Goal: Information Seeking & Learning: Compare options

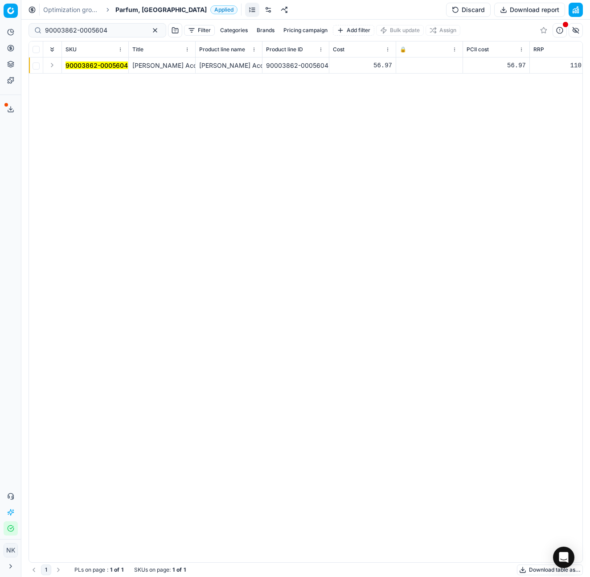
click at [129, 10] on span "Parfum, [GEOGRAPHIC_DATA]" at bounding box center [160, 9] width 91 height 9
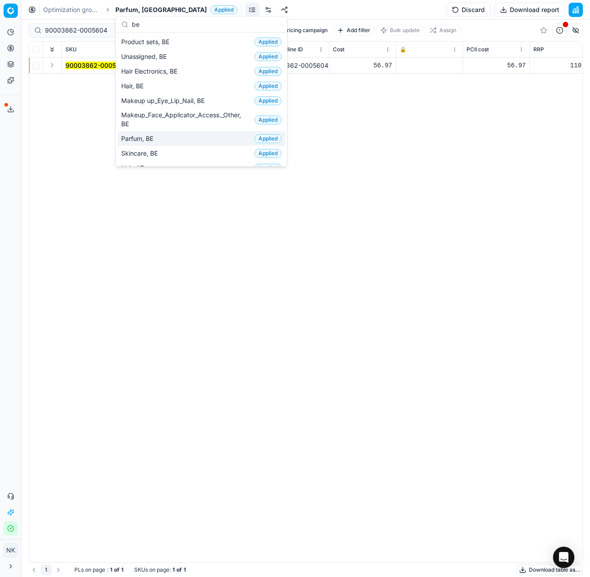
type input "be"
click at [144, 139] on span "Parfum, BE" at bounding box center [139, 138] width 36 height 9
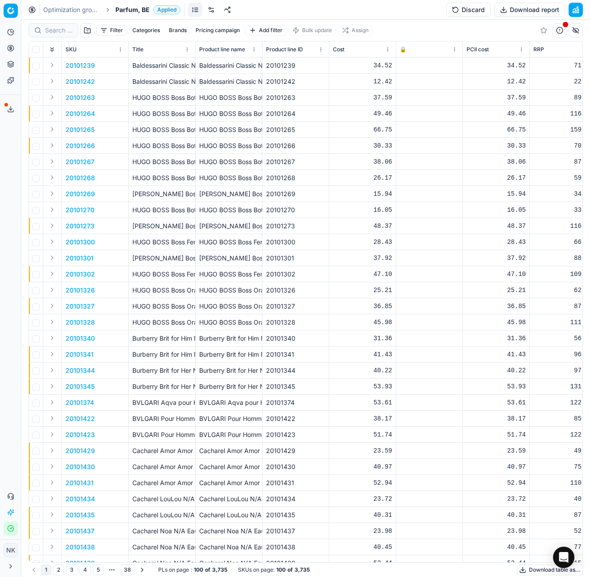
click at [53, 35] on div at bounding box center [54, 30] width 50 height 14
paste input "80052154-100"
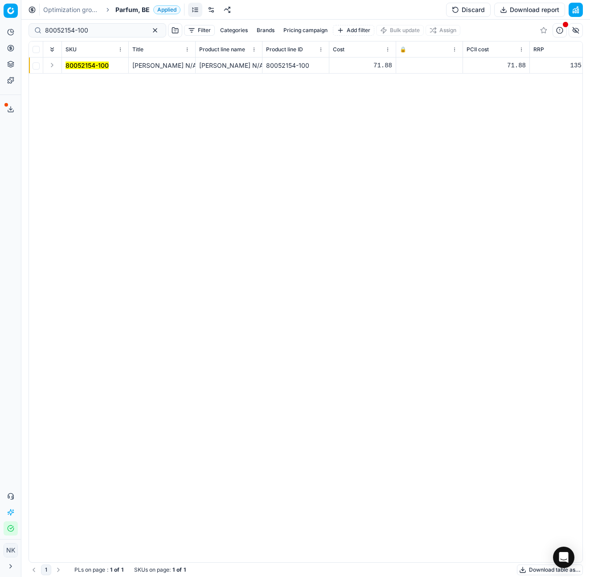
click at [51, 66] on button "Expand" at bounding box center [52, 65] width 11 height 11
click at [78, 82] on mark "80052154-100" at bounding box center [86, 82] width 43 height 8
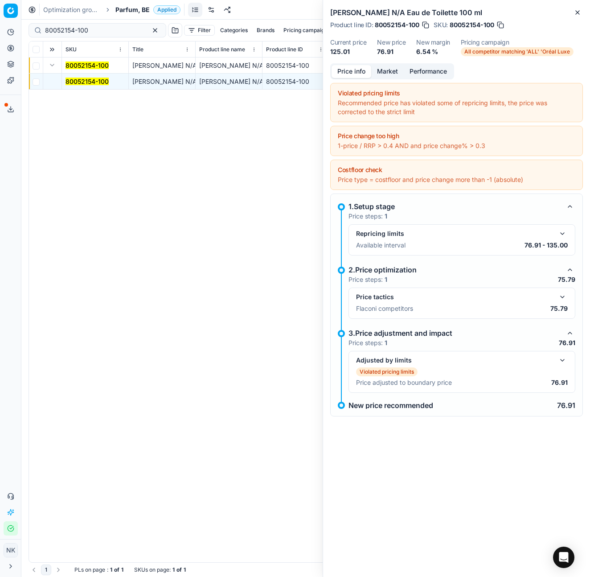
click at [560, 290] on div "Price tactics Flaconi competitors 75.79" at bounding box center [461, 302] width 227 height 31
click at [562, 295] on button "button" at bounding box center [562, 296] width 11 height 11
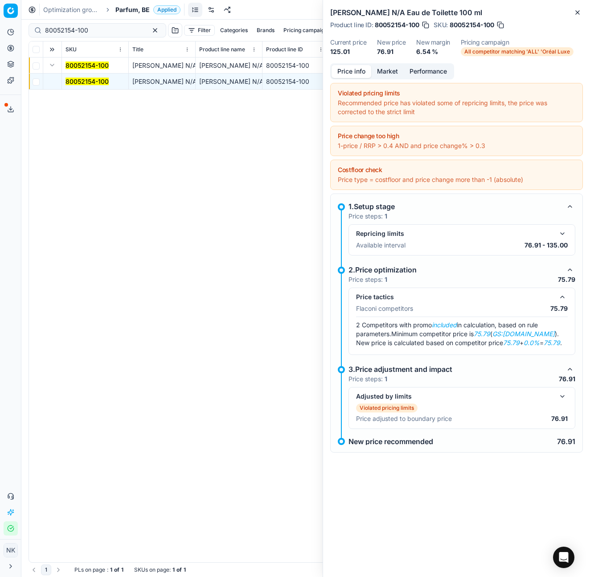
click at [385, 74] on button "Market" at bounding box center [387, 71] width 33 height 13
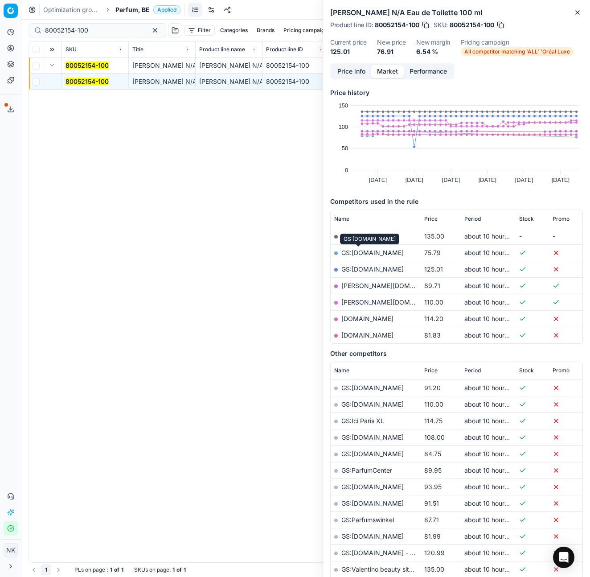
click at [356, 253] on link "GS:bol.com" at bounding box center [372, 253] width 62 height 8
click at [97, 31] on input "80052154-100" at bounding box center [94, 30] width 98 height 9
click at [98, 31] on input "80052154-100" at bounding box center [94, 30] width 98 height 9
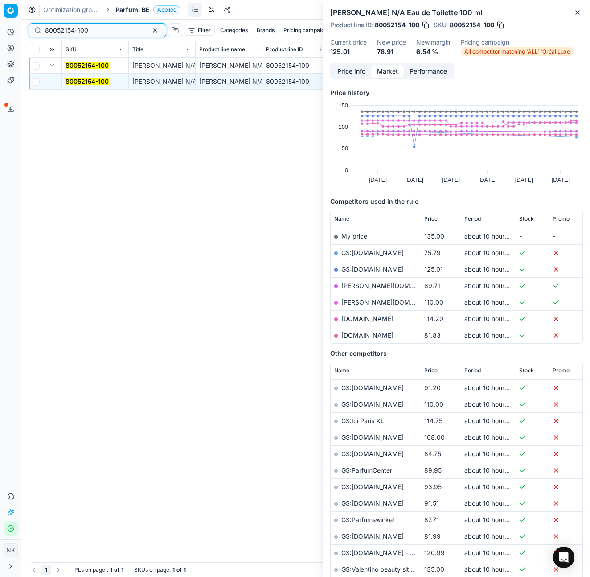
click at [98, 31] on input "80052154-100" at bounding box center [94, 30] width 98 height 9
paste input "75248-125"
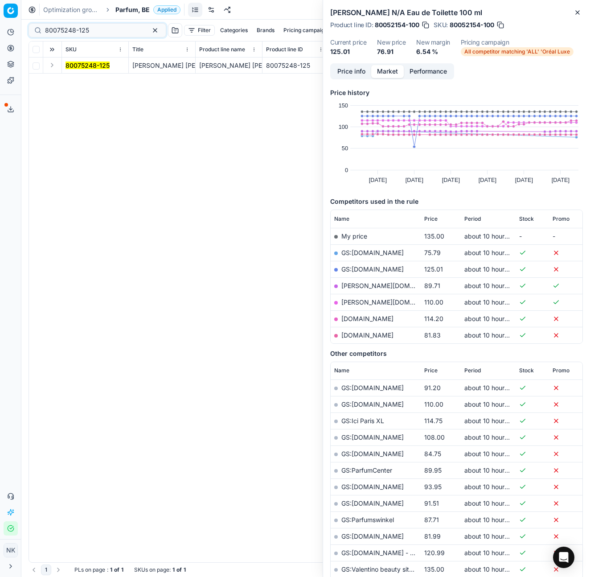
click at [51, 67] on button "Expand" at bounding box center [52, 65] width 11 height 11
click at [78, 79] on mark "80075248-125" at bounding box center [87, 82] width 44 height 8
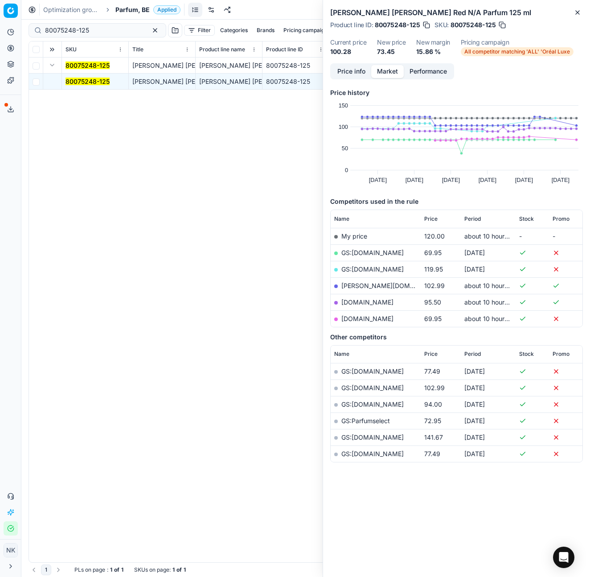
click at [351, 73] on button "Price info" at bounding box center [351, 71] width 40 height 13
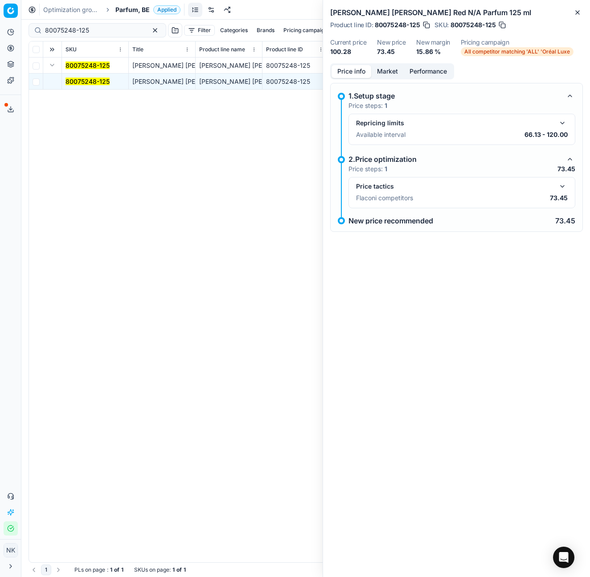
click at [562, 188] on button "button" at bounding box center [562, 186] width 11 height 11
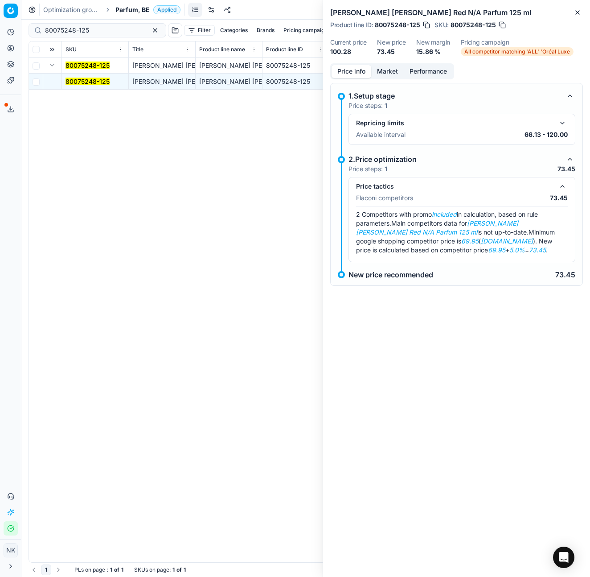
click at [385, 70] on button "Market" at bounding box center [387, 71] width 33 height 13
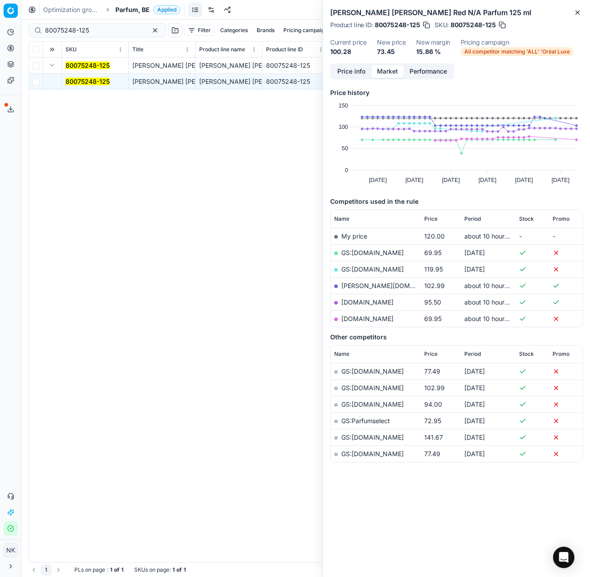
click at [362, 320] on link "parfumdreams.be" at bounding box center [367, 319] width 52 height 8
click at [101, 28] on input "80075248-125" at bounding box center [94, 30] width 98 height 9
paste input "52135-100"
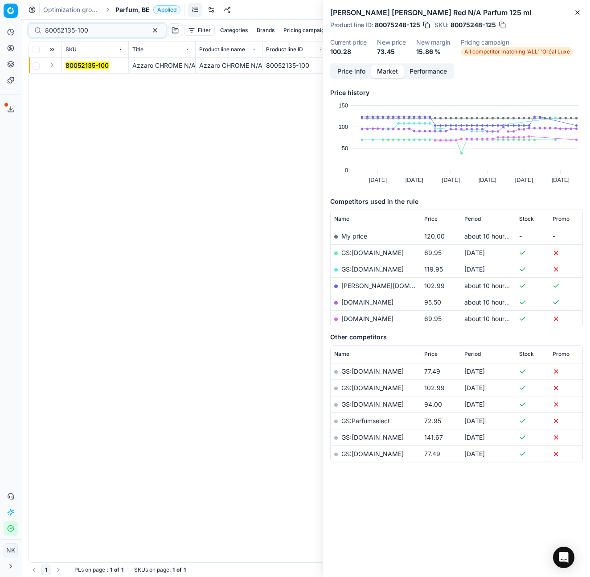
click at [53, 65] on button "Expand" at bounding box center [52, 65] width 11 height 11
click at [77, 82] on mark "80052135-100" at bounding box center [86, 82] width 43 height 8
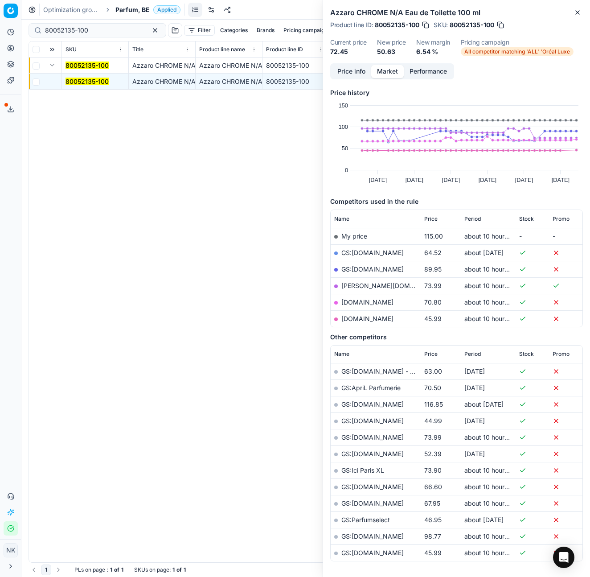
click at [366, 318] on link "parfumdreams.be" at bounding box center [367, 319] width 52 height 8
click at [84, 30] on input "80052135-100" at bounding box center [94, 30] width 98 height 9
paste input "16181"
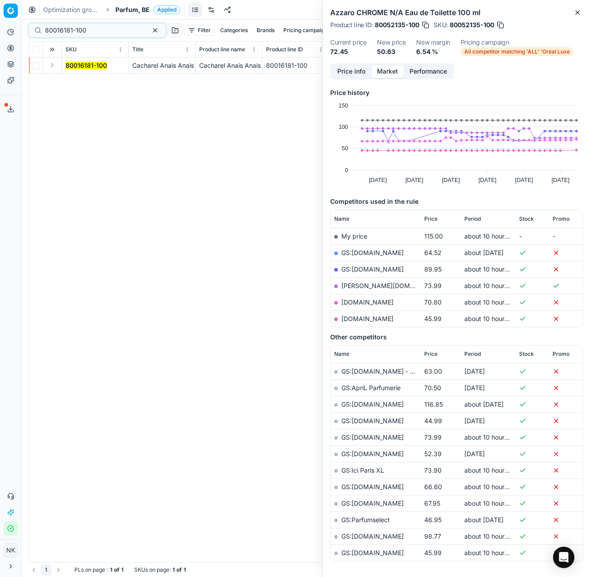
click at [53, 65] on button "Expand" at bounding box center [52, 65] width 11 height 11
click at [79, 86] on span "80016181-100" at bounding box center [85, 81] width 41 height 9
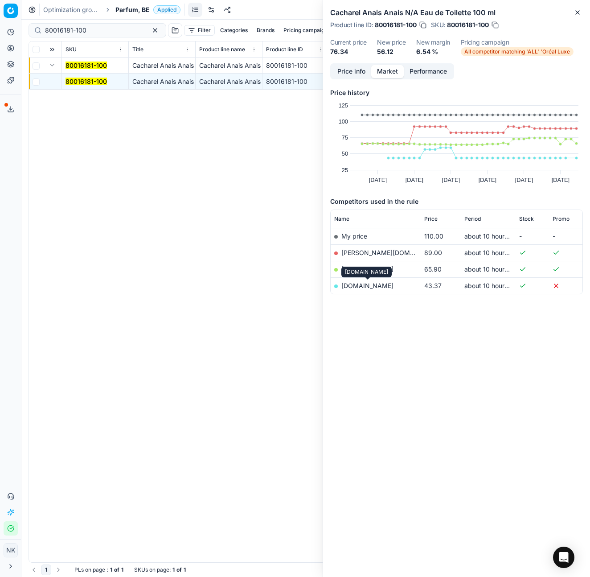
click at [363, 286] on link "parfumdreams.be" at bounding box center [367, 286] width 52 height 8
click at [95, 31] on input "80016181-100" at bounding box center [94, 30] width 98 height 9
paste input "75248-75"
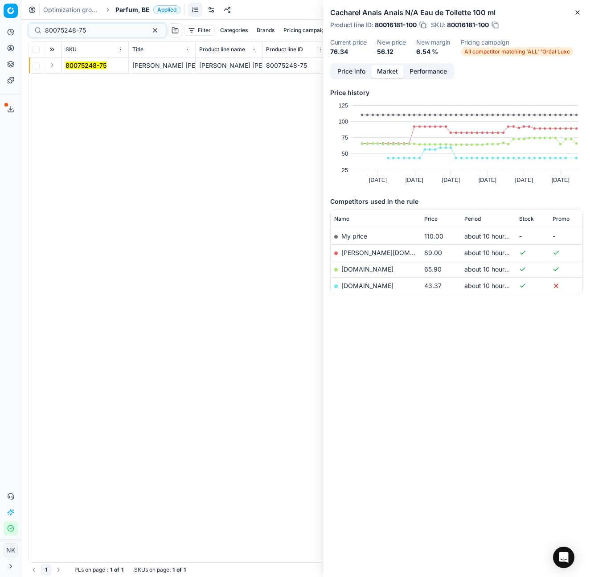
click at [50, 62] on button "Expand" at bounding box center [52, 65] width 11 height 11
click at [74, 83] on mark "80075248-75" at bounding box center [85, 82] width 41 height 8
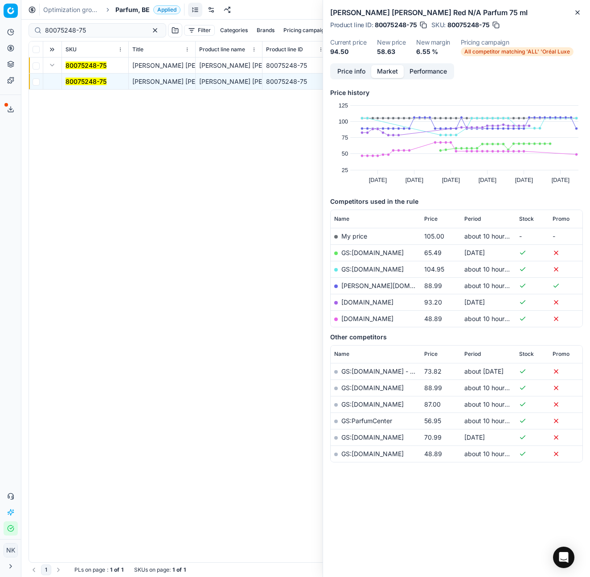
click at [372, 317] on link "parfumdreams.be" at bounding box center [367, 319] width 52 height 8
click at [90, 30] on input "80075248-75" at bounding box center [94, 30] width 98 height 9
paste input "57915-100"
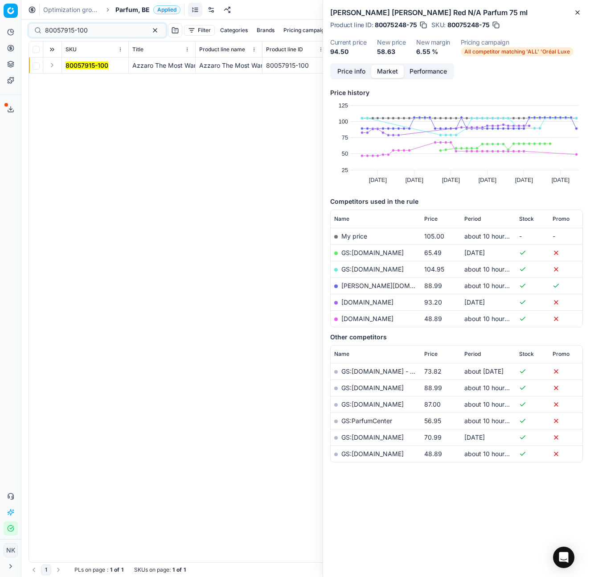
click at [54, 65] on button "Expand" at bounding box center [52, 65] width 11 height 11
click at [80, 83] on mark "80057915-100" at bounding box center [86, 82] width 43 height 8
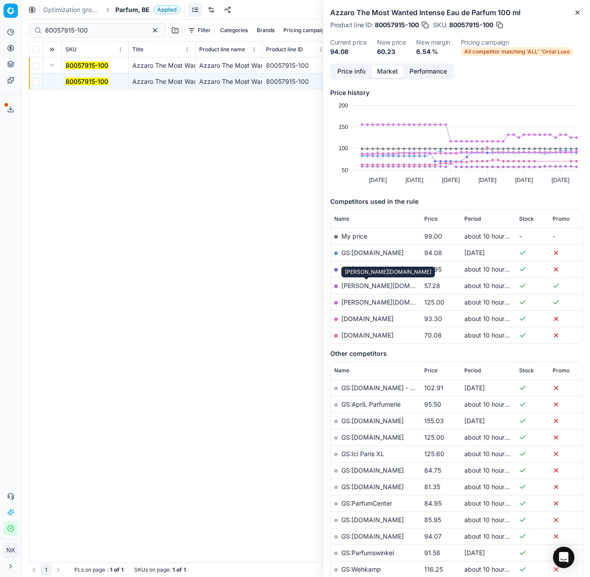
click at [355, 284] on link "basler-beauty.be" at bounding box center [392, 286] width 103 height 8
click at [102, 30] on input "80057915-100" at bounding box center [94, 30] width 98 height 9
paste input "36067-3"
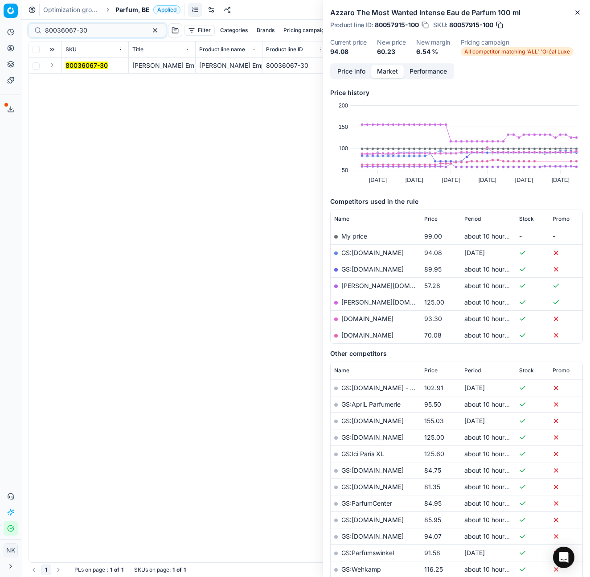
click at [52, 67] on button "Expand" at bounding box center [52, 65] width 11 height 11
click at [81, 82] on mark "80036067-30" at bounding box center [86, 82] width 42 height 8
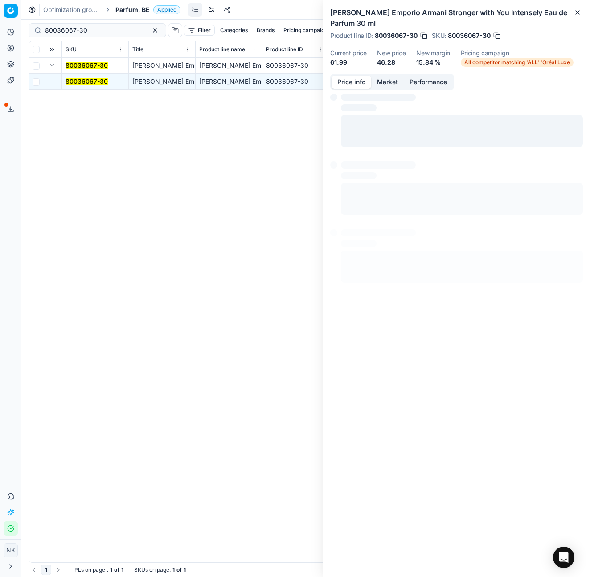
click at [354, 82] on button "Price info" at bounding box center [351, 82] width 40 height 13
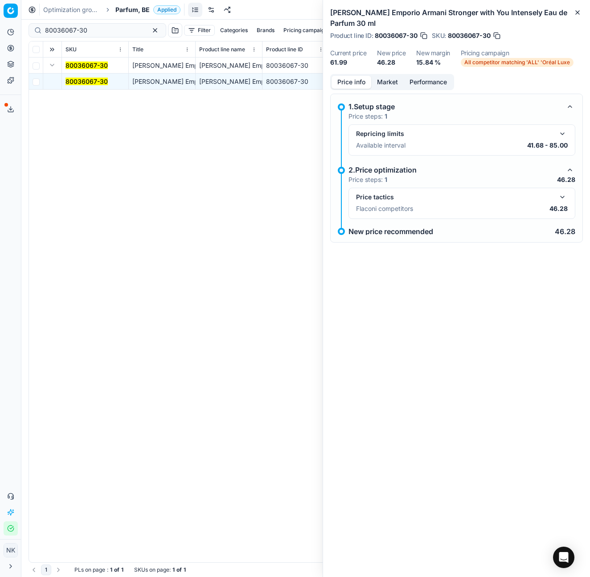
click at [564, 200] on button "button" at bounding box center [562, 197] width 11 height 11
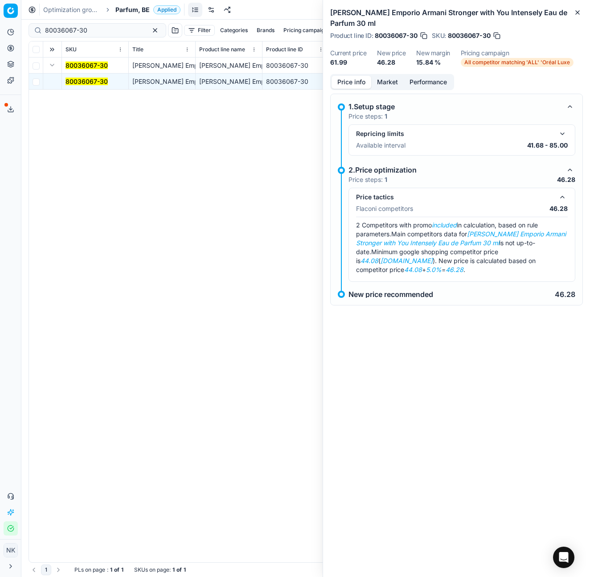
click at [385, 82] on button "Market" at bounding box center [387, 82] width 33 height 13
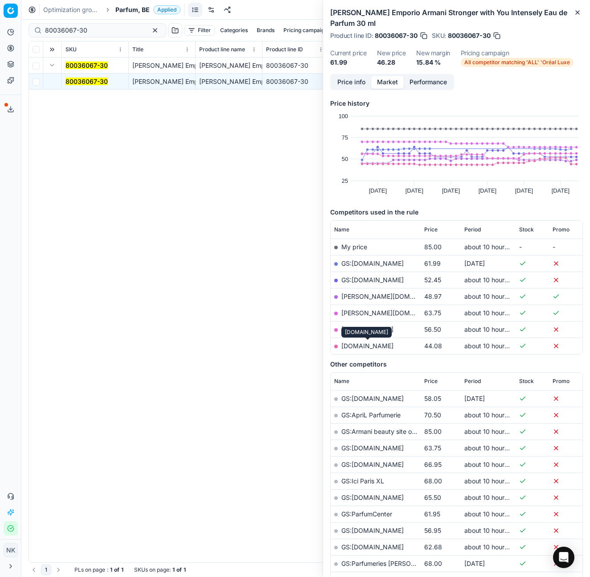
click at [372, 343] on link "parfumdreams.be" at bounding box center [367, 346] width 52 height 8
click at [108, 31] on input "80036067-30" at bounding box center [94, 30] width 98 height 9
paste input "20102509"
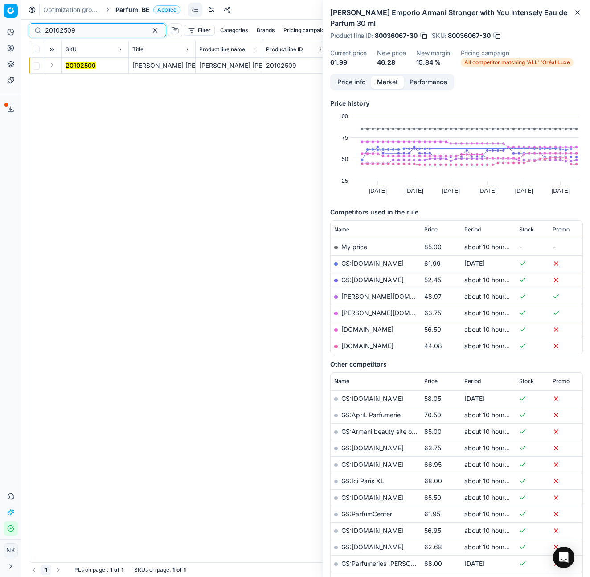
type input "20102509"
click at [52, 67] on button "Expand" at bounding box center [52, 65] width 11 height 11
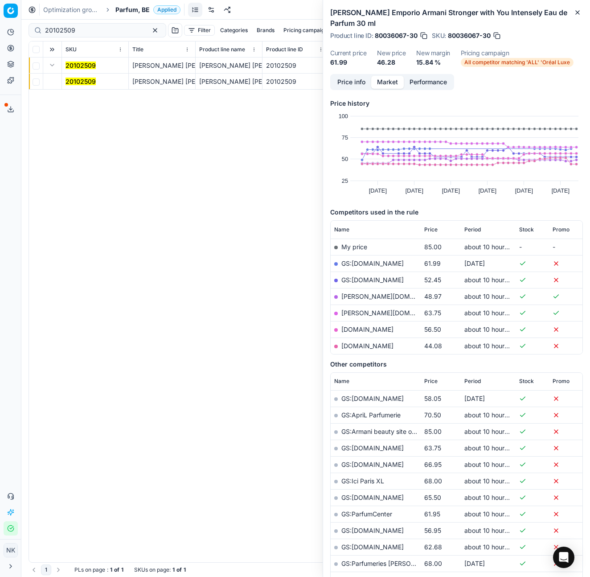
click at [74, 82] on mark "20102509" at bounding box center [80, 82] width 30 height 8
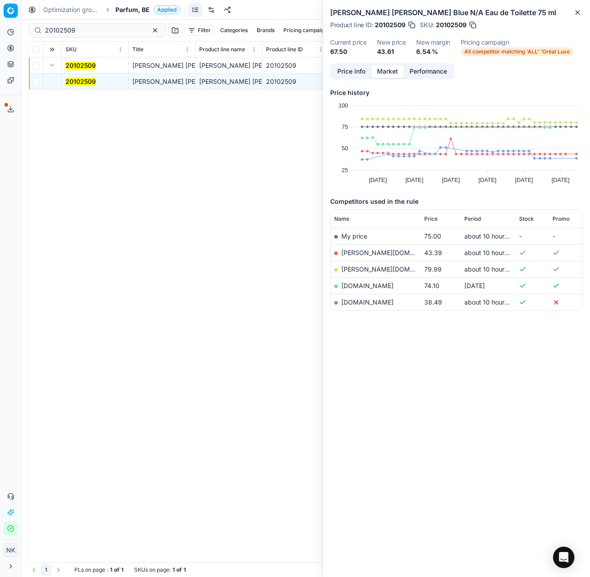
click at [374, 300] on link "parfumdreams.be" at bounding box center [367, 302] width 52 height 8
click at [126, 13] on span "Parfum, BE" at bounding box center [132, 9] width 34 height 9
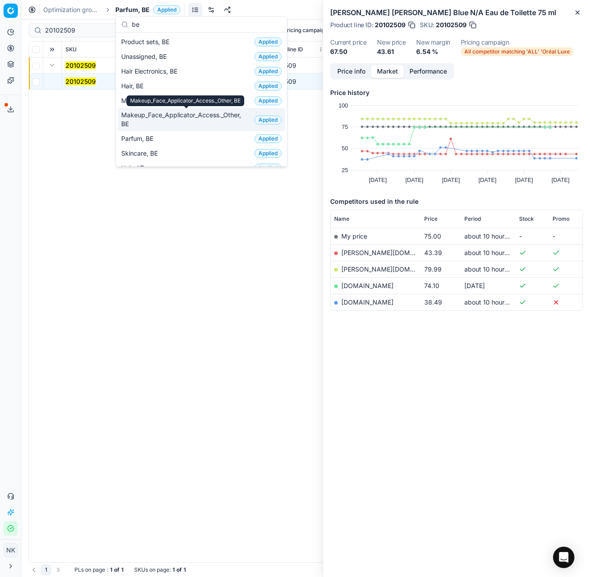
type input "be"
click at [164, 120] on span "Makeup_Face_Applicator_Access._Other, BE" at bounding box center [186, 119] width 130 height 18
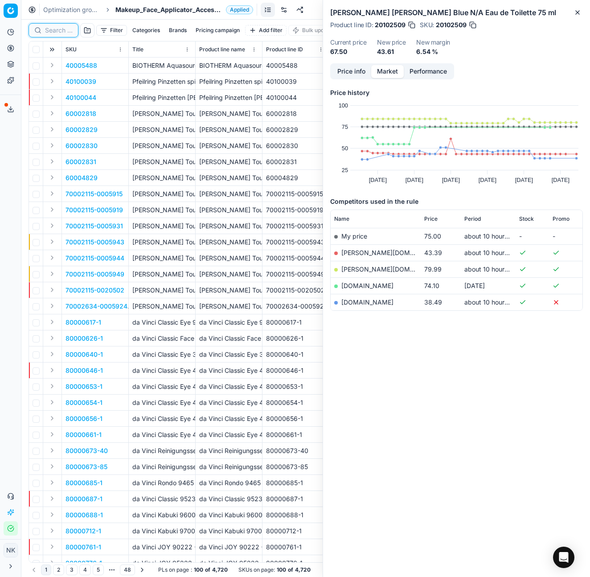
click at [53, 30] on input at bounding box center [59, 30] width 28 height 9
paste input "80020803-0002947"
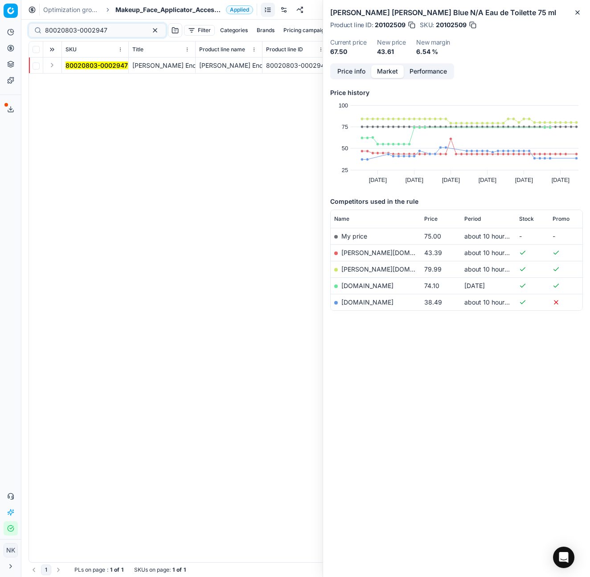
click at [52, 64] on button "Expand" at bounding box center [52, 65] width 11 height 11
click at [80, 80] on mark "80020803-0002947" at bounding box center [96, 82] width 62 height 8
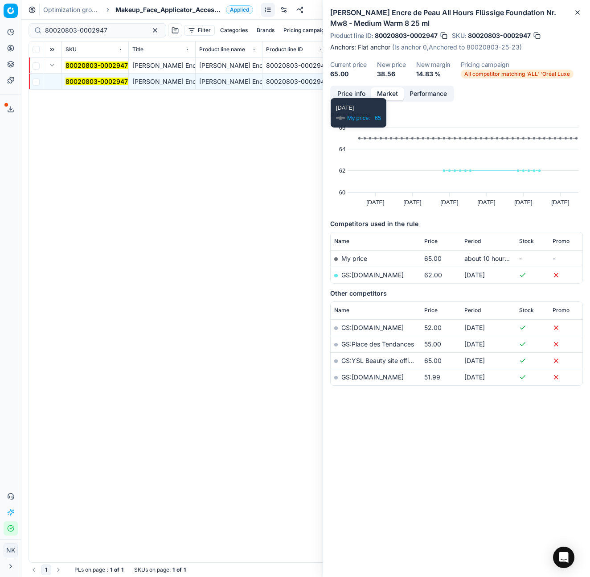
click at [354, 96] on button "Price info" at bounding box center [351, 93] width 40 height 13
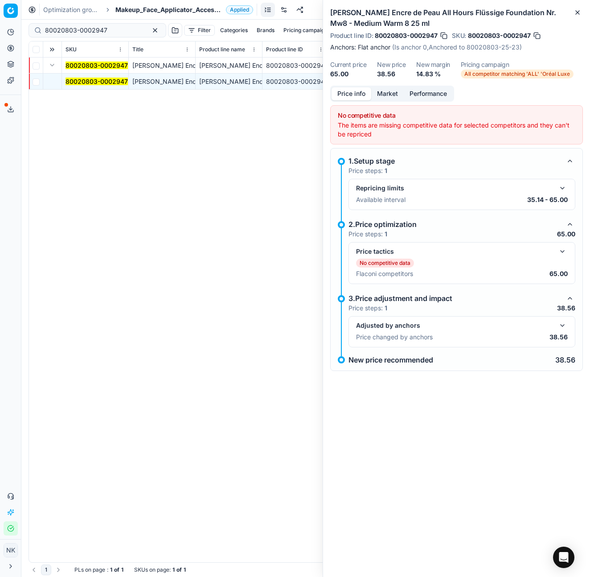
click at [559, 251] on button "button" at bounding box center [562, 251] width 11 height 11
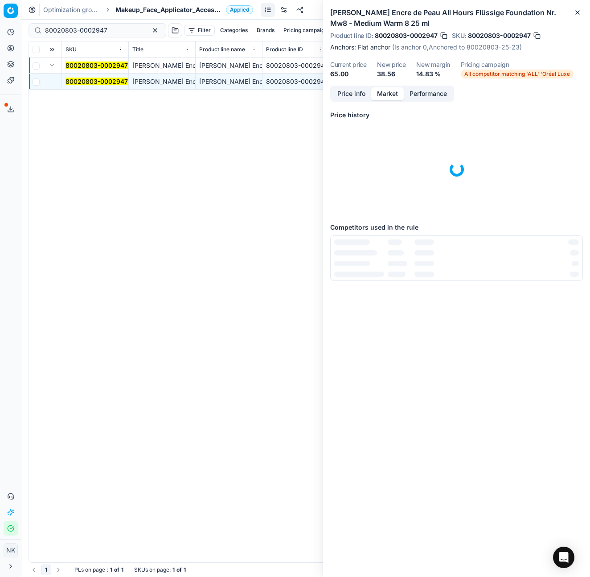
click at [389, 94] on button "Market" at bounding box center [387, 93] width 33 height 13
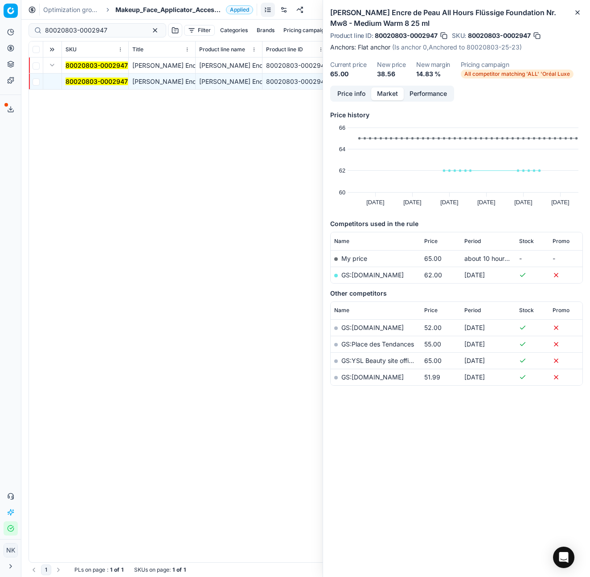
click at [346, 93] on button "Price info" at bounding box center [351, 93] width 40 height 13
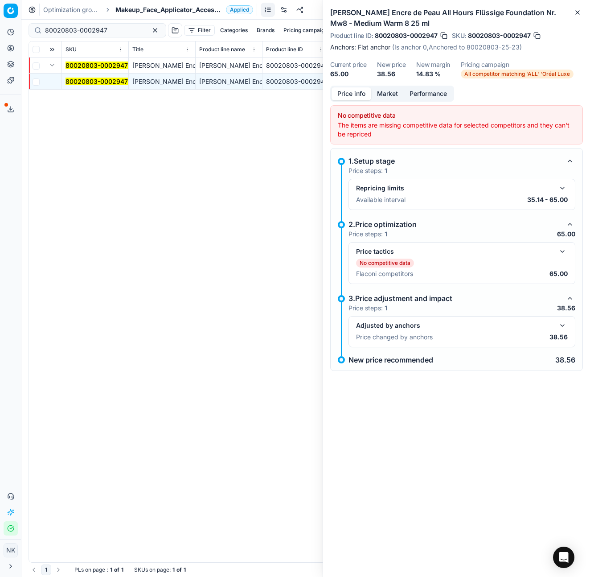
click at [561, 251] on button "button" at bounding box center [562, 251] width 11 height 11
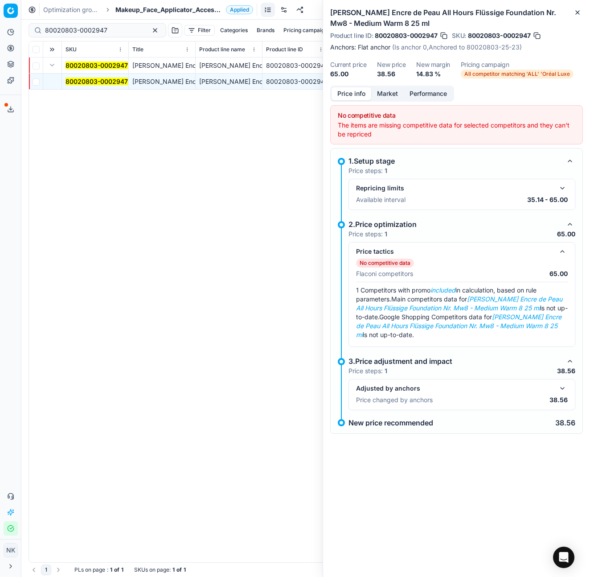
click at [563, 387] on button "button" at bounding box center [562, 388] width 11 height 11
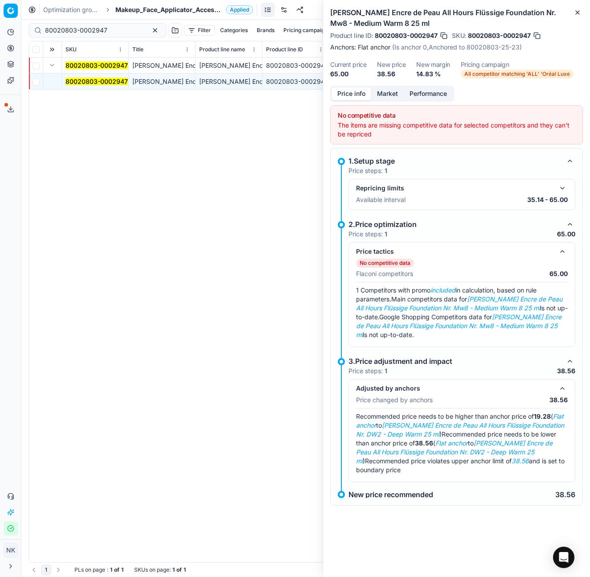
click at [563, 188] on button "button" at bounding box center [562, 188] width 11 height 11
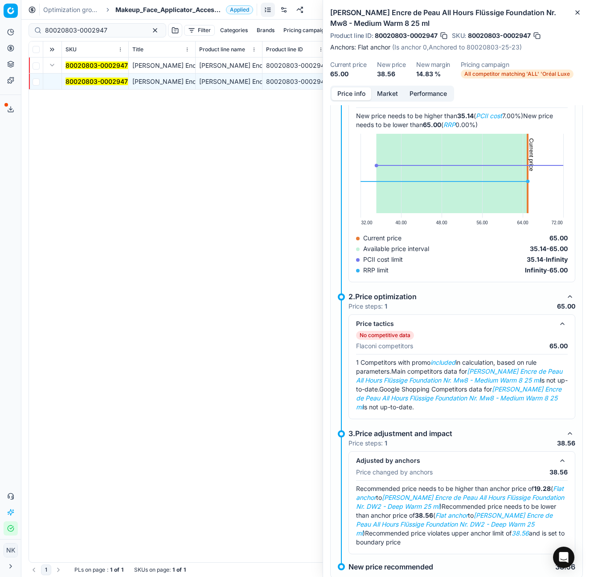
scroll to position [123, 0]
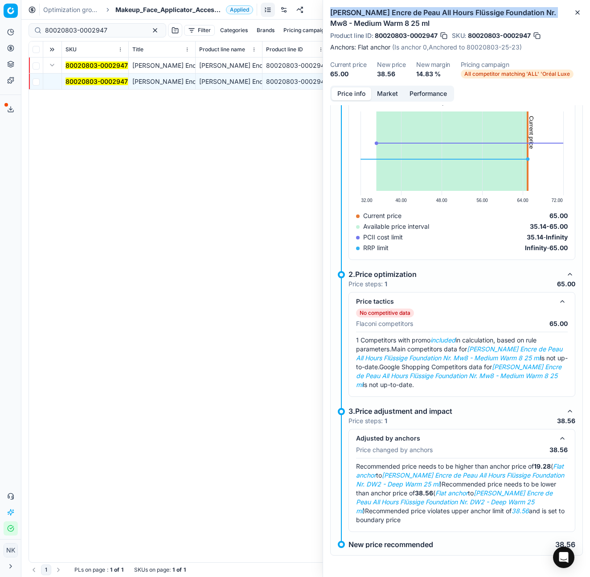
drag, startPoint x: 332, startPoint y: 12, endPoint x: 549, endPoint y: 14, distance: 217.0
click at [549, 14] on h2 "Yves Saint Laurent Encre de Peau All Hours Flüssige Foundation Nr. Mw8 - Medium…" at bounding box center [456, 17] width 253 height 21
copy h2 "Yves Saint Laurent Encre de Peau All Hours Flüssige Foundation"
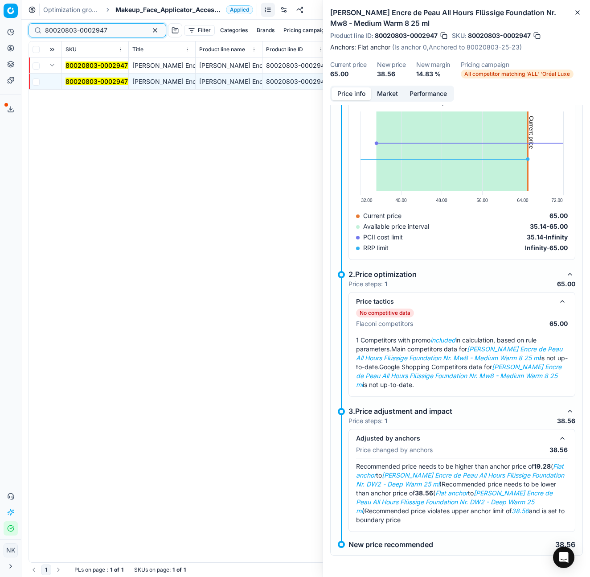
click at [103, 29] on input "80020803-0002947" at bounding box center [94, 30] width 98 height 9
paste input "76186-30-12"
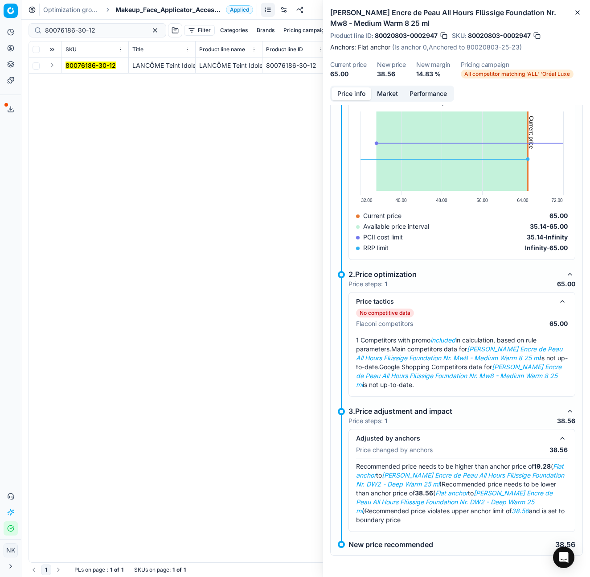
click at [50, 68] on button "Expand" at bounding box center [52, 65] width 11 height 11
click at [70, 79] on mark "80076186-30-12" at bounding box center [90, 82] width 50 height 8
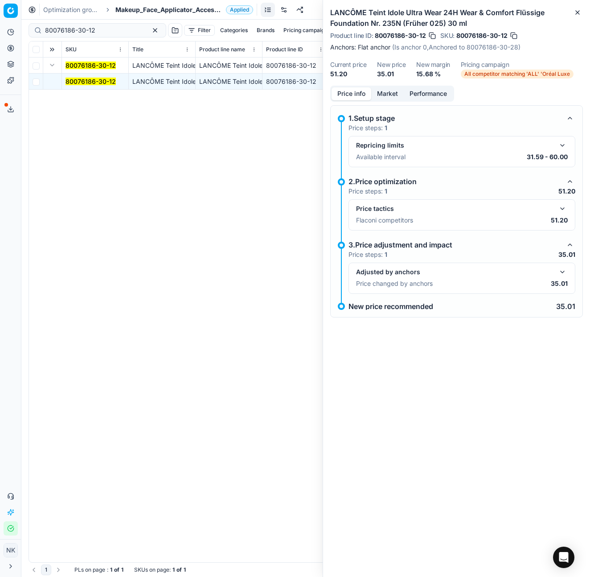
click at [564, 208] on button "button" at bounding box center [562, 208] width 11 height 11
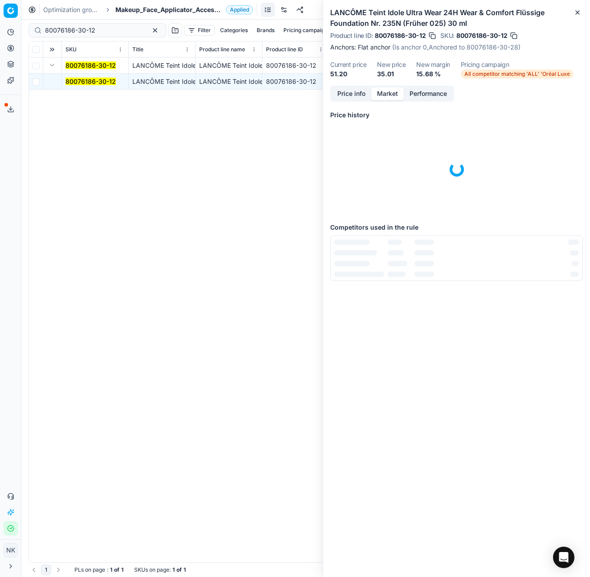
click at [385, 94] on button "Market" at bounding box center [387, 93] width 33 height 13
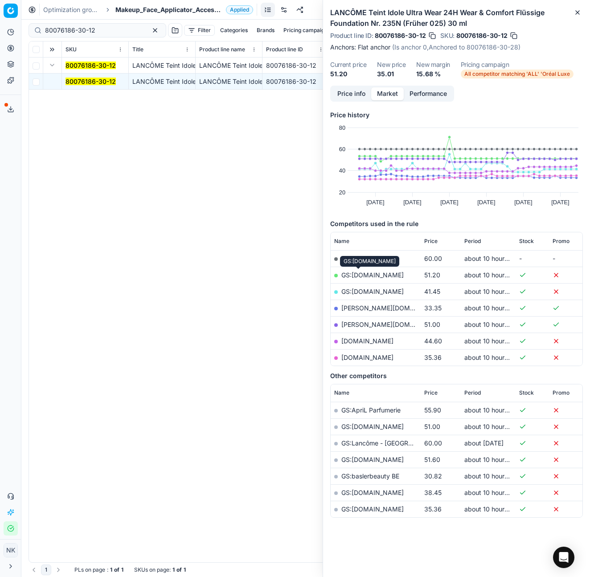
click at [356, 273] on link "GS:bol.com" at bounding box center [372, 275] width 62 height 8
click at [363, 308] on link "basler-beauty.be" at bounding box center [392, 308] width 103 height 8
click at [96, 28] on input "80076186-30-12" at bounding box center [94, 30] width 98 height 9
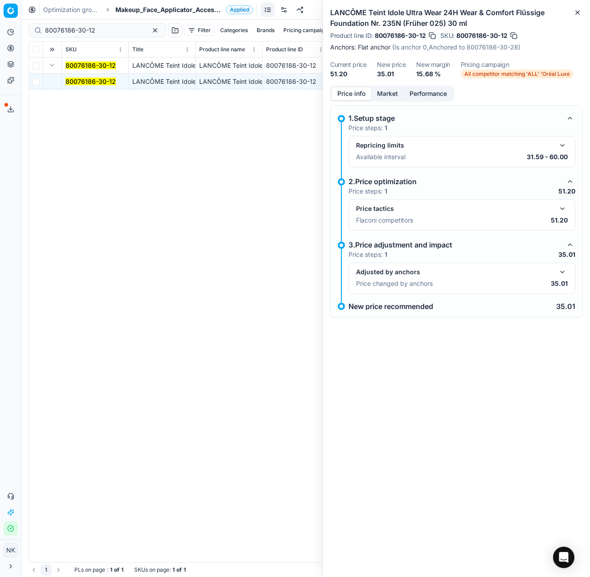
click at [354, 98] on button "Price info" at bounding box center [351, 93] width 40 height 13
click at [562, 210] on button "button" at bounding box center [562, 208] width 11 height 11
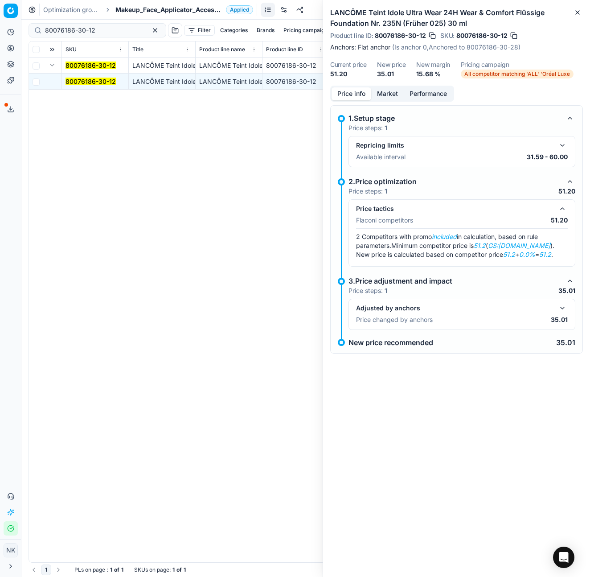
click at [562, 309] on button "button" at bounding box center [562, 308] width 11 height 11
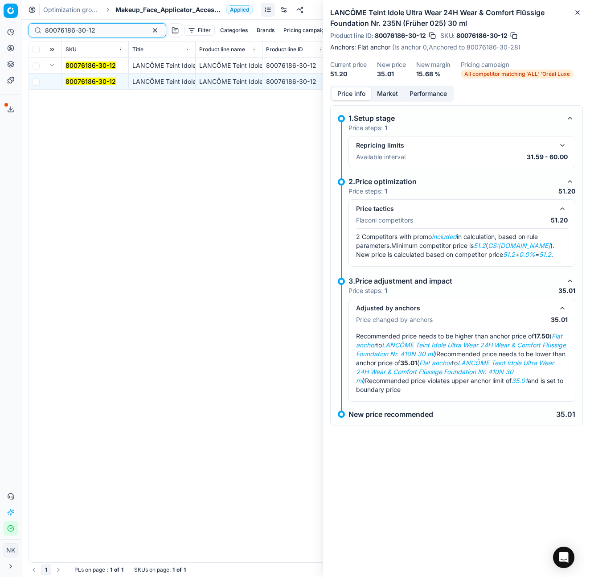
click at [98, 29] on input "80076186-30-12" at bounding box center [94, 30] width 98 height 9
paste input "29"
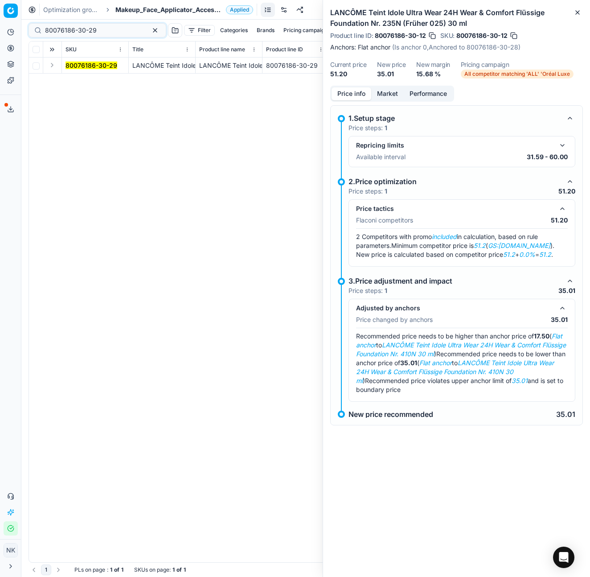
click at [55, 66] on button "Expand" at bounding box center [52, 65] width 11 height 11
click at [81, 78] on mark "80076186-30-29" at bounding box center [91, 82] width 52 height 8
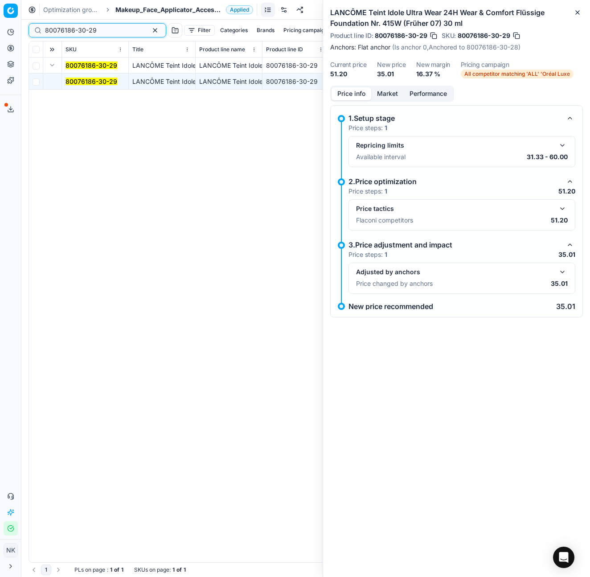
click at [98, 29] on input "80076186-30-29" at bounding box center [94, 30] width 98 height 9
paste input "90010031-0015506"
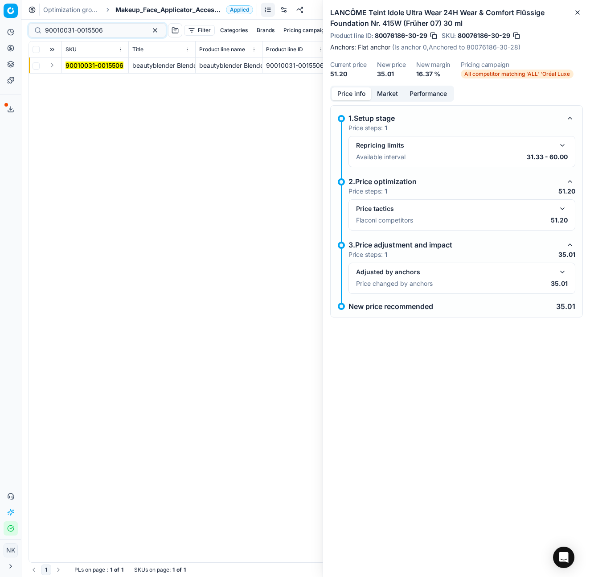
click at [52, 65] on button "Expand" at bounding box center [52, 65] width 11 height 11
click at [82, 80] on mark "90010031-0015506" at bounding box center [94, 82] width 58 height 8
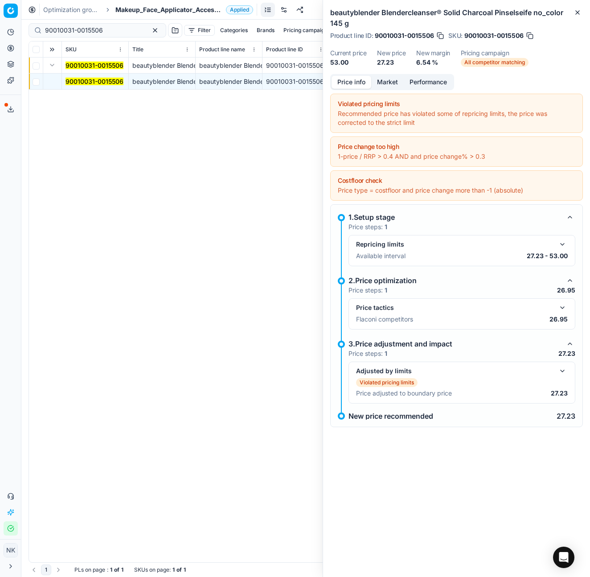
click at [565, 304] on button "button" at bounding box center [562, 307] width 11 height 11
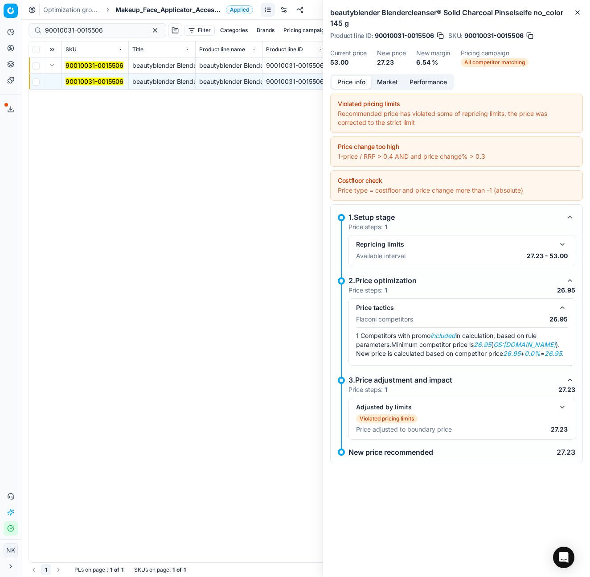
click at [386, 86] on button "Market" at bounding box center [387, 82] width 33 height 13
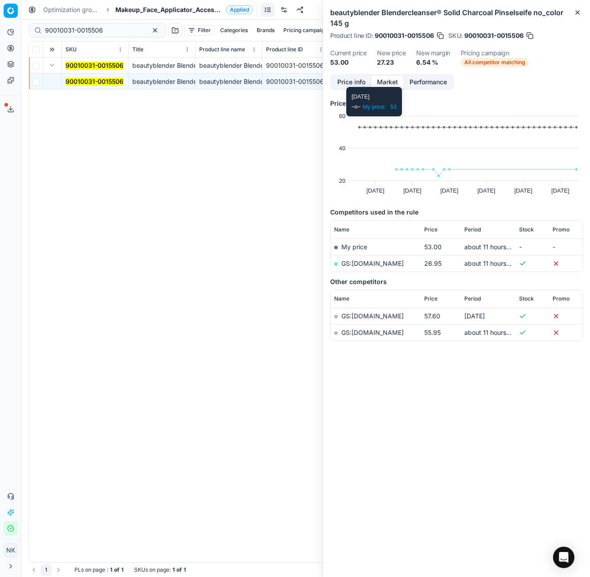
click at [363, 263] on link "GS:nl.zalando.be" at bounding box center [372, 263] width 62 height 8
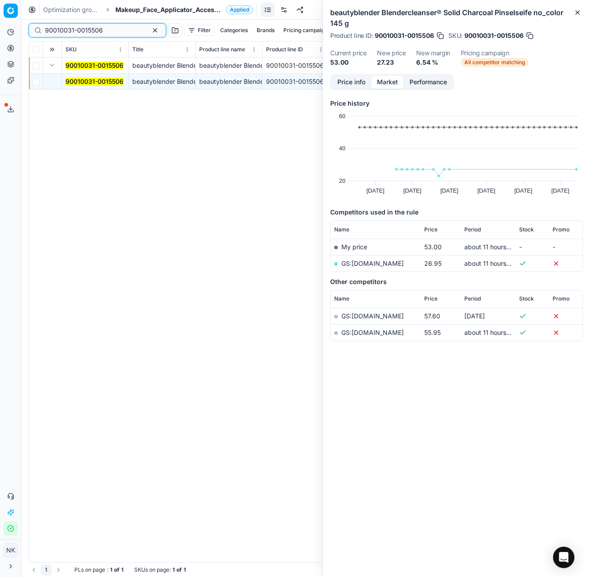
click at [103, 32] on input "90010031-0015506" at bounding box center [94, 30] width 98 height 9
paste input "00753-0000971"
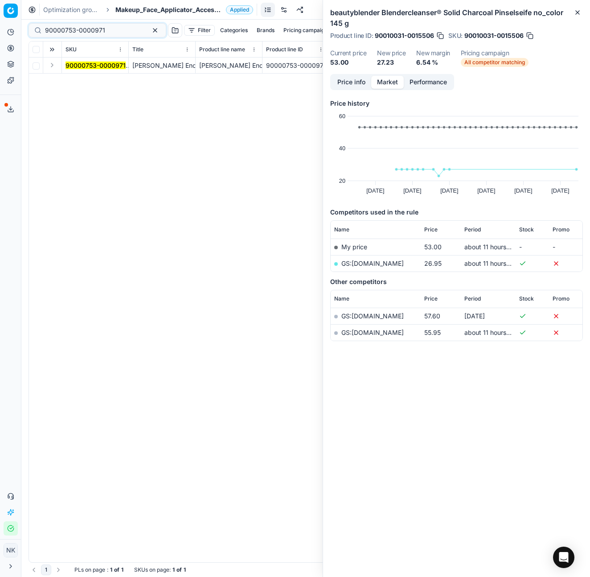
click at [52, 67] on button "Expand" at bounding box center [52, 65] width 11 height 11
click at [97, 80] on mark "90000753-0000971" at bounding box center [95, 82] width 60 height 8
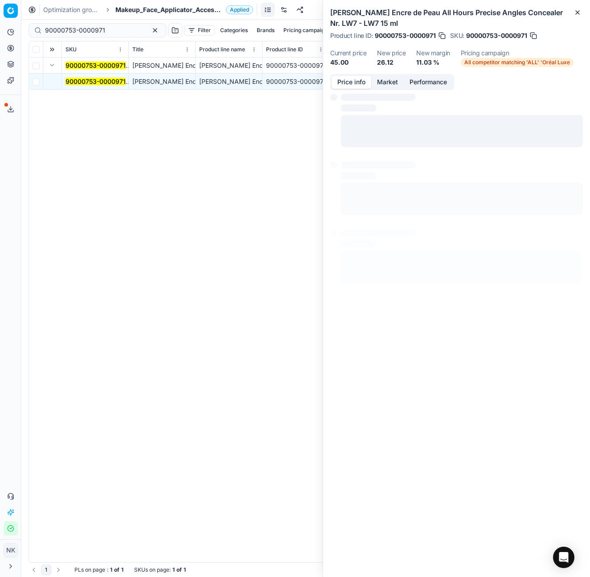
click at [348, 80] on button "Price info" at bounding box center [351, 82] width 40 height 13
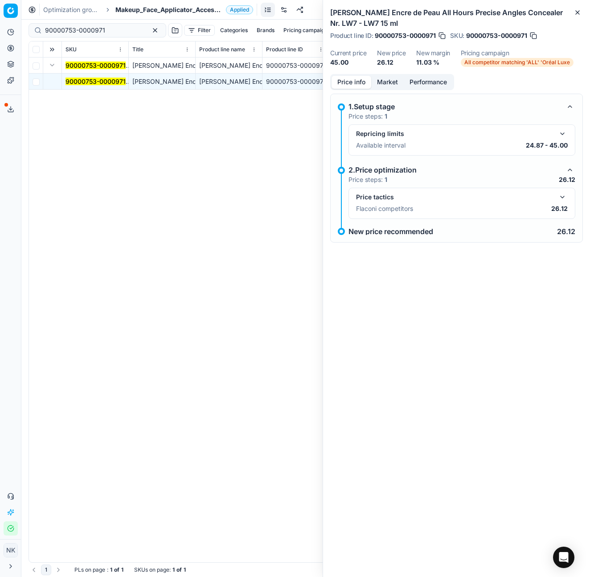
click at [564, 199] on button "button" at bounding box center [562, 197] width 11 height 11
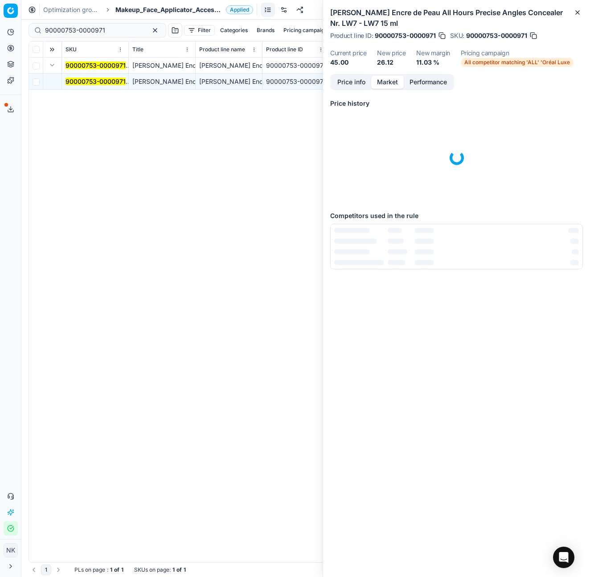
click at [391, 77] on button "Market" at bounding box center [387, 82] width 33 height 13
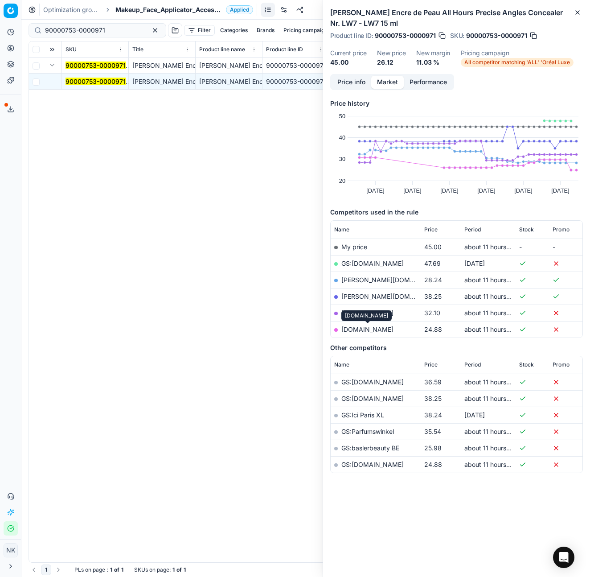
click at [364, 328] on link "parfumdreams.be" at bounding box center [367, 329] width 52 height 8
click at [114, 29] on input "90000753-0000971" at bounding box center [94, 30] width 98 height 9
paste input "80042647-15-5"
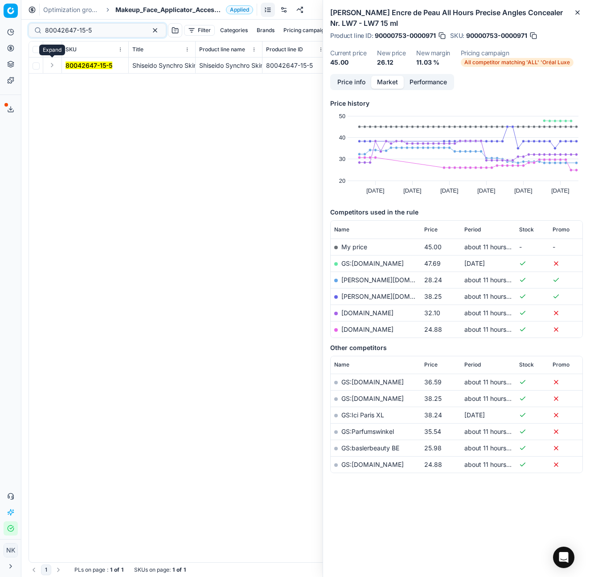
click at [52, 67] on button "Expand" at bounding box center [52, 65] width 11 height 11
click at [88, 81] on mark "80042647-15-5" at bounding box center [88, 82] width 47 height 8
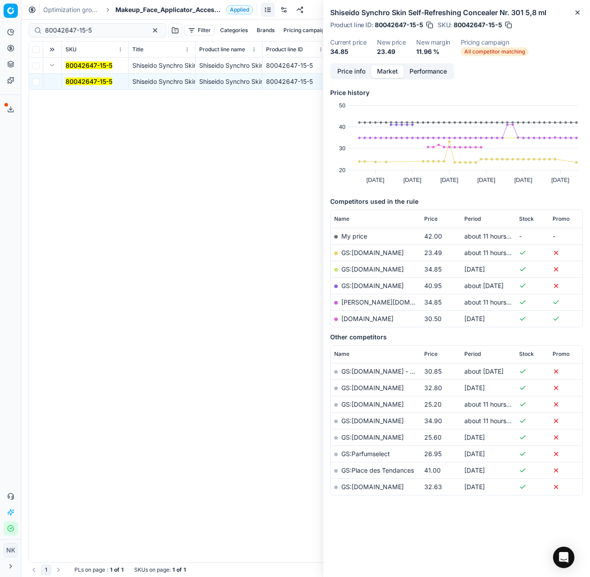
click at [363, 250] on link "GS:Deloox.nl" at bounding box center [372, 253] width 62 height 8
click at [98, 31] on input "80042647-15-5" at bounding box center [94, 30] width 98 height 9
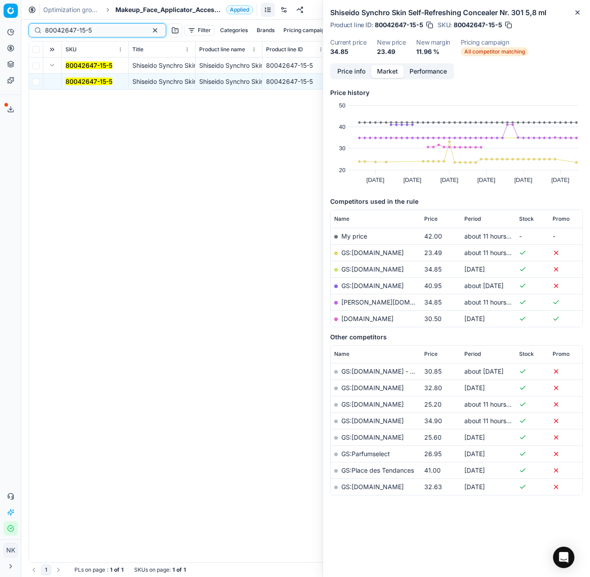
click at [98, 31] on input "80042647-15-5" at bounding box center [94, 30] width 98 height 9
paste input "3"
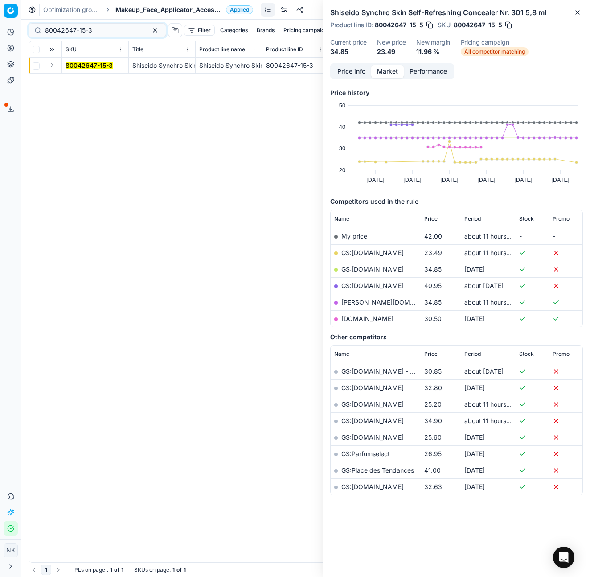
click at [53, 65] on button "Expand" at bounding box center [52, 65] width 11 height 11
click at [75, 81] on mark "80042647-15-3" at bounding box center [88, 82] width 47 height 8
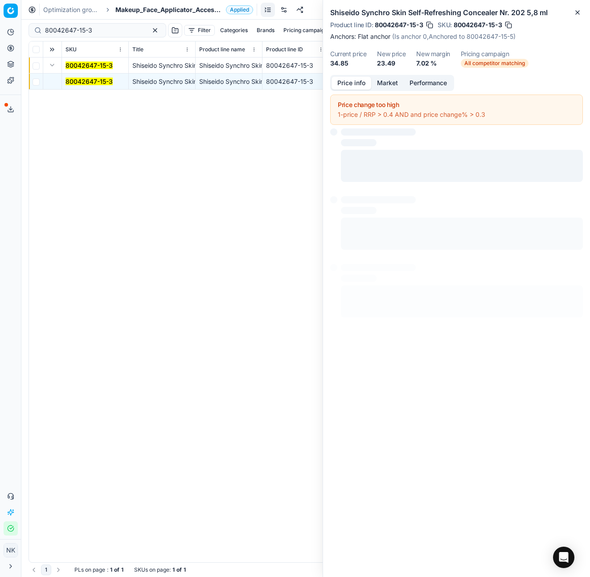
click at [351, 82] on button "Price info" at bounding box center [351, 83] width 40 height 13
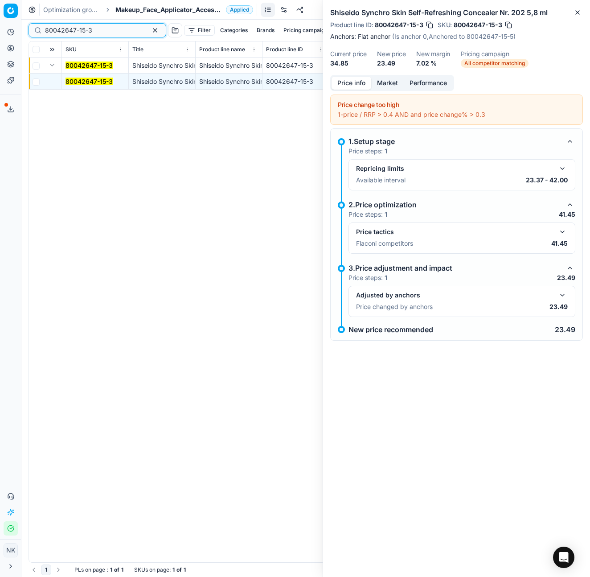
click at [96, 27] on input "80042647-15-3" at bounding box center [94, 30] width 98 height 9
paste input "11600-100"
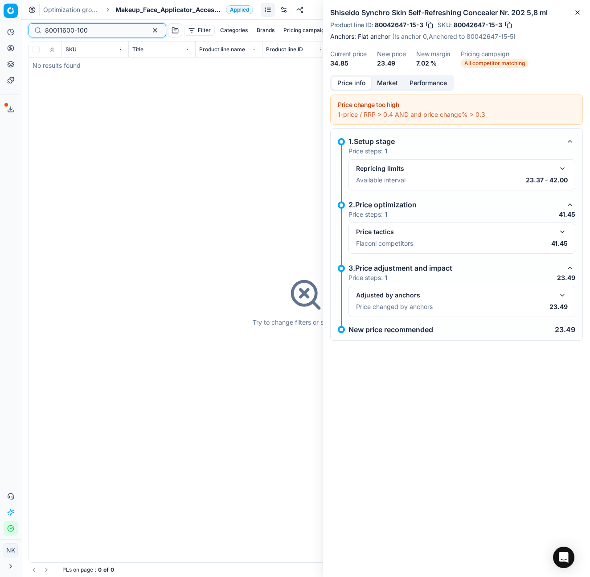
type input "80011600-100"
click at [170, 11] on span "Makeup_Face_Applicator_Access._Other, BE" at bounding box center [168, 9] width 107 height 9
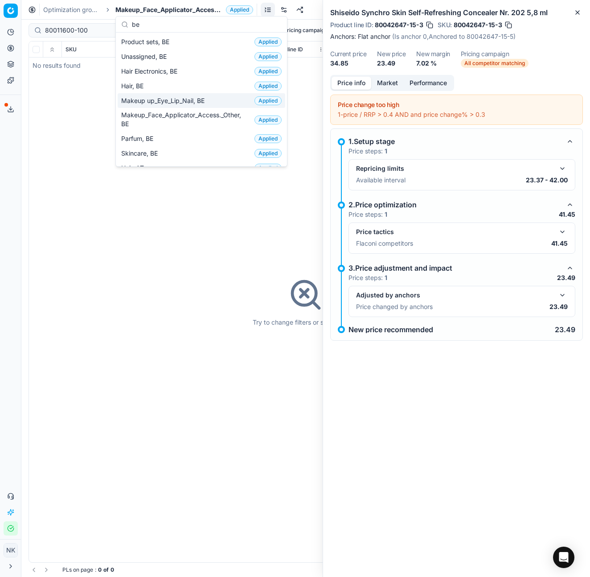
type input "be"
click at [123, 99] on span "Makeup up_Eye_Lip_Nail, BE" at bounding box center [164, 100] width 87 height 9
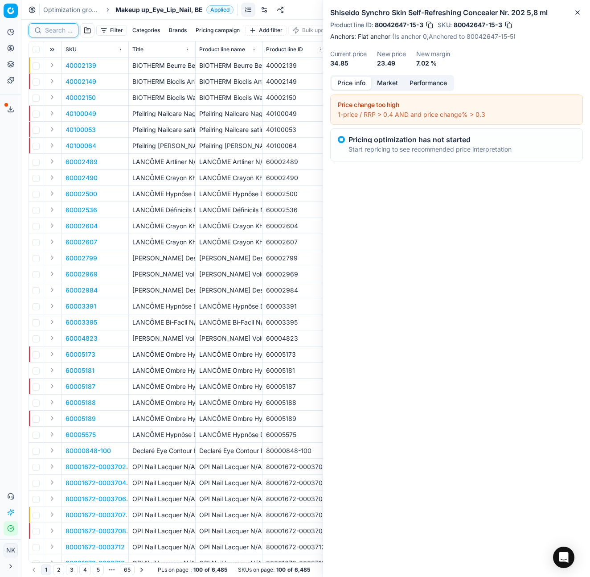
click at [53, 32] on input at bounding box center [59, 30] width 28 height 9
paste input "80011600-100"
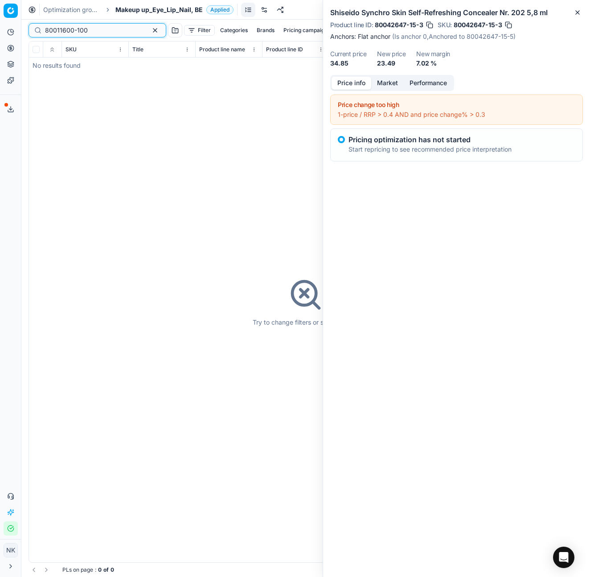
click at [94, 32] on input "80011600-100" at bounding box center [94, 30] width 98 height 9
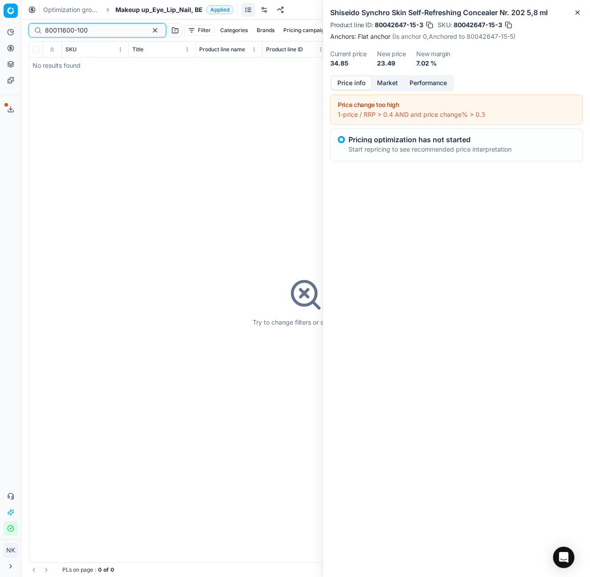
paste input "72501-15-2"
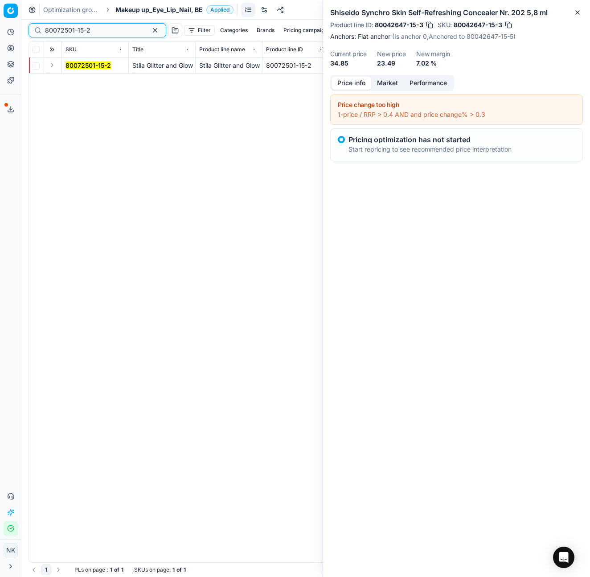
type input "80072501-15-2"
click at [49, 65] on button "Expand" at bounding box center [52, 65] width 11 height 11
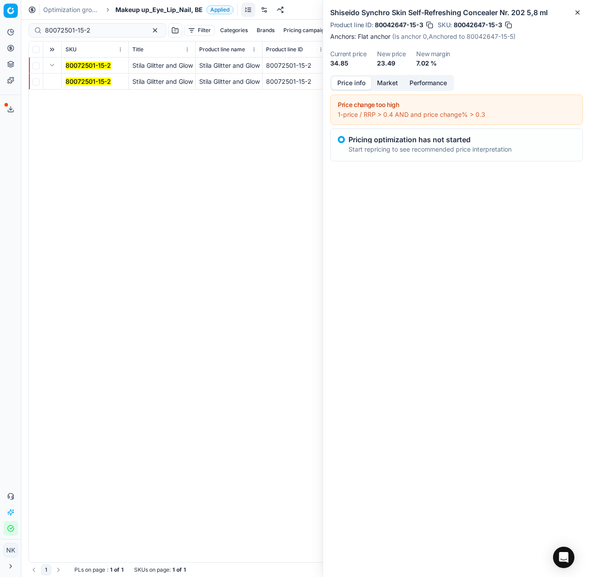
click at [81, 82] on mark "80072501-15-2" at bounding box center [87, 82] width 45 height 8
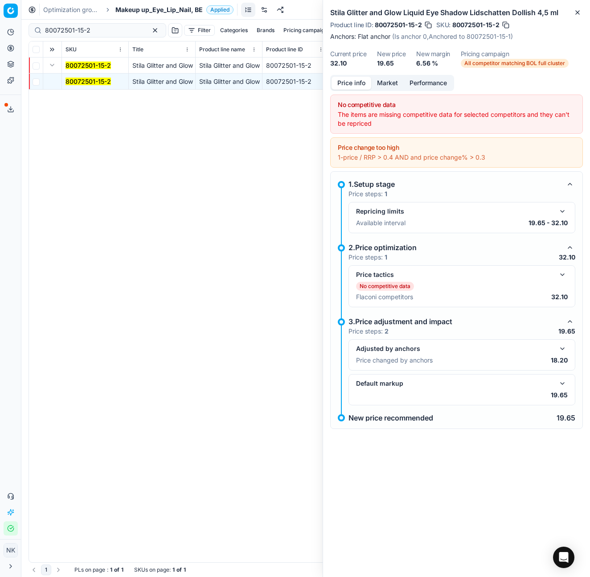
click at [564, 274] on button "button" at bounding box center [562, 274] width 11 height 11
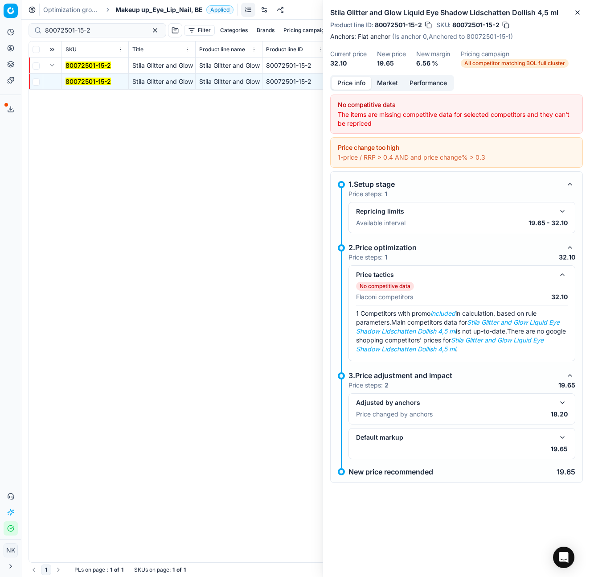
click at [562, 401] on button "button" at bounding box center [562, 402] width 11 height 11
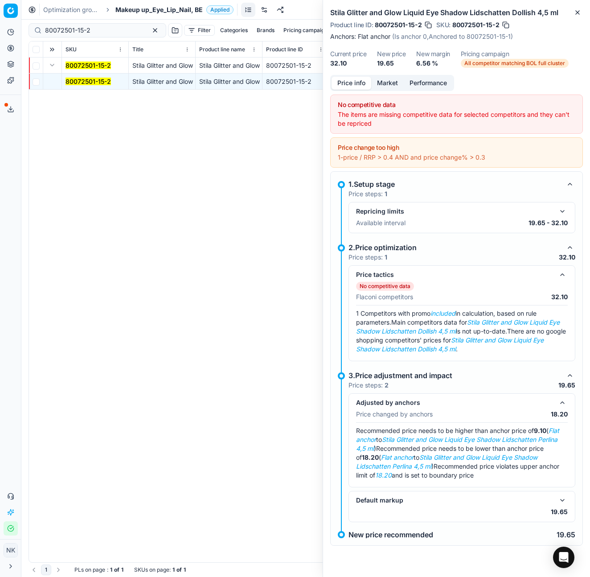
click at [156, 12] on span "Makeup up_Eye_Lip_Nail, BE" at bounding box center [158, 9] width 87 height 9
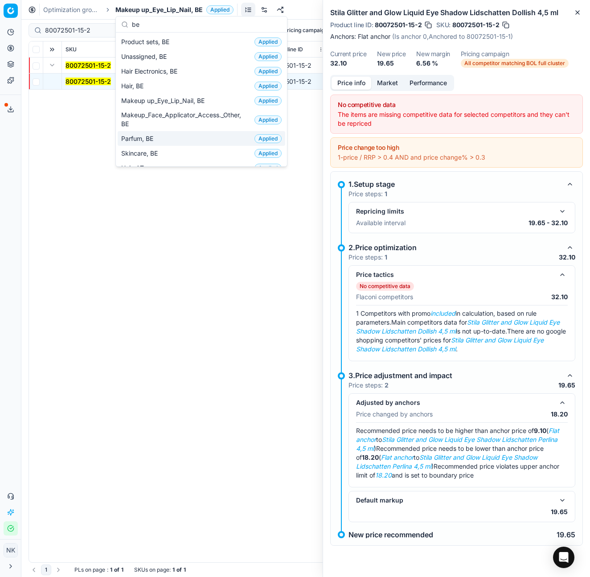
type input "be"
click at [144, 140] on span "Parfum, BE" at bounding box center [139, 138] width 36 height 9
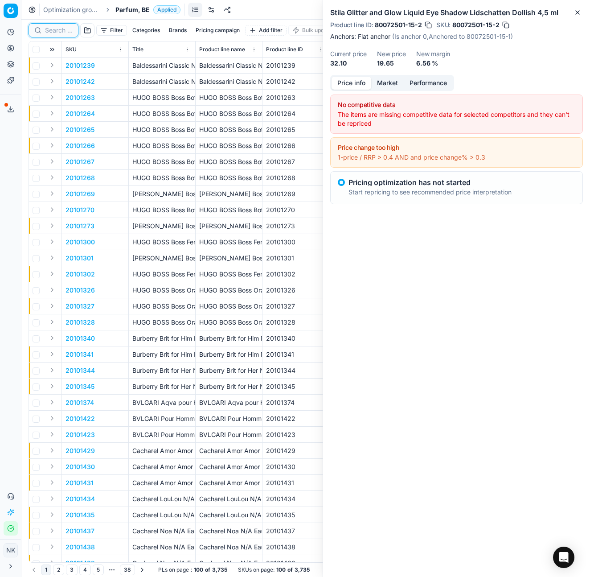
click at [55, 29] on input at bounding box center [59, 30] width 28 height 9
paste input "80011600-100"
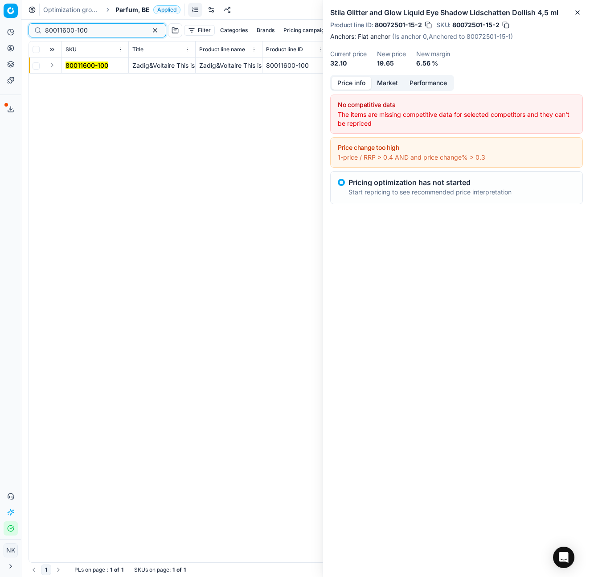
type input "80011600-100"
click at [52, 67] on button "Expand" at bounding box center [52, 65] width 11 height 11
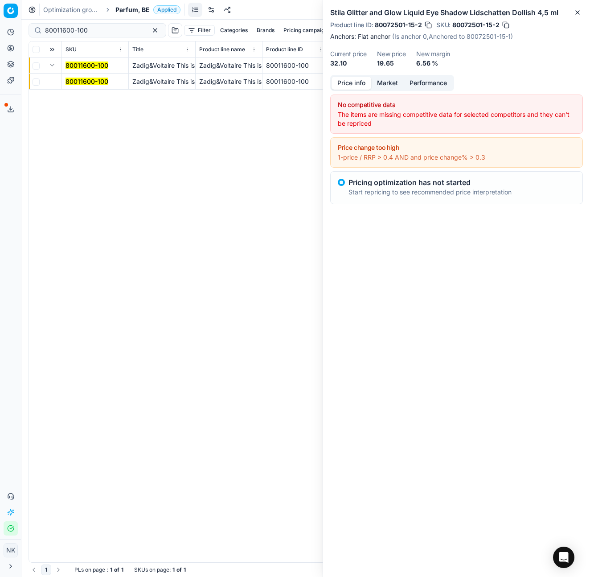
click at [78, 81] on mark "80011600-100" at bounding box center [86, 82] width 43 height 8
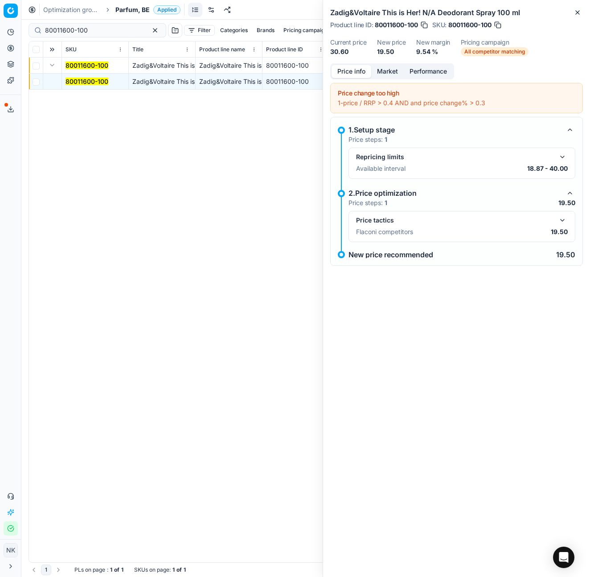
click at [563, 221] on button "button" at bounding box center [562, 220] width 11 height 11
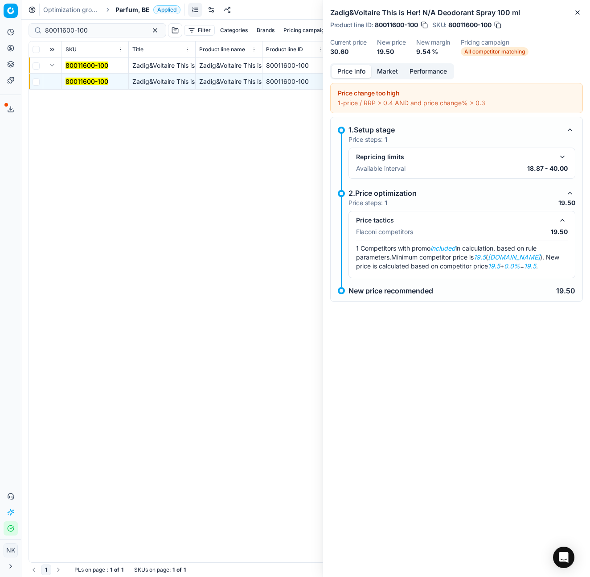
click at [383, 71] on button "Market" at bounding box center [387, 71] width 33 height 13
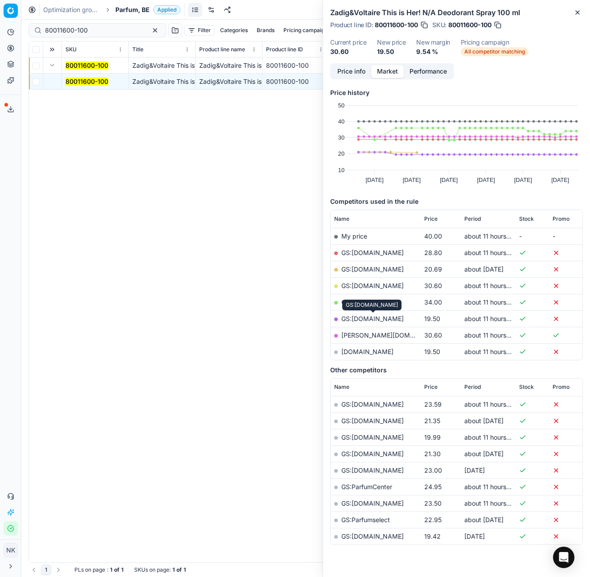
click at [356, 317] on link "GS:parfumdreams.BE" at bounding box center [372, 319] width 62 height 8
click at [130, 10] on span "Parfum, BE" at bounding box center [132, 9] width 34 height 9
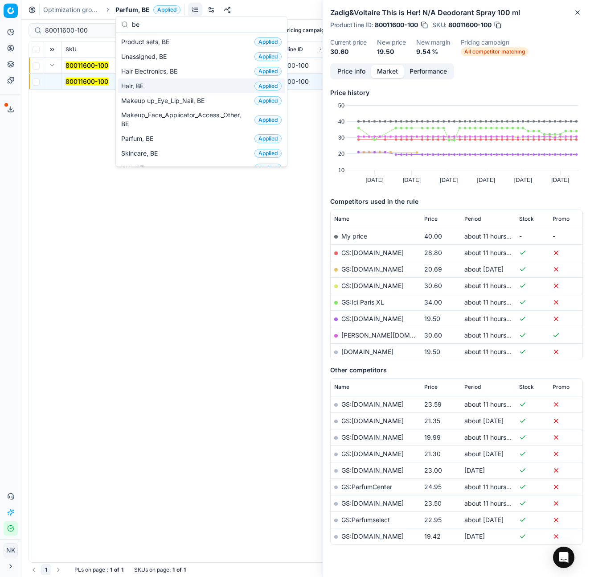
type input "be"
click at [149, 85] on div "Hair, BE Applied" at bounding box center [202, 85] width 168 height 15
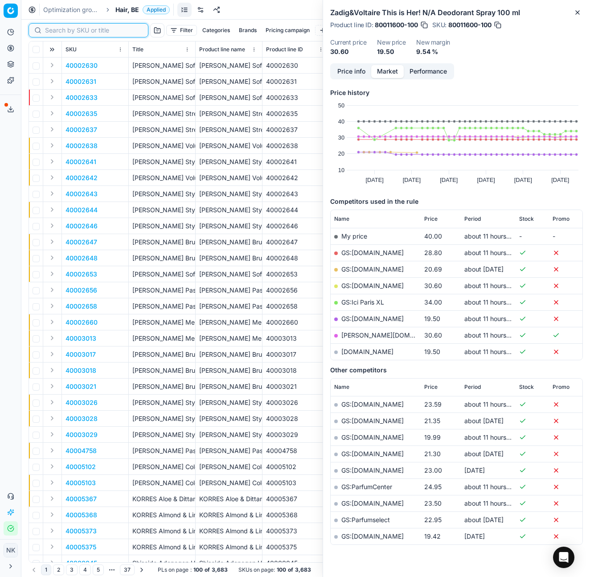
click at [45, 29] on input at bounding box center [94, 30] width 98 height 9
paste input "80073509-150"
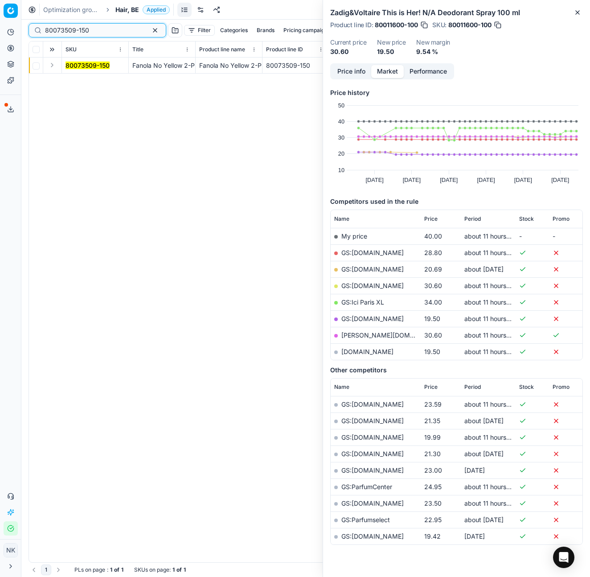
type input "80073509-150"
click at [50, 67] on button "Expand" at bounding box center [52, 65] width 11 height 11
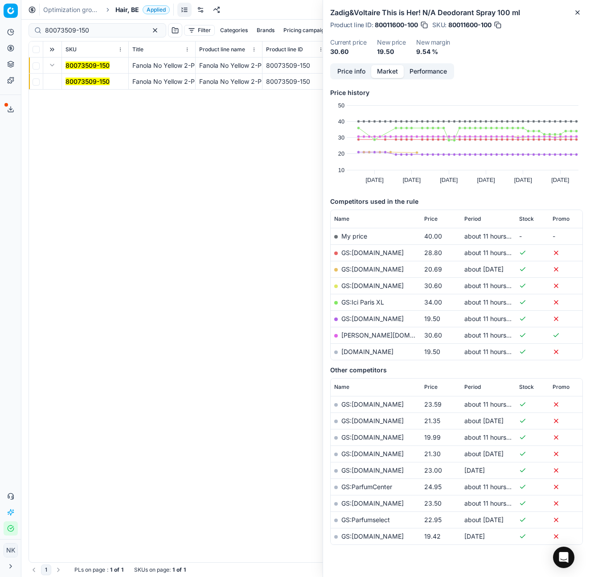
click at [76, 82] on mark "80073509-150" at bounding box center [87, 82] width 44 height 8
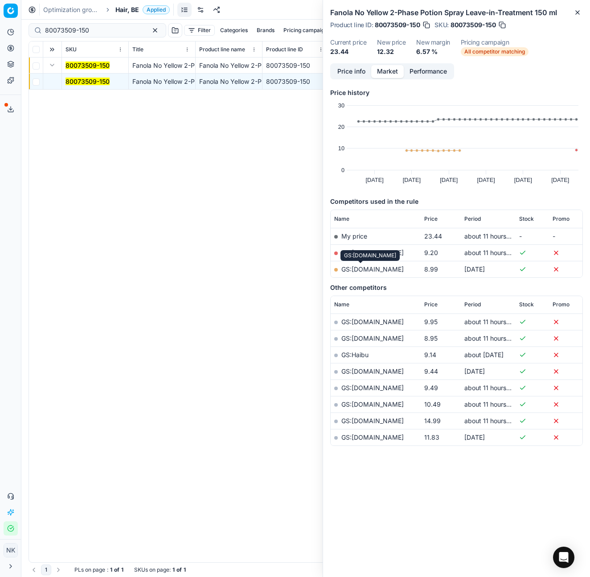
click at [360, 269] on link "GS:Deloox.nl" at bounding box center [372, 269] width 62 height 8
click at [361, 252] on link "GS:Beautyplaza.com" at bounding box center [372, 253] width 62 height 8
click at [123, 12] on span "Hair, BE" at bounding box center [127, 9] width 24 height 9
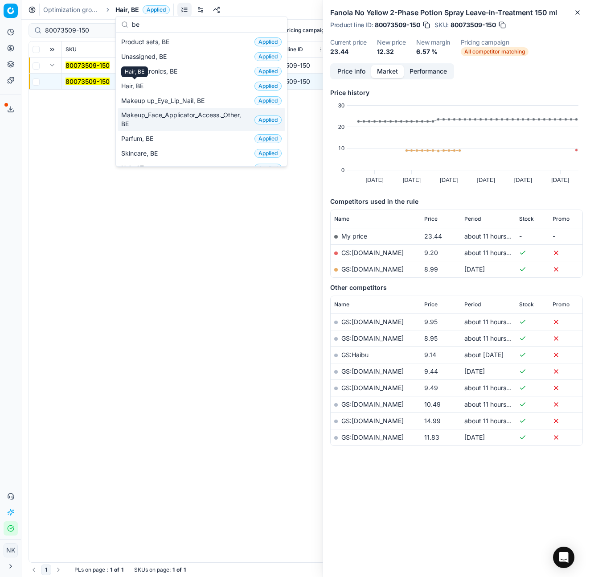
type input "be"
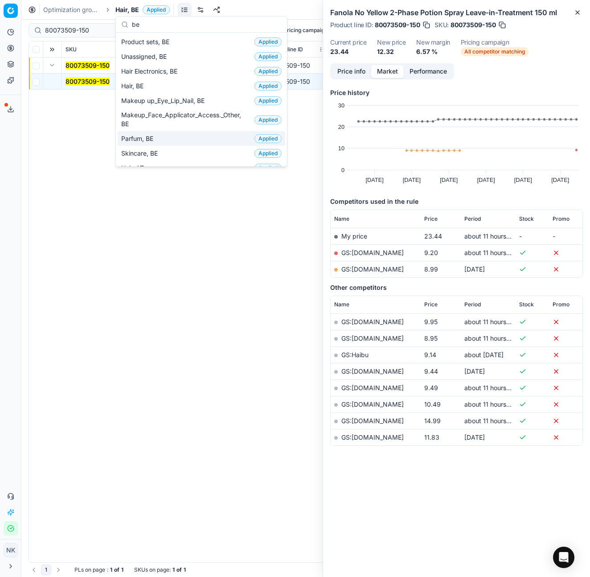
click at [140, 134] on span "Parfum, BE" at bounding box center [139, 138] width 36 height 9
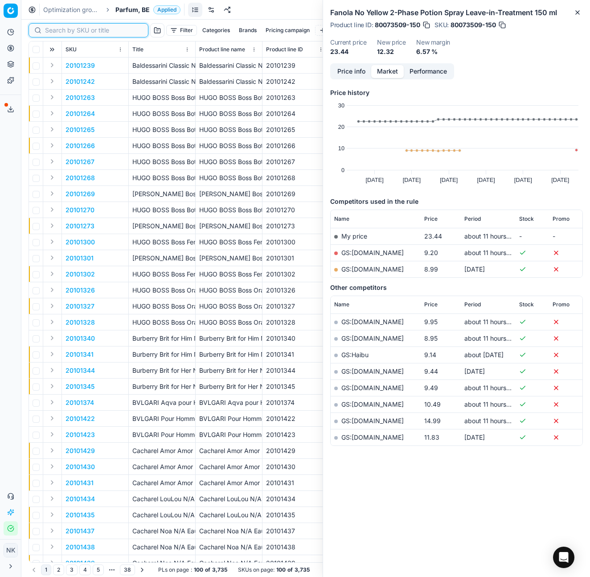
click at [52, 28] on input at bounding box center [94, 30] width 98 height 9
paste input "80020633-90"
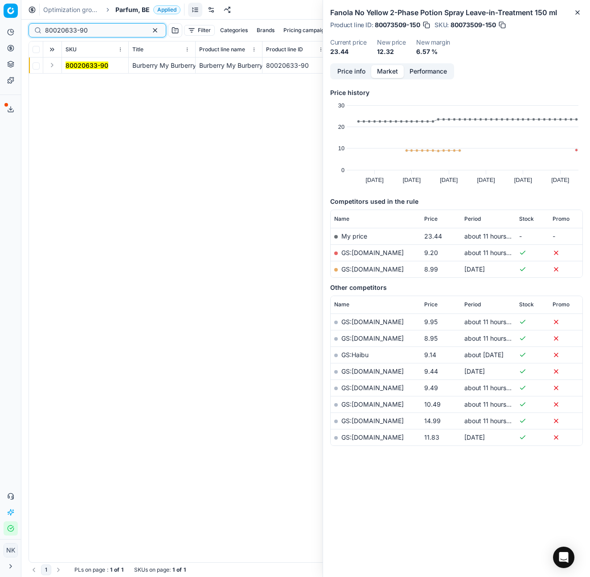
type input "80020633-90"
click at [48, 68] on button "Expand" at bounding box center [52, 65] width 11 height 11
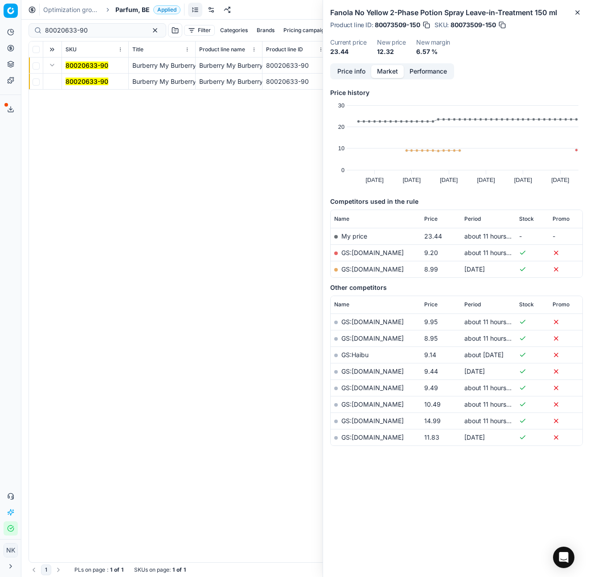
click at [81, 85] on span "80020633-90" at bounding box center [86, 81] width 43 height 9
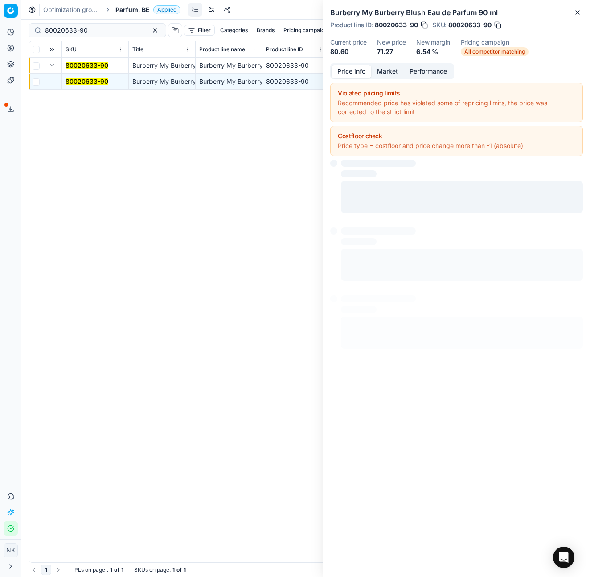
click at [348, 70] on button "Price info" at bounding box center [351, 71] width 40 height 13
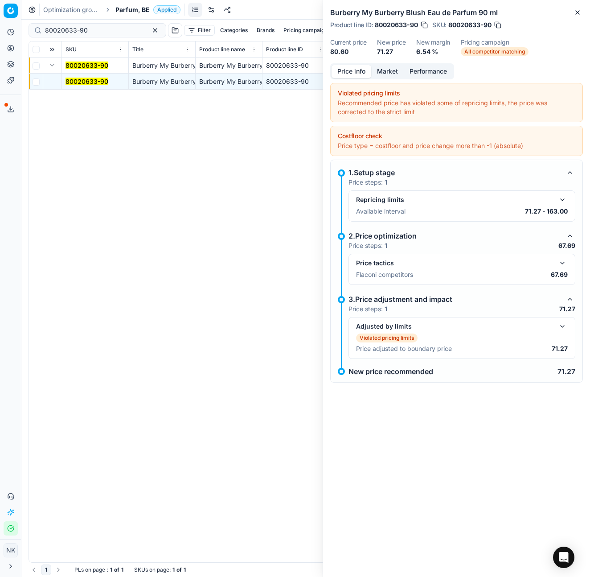
click at [560, 260] on button "button" at bounding box center [562, 263] width 11 height 11
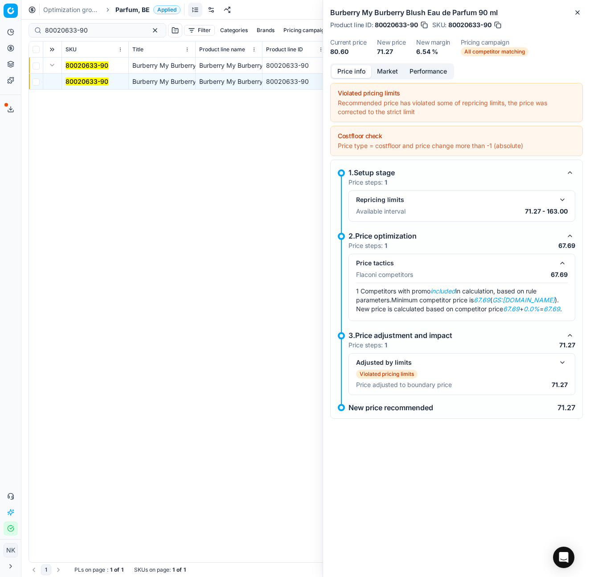
click at [387, 75] on button "Market" at bounding box center [387, 71] width 33 height 13
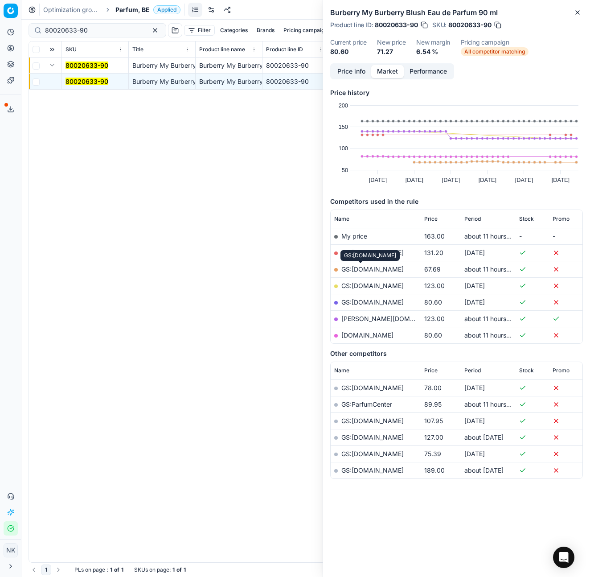
click at [360, 269] on link "GS:Deloox.nl" at bounding box center [372, 269] width 62 height 8
click at [128, 10] on span "Parfum, BE" at bounding box center [132, 9] width 34 height 9
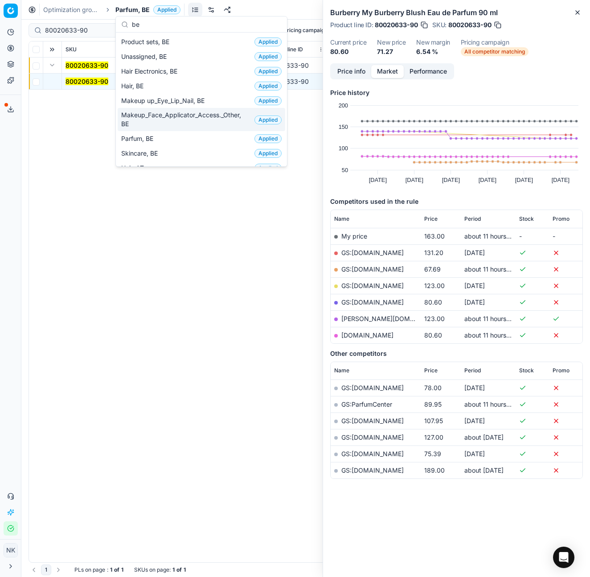
type input "be"
click at [152, 119] on span "Makeup_Face_Applicator_Access._Other, BE" at bounding box center [186, 119] width 130 height 18
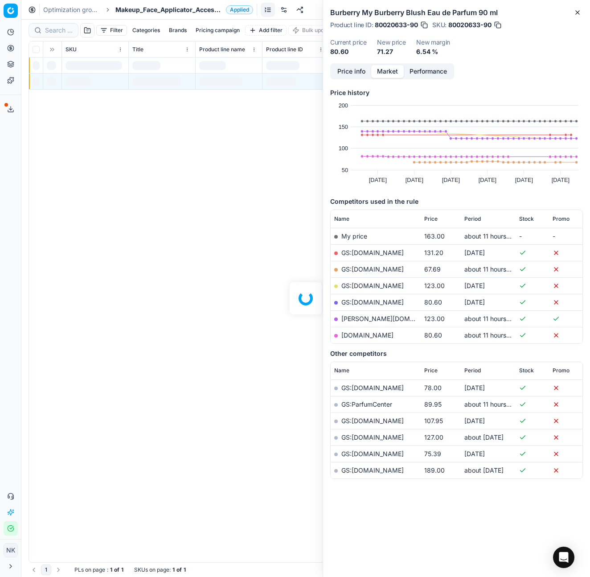
click at [52, 30] on div at bounding box center [305, 298] width 569 height 557
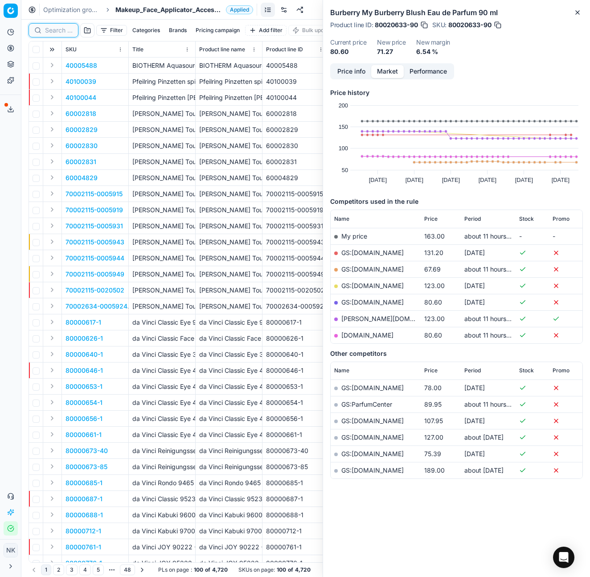
click at [56, 33] on input at bounding box center [59, 30] width 28 height 9
paste input "80005512-30-10"
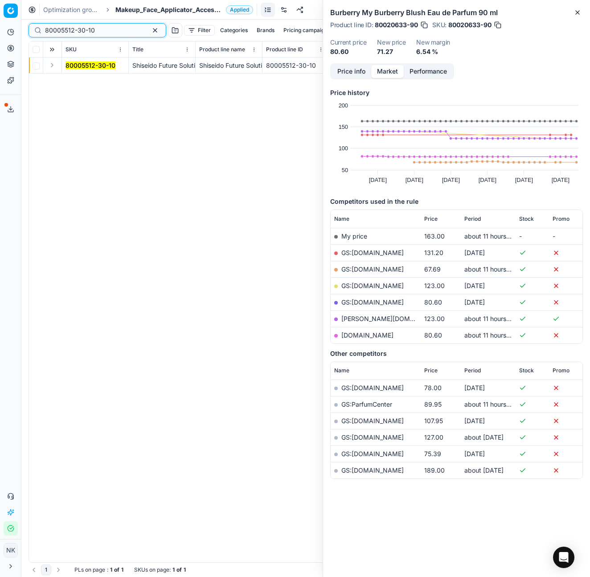
type input "80005512-30-10"
click at [52, 67] on button "Expand" at bounding box center [52, 65] width 11 height 11
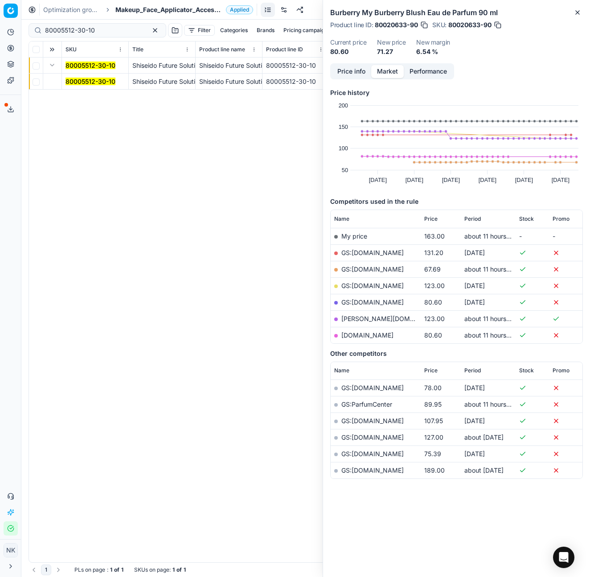
click at [77, 81] on mark "80005512-30-10" at bounding box center [90, 82] width 50 height 8
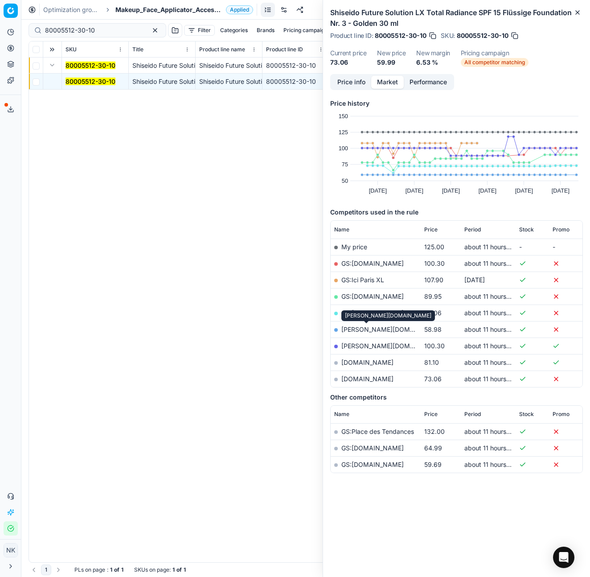
click at [368, 327] on link "basler-beauty.be" at bounding box center [392, 329] width 103 height 8
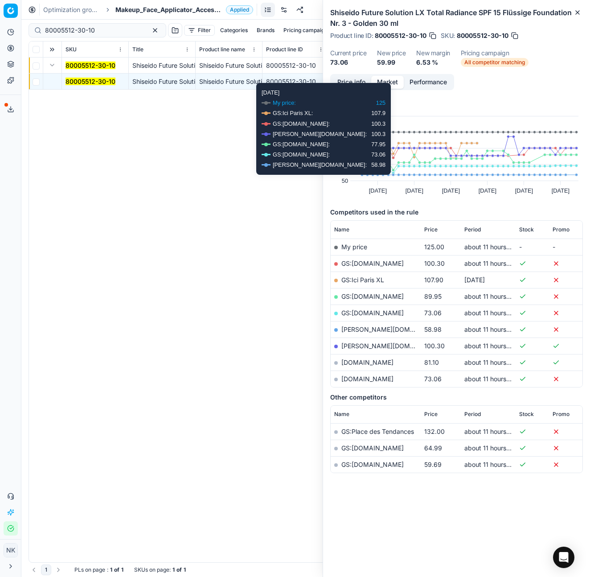
click at [362, 80] on button "Price info" at bounding box center [351, 82] width 40 height 13
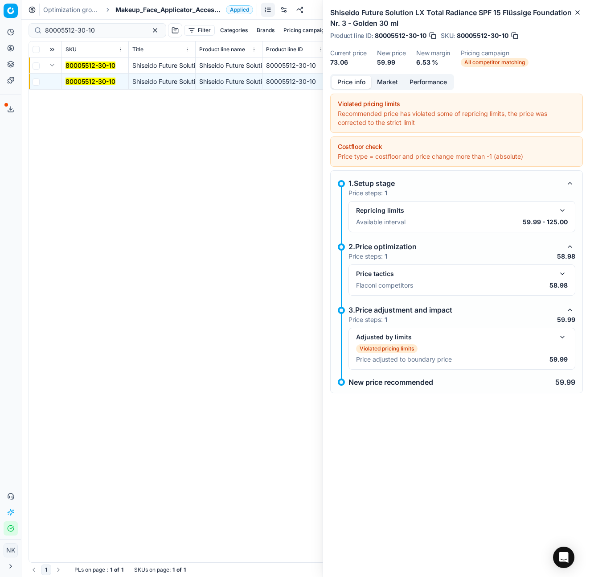
click at [564, 274] on button "button" at bounding box center [562, 273] width 11 height 11
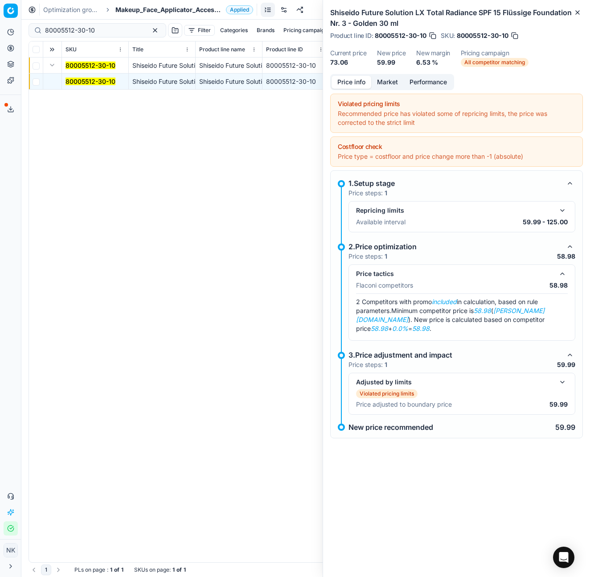
click at [382, 74] on div "Price info Market Performance" at bounding box center [392, 82] width 124 height 16
click at [385, 80] on button "Market" at bounding box center [387, 82] width 33 height 13
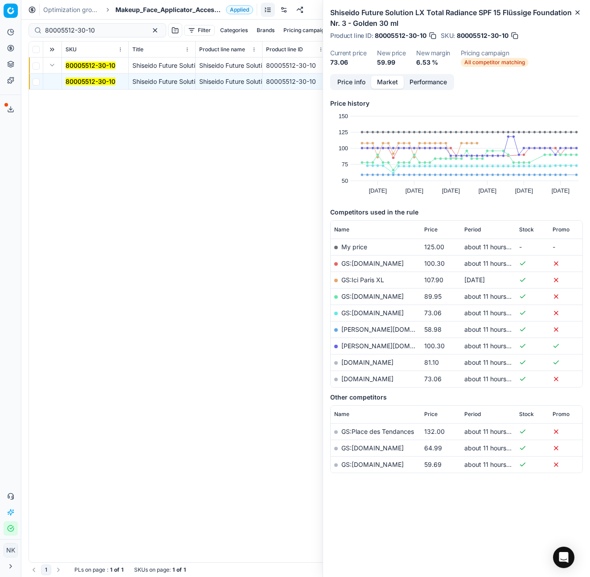
click at [134, 11] on span "Makeup_Face_Applicator_Access._Other, BE" at bounding box center [168, 9] width 107 height 9
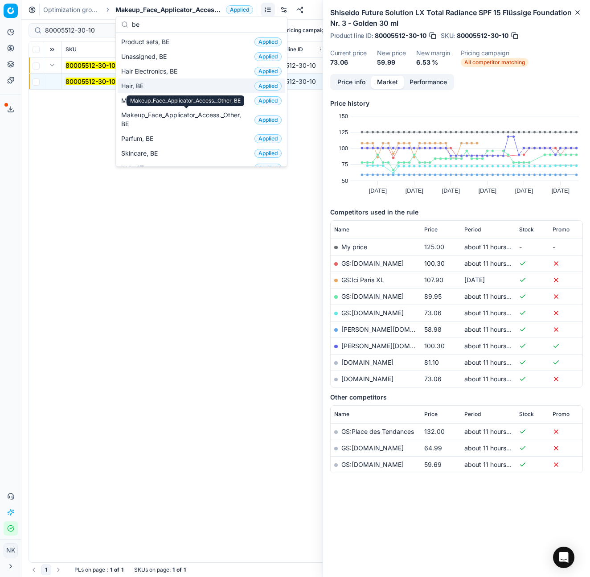
type input "be"
click at [137, 86] on span "Hair, BE" at bounding box center [134, 86] width 26 height 9
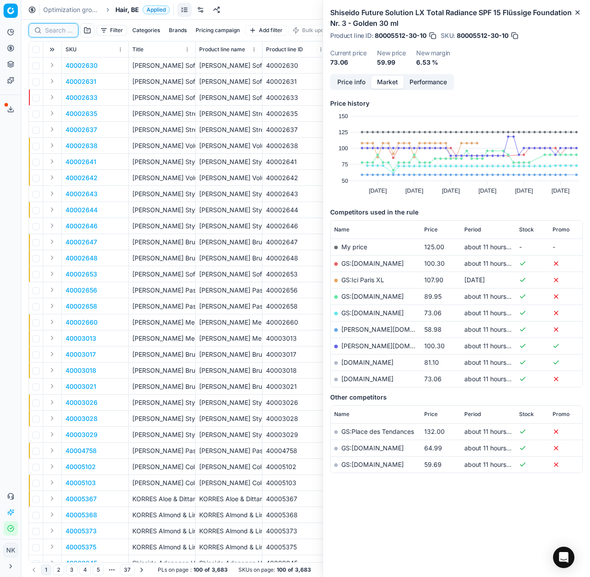
click at [51, 30] on input at bounding box center [59, 30] width 28 height 9
paste input "80059136-1"
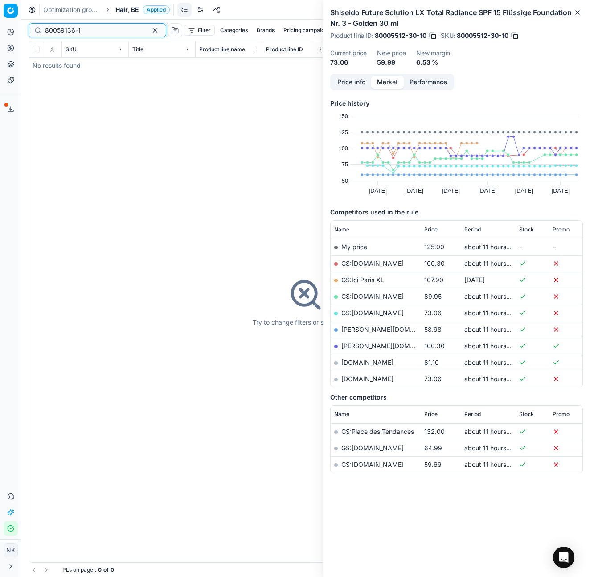
type input "80059136-1"
click at [126, 11] on span "Hair, BE" at bounding box center [127, 9] width 24 height 9
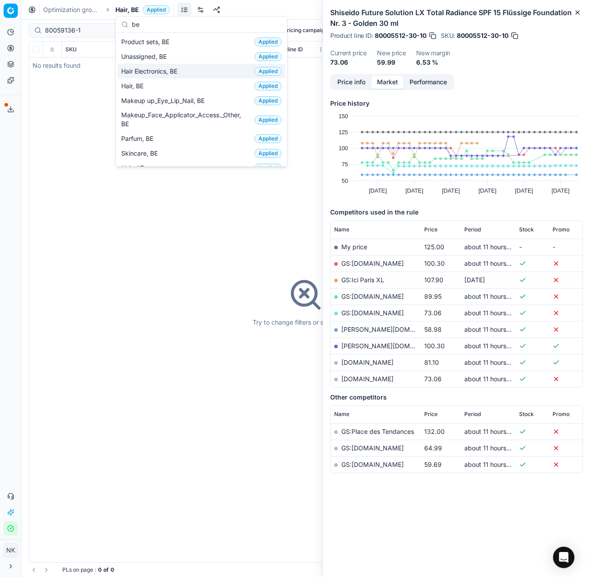
type input "be"
click at [161, 70] on span "Hair Electronics, BE" at bounding box center [151, 71] width 60 height 9
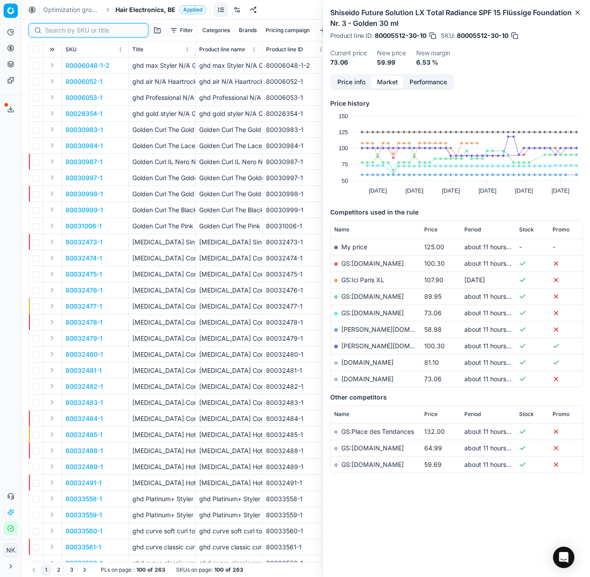
click at [53, 29] on input at bounding box center [94, 30] width 98 height 9
paste input "80059136-1"
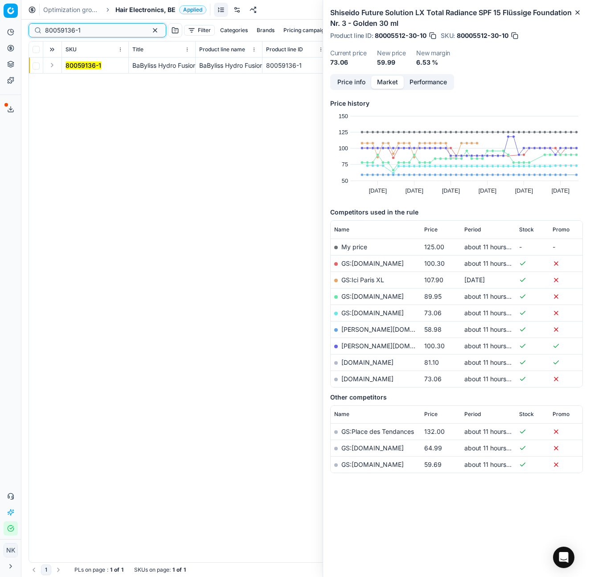
type input "80059136-1"
click at [54, 68] on button "Expand" at bounding box center [52, 65] width 11 height 11
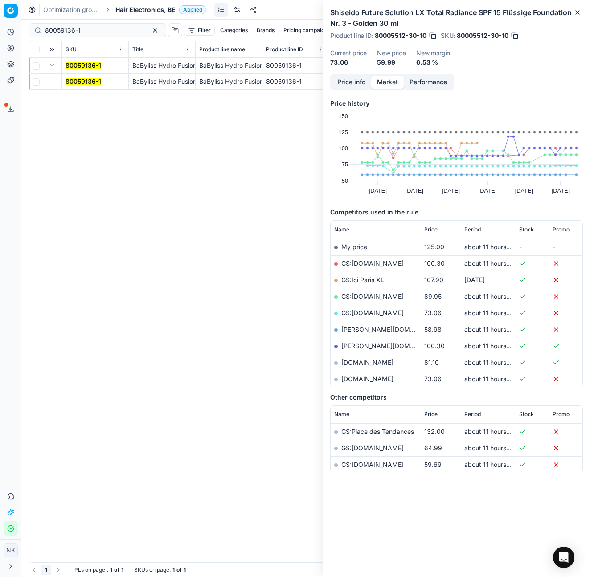
click at [81, 81] on mark "80059136-1" at bounding box center [83, 82] width 36 height 8
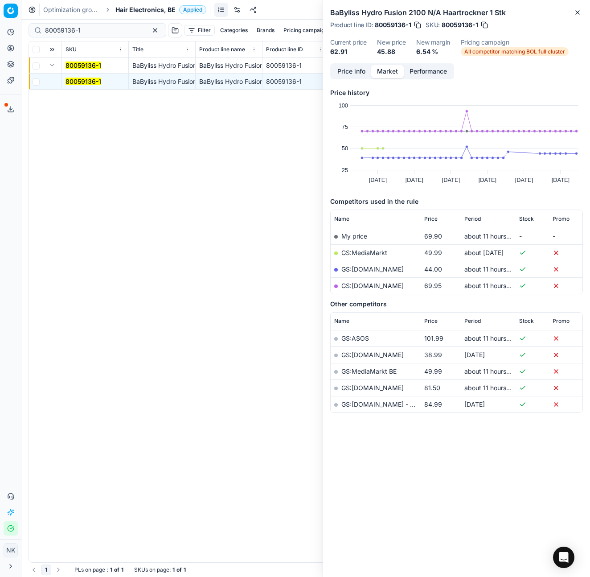
click at [364, 269] on link "GS:bol.com" at bounding box center [372, 269] width 62 height 8
click at [150, 13] on span "Hair Electronics, BE" at bounding box center [145, 9] width 60 height 9
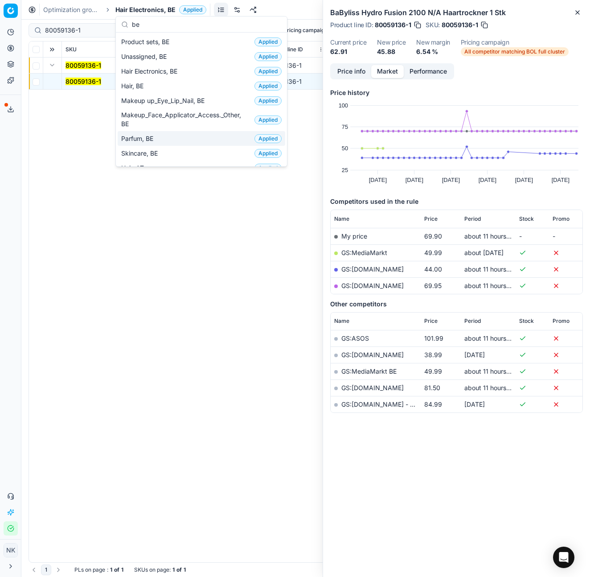
type input "be"
click at [143, 137] on span "Parfum, BE" at bounding box center [139, 138] width 36 height 9
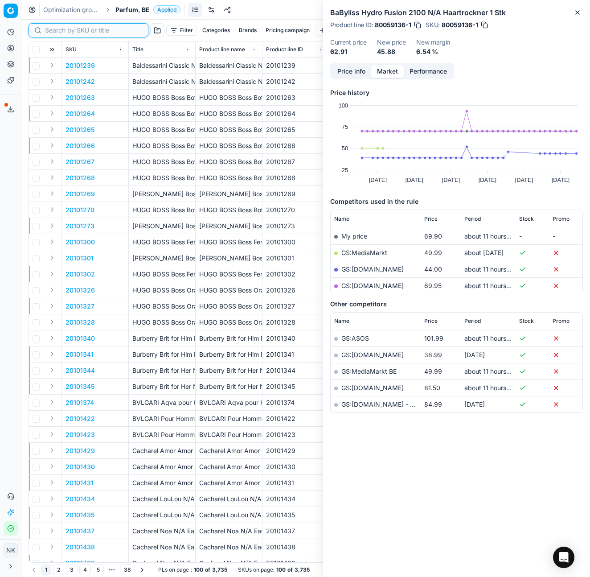
click at [57, 33] on input at bounding box center [94, 30] width 98 height 9
paste input "80067501-30"
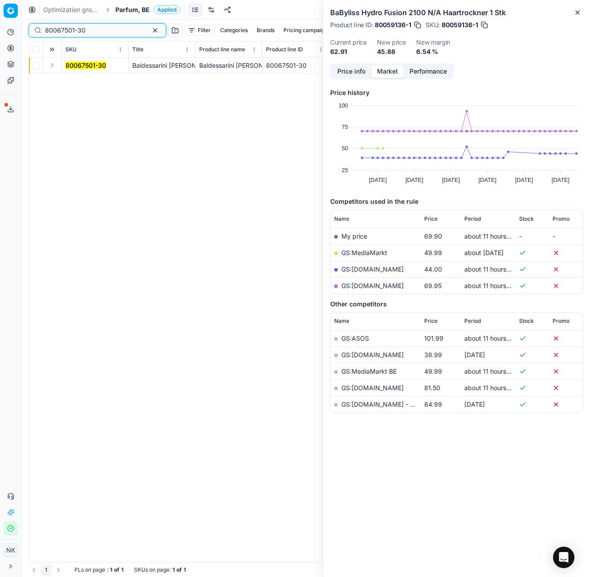
type input "80067501-30"
click at [53, 68] on button "Expand" at bounding box center [52, 65] width 11 height 11
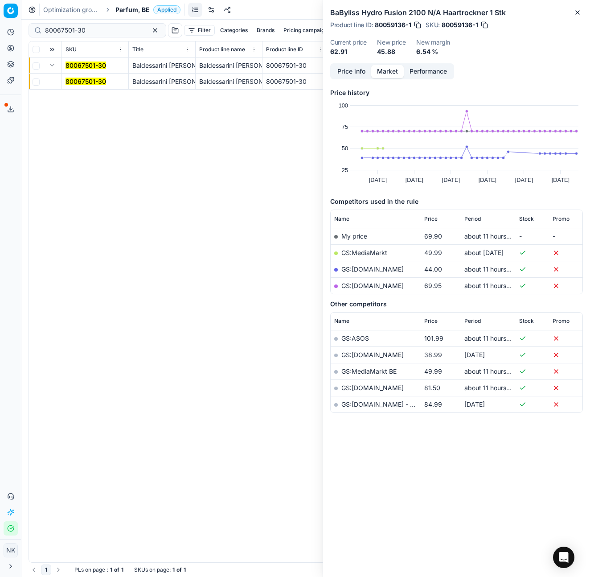
click at [78, 82] on mark "80067501-30" at bounding box center [85, 82] width 41 height 8
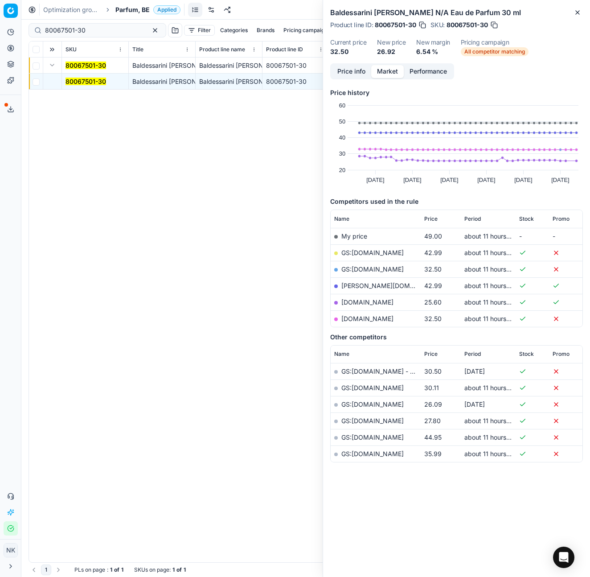
click at [356, 303] on link "notino.be" at bounding box center [367, 302] width 52 height 8
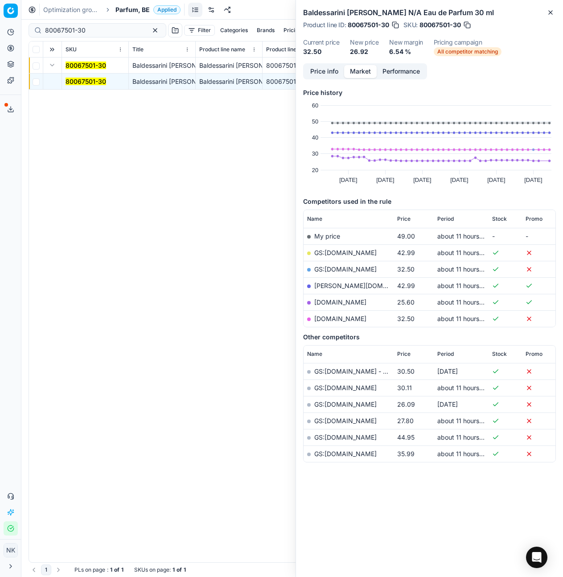
click at [132, 14] on div "Optimization groups Parfum, BE Applied Discard Download report" at bounding box center [291, 10] width 541 height 20
click at [126, 10] on span "Parfum, BE" at bounding box center [132, 9] width 34 height 9
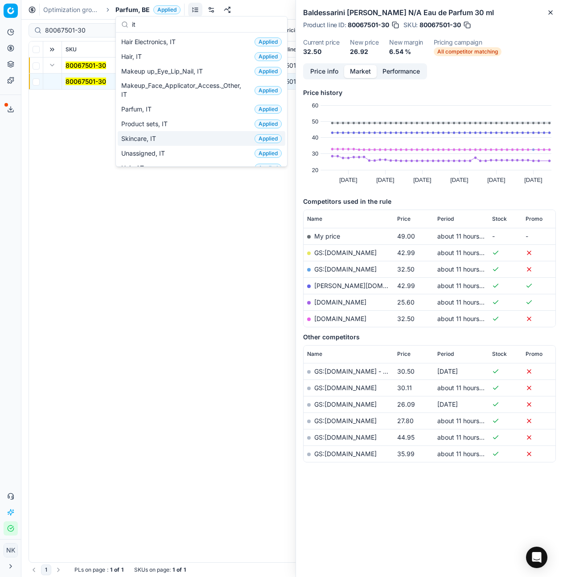
type input "it"
click at [157, 140] on span "Skincare, IT" at bounding box center [140, 138] width 38 height 9
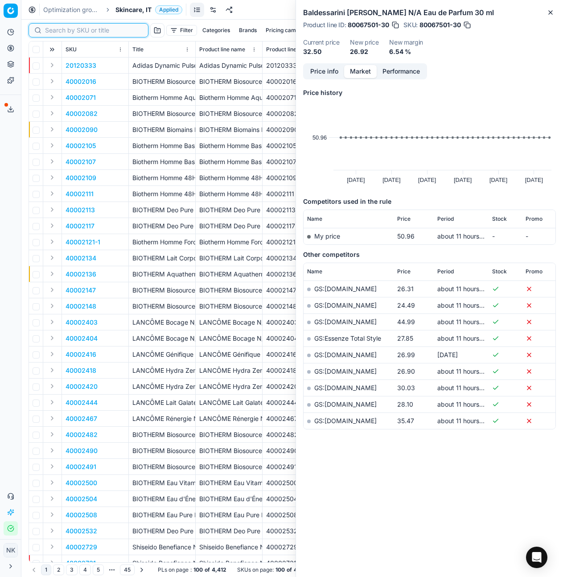
click at [61, 30] on input at bounding box center [94, 30] width 98 height 9
paste input "90015089-0023591"
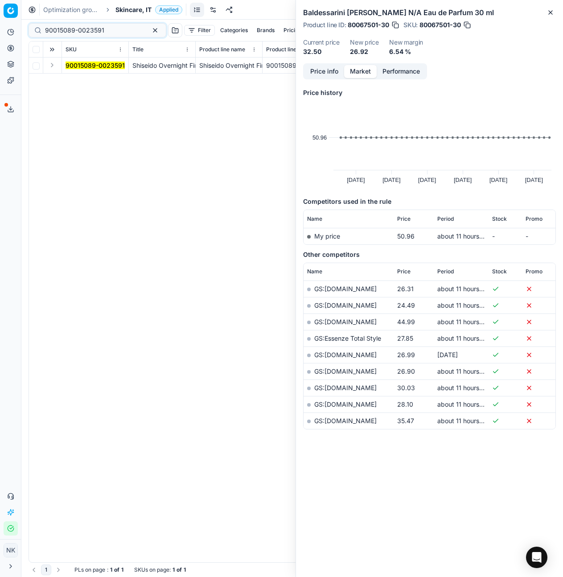
click at [51, 67] on button "Expand" at bounding box center [52, 65] width 11 height 11
click at [86, 85] on span "90015089-0023591" at bounding box center [94, 81] width 59 height 9
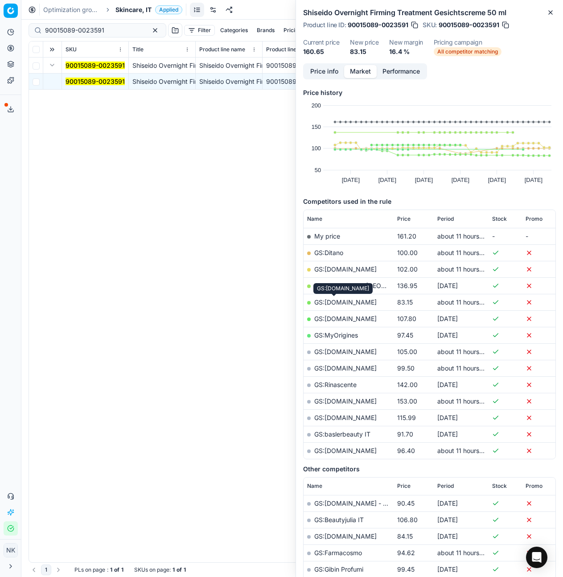
click at [340, 302] on link "GS:Makeup.it" at bounding box center [345, 302] width 62 height 8
click at [94, 28] on input "90015089-0023591" at bounding box center [94, 30] width 98 height 9
paste input "80036964-50"
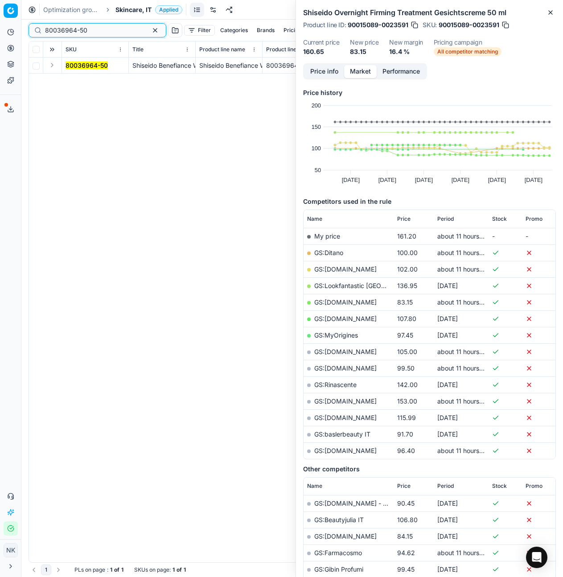
type input "80036964-50"
click at [50, 67] on button "Expand" at bounding box center [52, 65] width 11 height 11
click at [79, 81] on mark "80036964-50" at bounding box center [86, 82] width 42 height 8
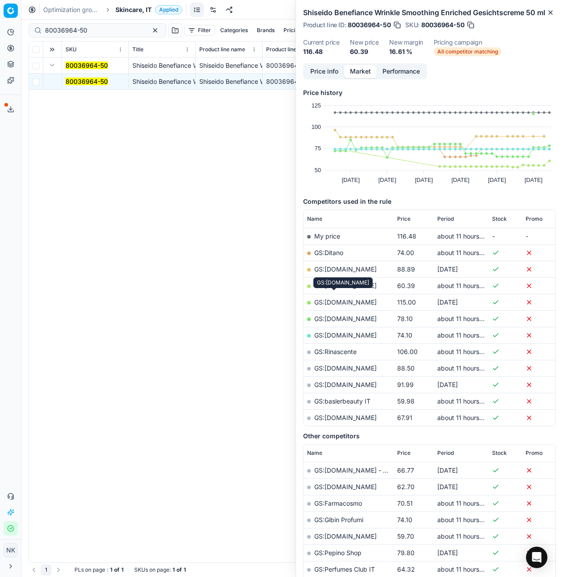
click at [338, 289] on link "GS:Makeup.it" at bounding box center [345, 286] width 62 height 8
click at [135, 9] on span "Skincare, IT" at bounding box center [133, 9] width 36 height 9
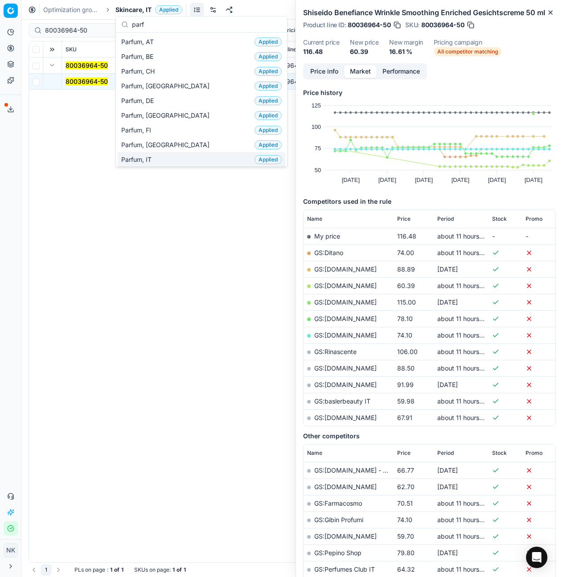
type input "parf"
click at [160, 156] on div "Parfum, IT Applied" at bounding box center [202, 159] width 168 height 15
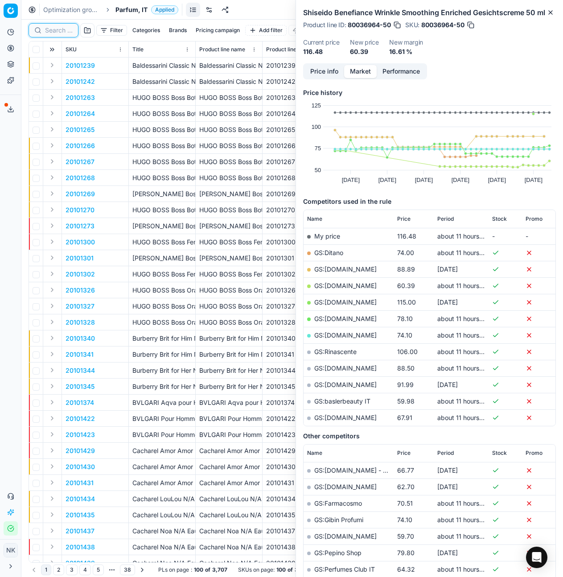
click at [53, 32] on input at bounding box center [59, 30] width 28 height 9
paste input "80062227-100"
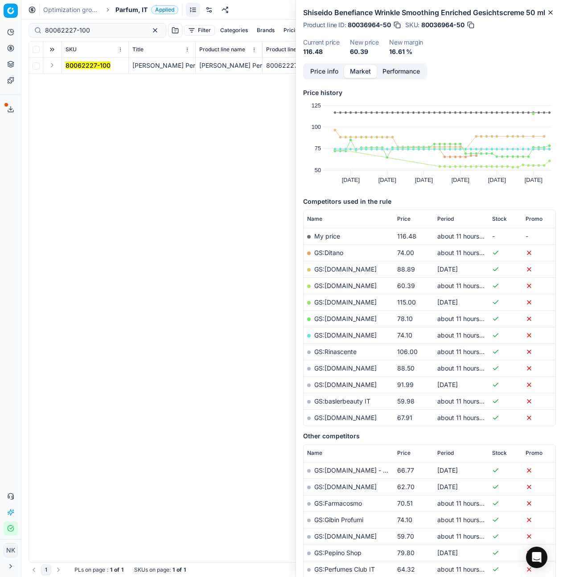
click at [49, 64] on button "Expand" at bounding box center [52, 65] width 11 height 11
click at [74, 81] on mark "80062227-100" at bounding box center [87, 82] width 45 height 8
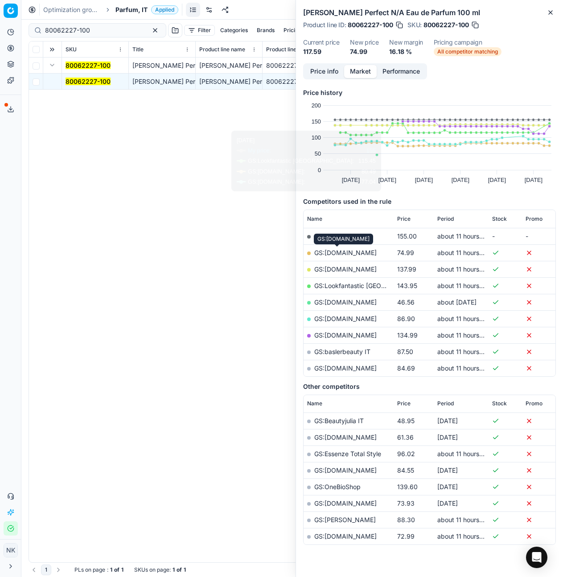
click at [341, 252] on link "GS:Deloox.com" at bounding box center [345, 253] width 62 height 8
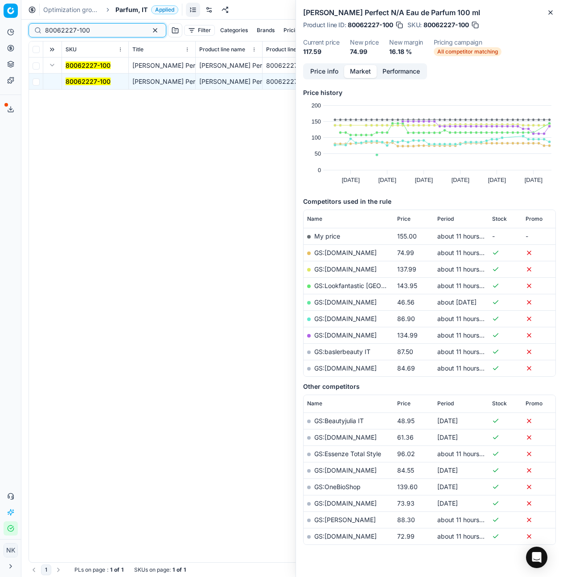
click at [103, 31] on input "80062227-100" at bounding box center [94, 30] width 98 height 9
paste input "90005032-0007579"
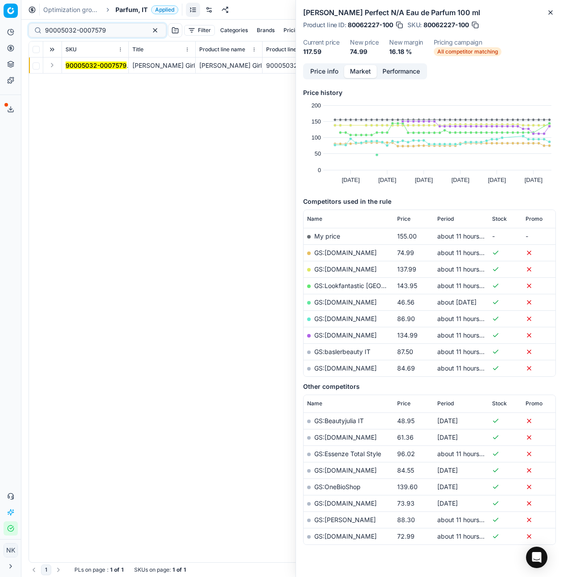
click at [50, 65] on button "Expand" at bounding box center [52, 65] width 11 height 11
click at [80, 84] on mark "90005032-0007579" at bounding box center [95, 82] width 61 height 8
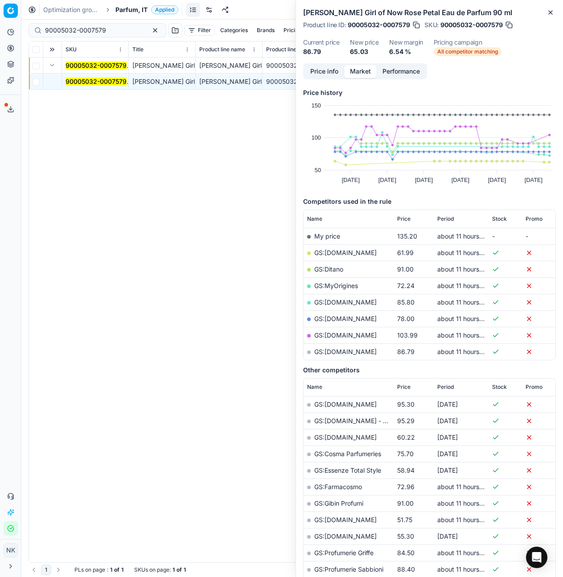
click at [344, 251] on link "GS:Deloox.com" at bounding box center [345, 253] width 62 height 8
click at [105, 29] on input "90005032-0007579" at bounding box center [94, 30] width 98 height 9
paste input "80000795-100"
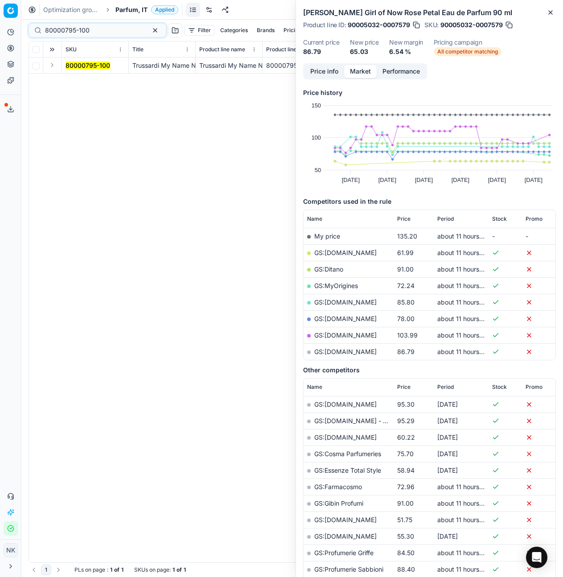
click at [55, 67] on button "Expand" at bounding box center [52, 65] width 11 height 11
click at [79, 80] on mark "80000795-100" at bounding box center [87, 82] width 45 height 8
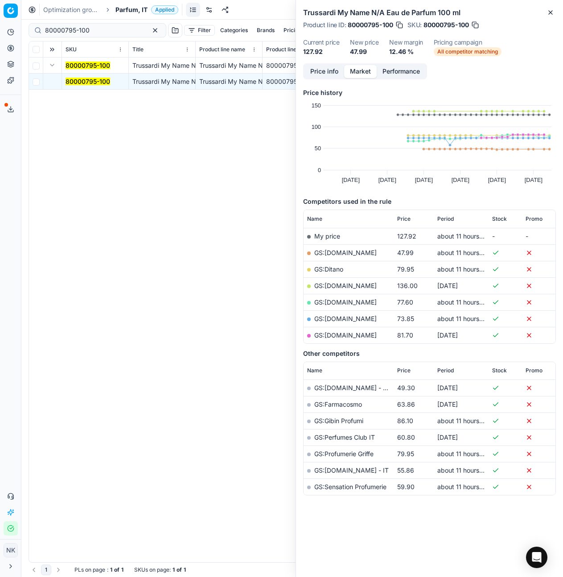
click at [344, 254] on link "GS:Deloox.com" at bounding box center [345, 253] width 62 height 8
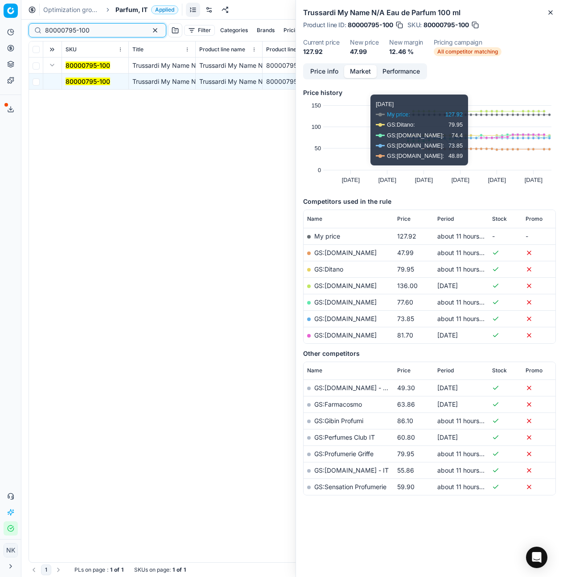
click at [101, 29] on input "80000795-100" at bounding box center [94, 30] width 98 height 9
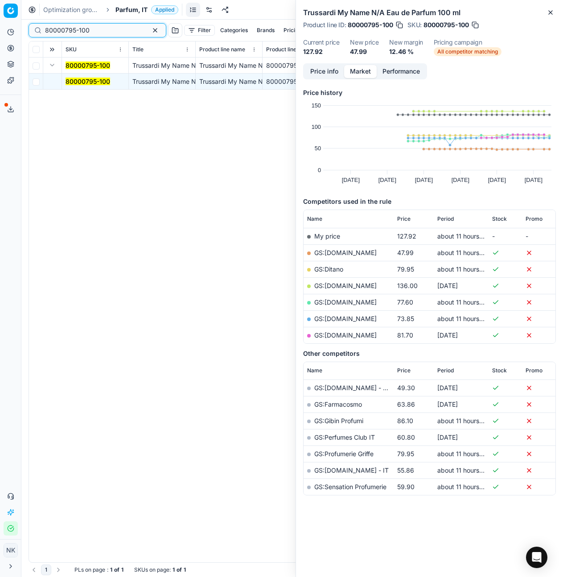
click at [101, 29] on input "80000795-100" at bounding box center [94, 30] width 98 height 9
paste input "27472-5"
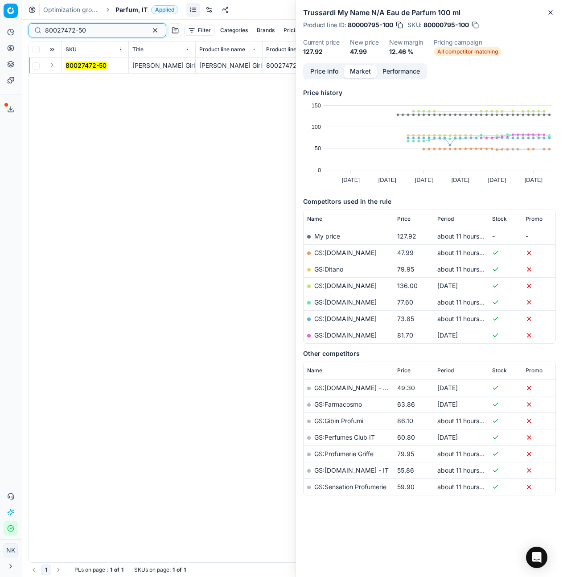
type input "80027472-50"
click at [49, 64] on button "Expand" at bounding box center [52, 65] width 11 height 11
click at [81, 79] on mark "80027472-50" at bounding box center [85, 82] width 41 height 8
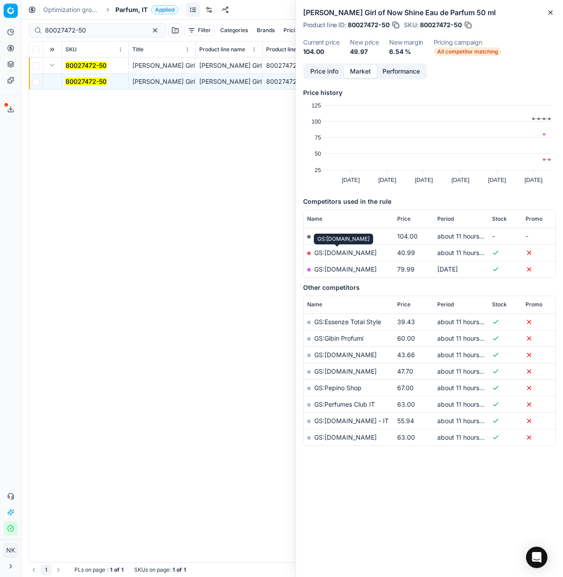
click at [339, 256] on link "GS:Deloox.com" at bounding box center [345, 253] width 62 height 8
click at [129, 10] on span "Parfum, IT" at bounding box center [131, 9] width 32 height 9
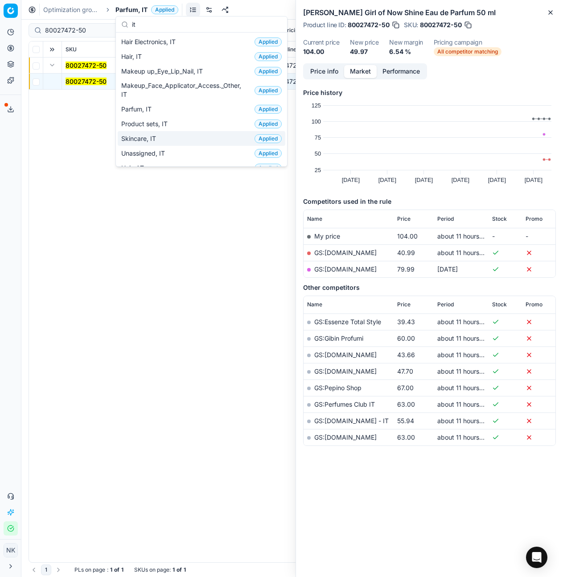
type input "it"
click at [146, 139] on span "Skincare, IT" at bounding box center [140, 138] width 38 height 9
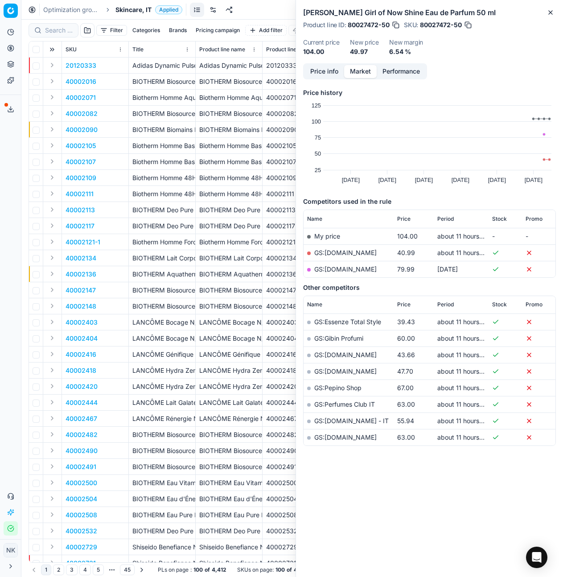
click at [63, 35] on div at bounding box center [54, 30] width 50 height 14
paste input "80070918-1000"
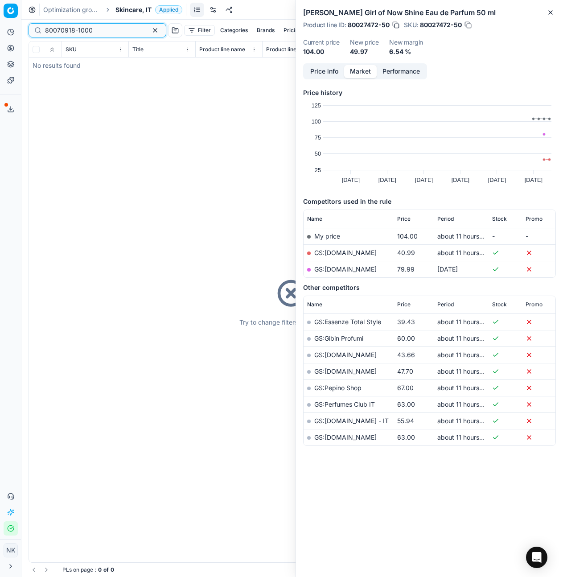
type input "80070918-1000"
click at [115, 13] on ol "Optimization groups Skincare, IT Applied" at bounding box center [112, 9] width 139 height 9
click at [123, 10] on span "Skincare, IT" at bounding box center [133, 9] width 36 height 9
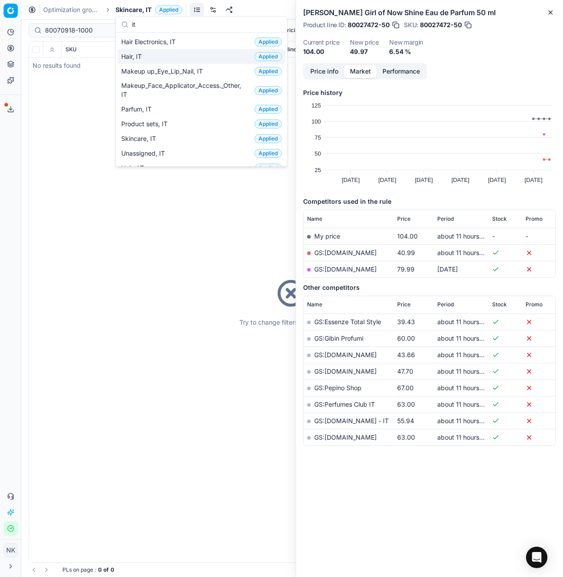
type input "it"
click at [139, 55] on span "Hair, IT" at bounding box center [133, 56] width 24 height 9
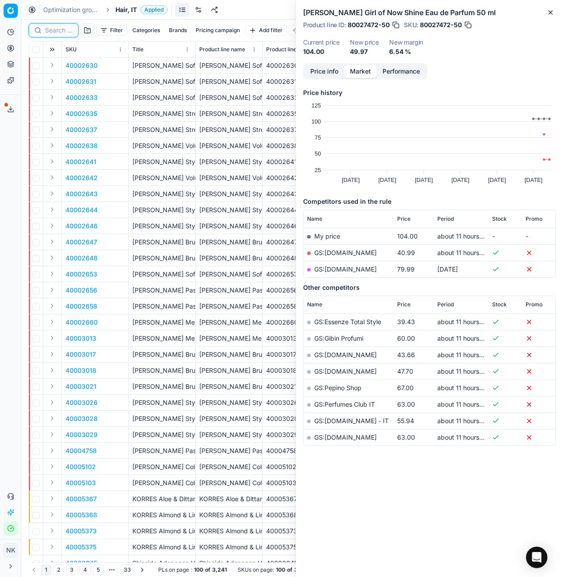
click at [61, 31] on input at bounding box center [59, 30] width 28 height 9
paste input "80070918-1000"
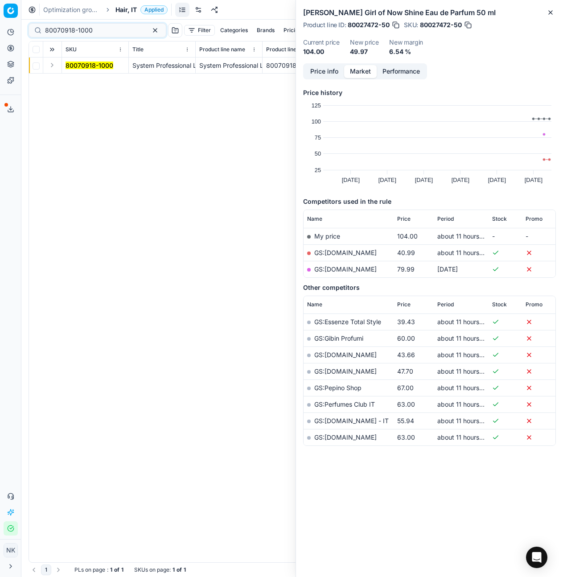
click at [55, 66] on button "Expand" at bounding box center [52, 65] width 11 height 11
click at [80, 78] on mark "80070918-1000" at bounding box center [89, 82] width 48 height 8
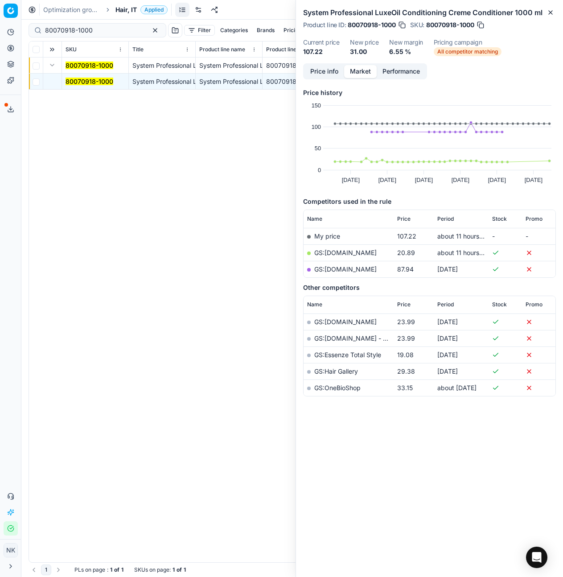
click at [342, 252] on link "GS:Deloox.com" at bounding box center [345, 253] width 62 height 8
click at [104, 30] on input "80070918-1000" at bounding box center [94, 30] width 98 height 9
paste input "54404-1"
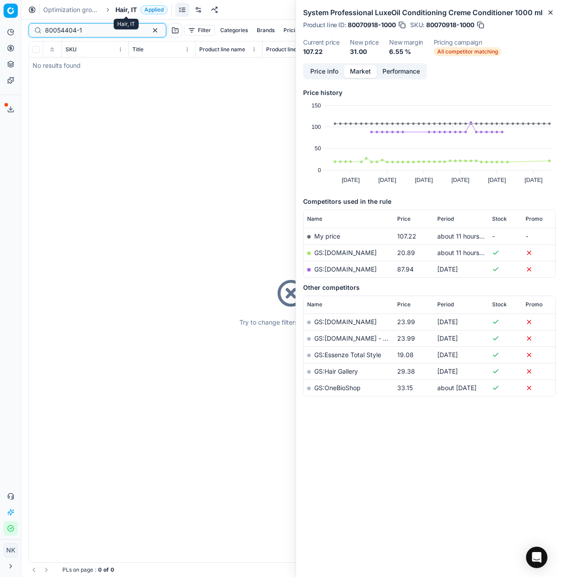
type input "80054404-1"
click at [117, 9] on span "Hair, IT" at bounding box center [125, 9] width 21 height 9
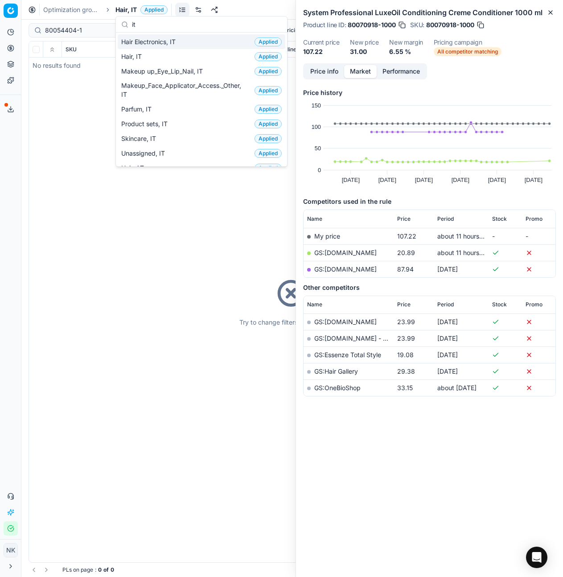
type input "it"
click at [166, 45] on span "Hair Electronics, IT" at bounding box center [150, 41] width 58 height 9
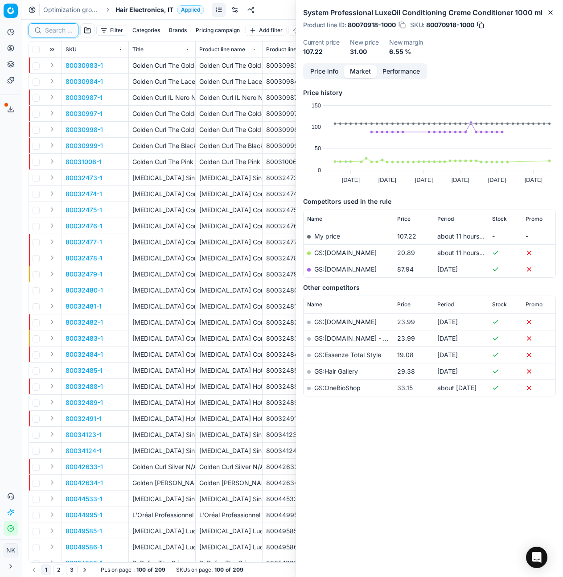
click at [54, 30] on input at bounding box center [59, 30] width 28 height 9
paste input "80054404-1"
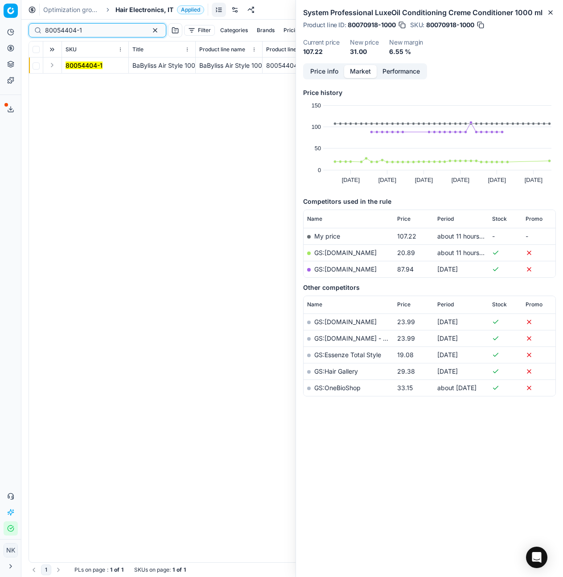
type input "80054404-1"
click at [49, 65] on button "Expand" at bounding box center [52, 65] width 11 height 11
click at [80, 81] on mark "80054404-1" at bounding box center [83, 82] width 37 height 8
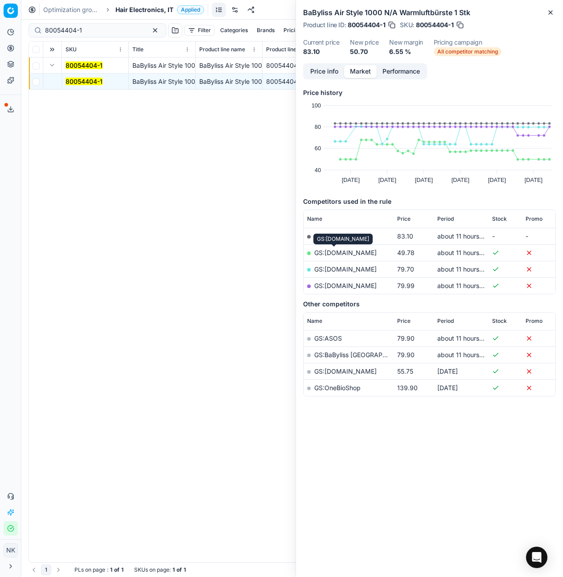
click at [343, 252] on link "GS:Makeup.it" at bounding box center [345, 253] width 62 height 8
click at [149, 10] on span "Hair Electronics, IT" at bounding box center [144, 9] width 58 height 9
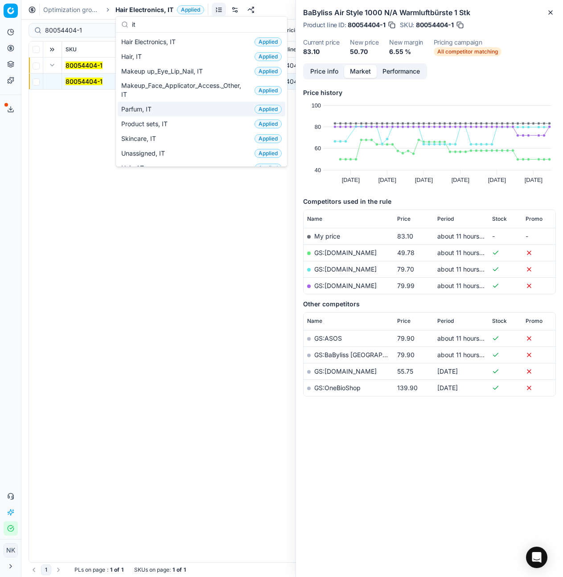
type input "it"
click at [139, 113] on div "Parfum, IT Applied" at bounding box center [202, 109] width 168 height 15
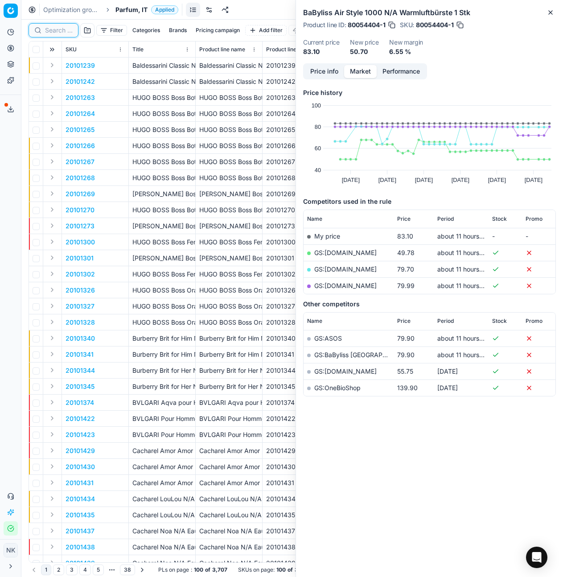
click at [57, 32] on input at bounding box center [59, 30] width 28 height 9
paste input "20102248"
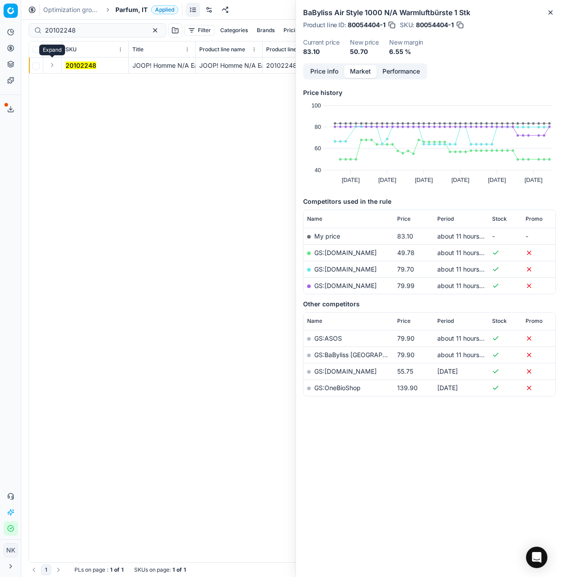
click at [50, 65] on button "Expand" at bounding box center [52, 65] width 11 height 11
click at [80, 81] on mark "20102248" at bounding box center [80, 82] width 31 height 8
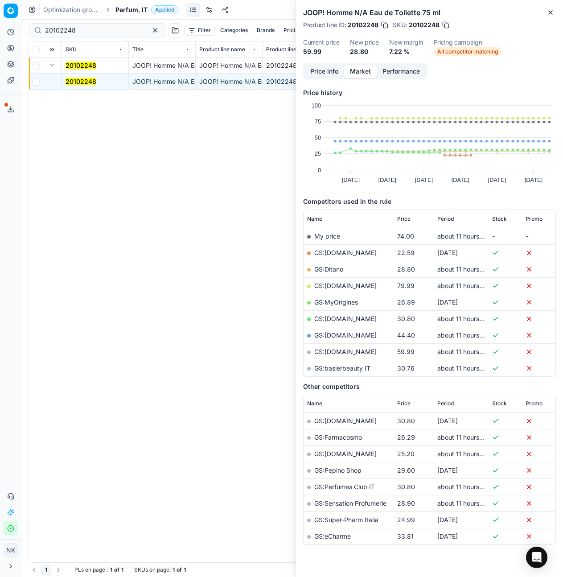
click at [333, 268] on link "GS:Ditano" at bounding box center [328, 269] width 29 height 8
click at [103, 32] on input "20102248" at bounding box center [94, 30] width 98 height 9
paste input "80035467-30"
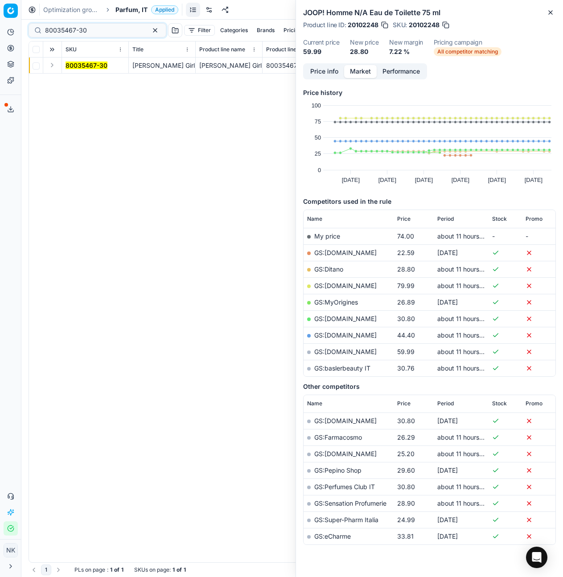
click at [50, 65] on button "Expand" at bounding box center [52, 65] width 11 height 11
click at [78, 81] on mark "80035467-30" at bounding box center [86, 82] width 42 height 8
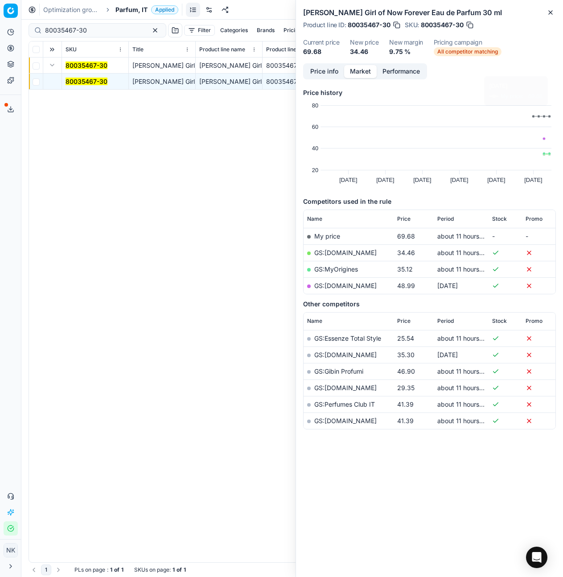
click at [337, 253] on link "GS:Makeup.it" at bounding box center [345, 253] width 62 height 8
click at [338, 267] on link "GS:MyOrigines" at bounding box center [336, 269] width 44 height 8
click at [95, 30] on input "80035467-30" at bounding box center [94, 30] width 98 height 9
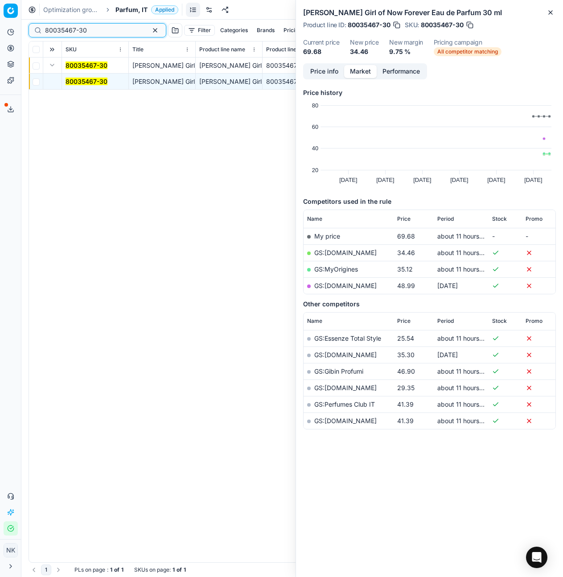
paste input "75296-1"
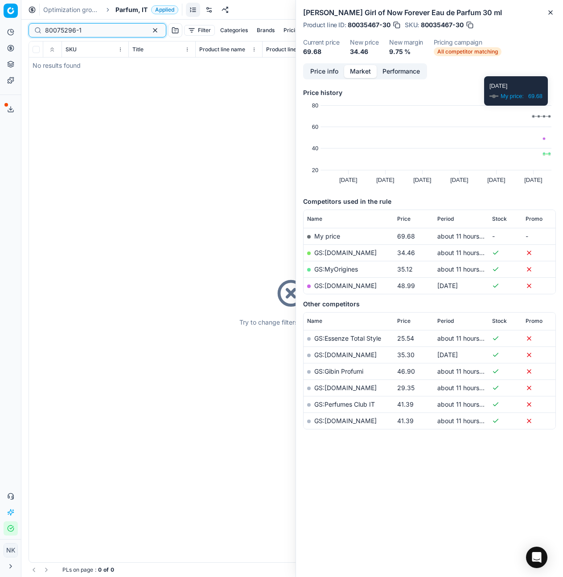
type input "80075296-1"
click at [132, 10] on span "Parfum, IT" at bounding box center [131, 9] width 32 height 9
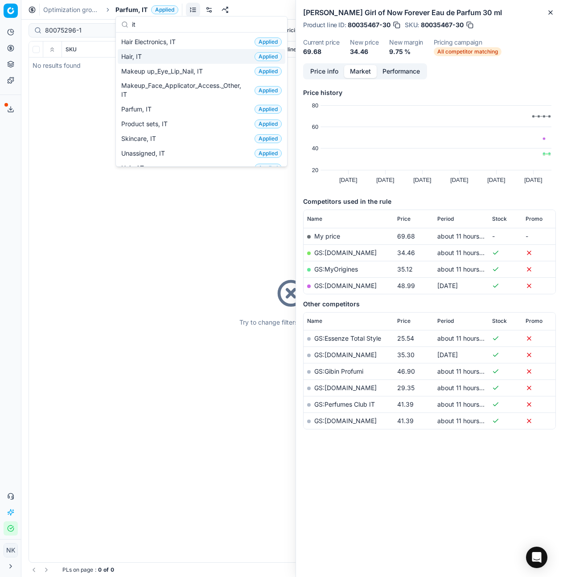
type input "it"
click at [136, 57] on span "Hair, IT" at bounding box center [133, 56] width 24 height 9
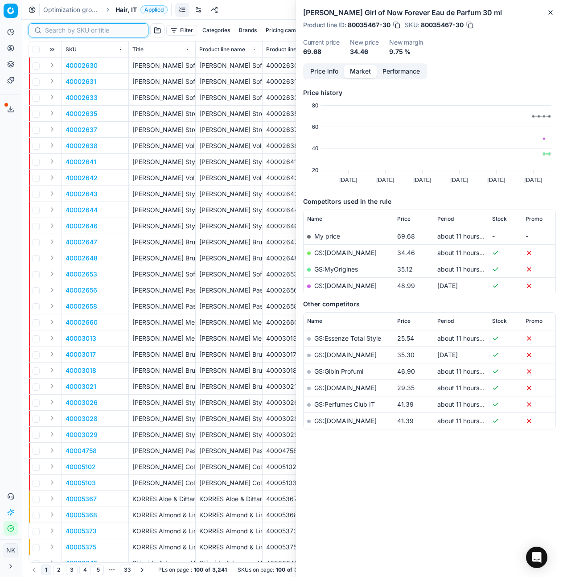
click at [57, 31] on input at bounding box center [94, 30] width 98 height 9
paste input "80075296-1"
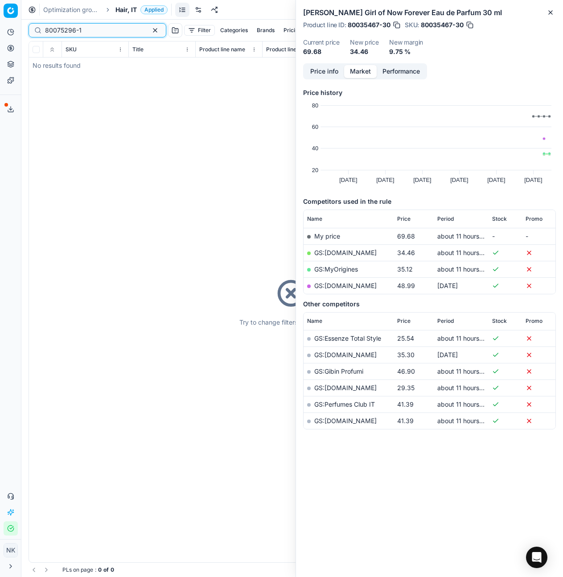
type input "80075296-1"
click at [121, 13] on span "Hair, IT" at bounding box center [125, 9] width 21 height 9
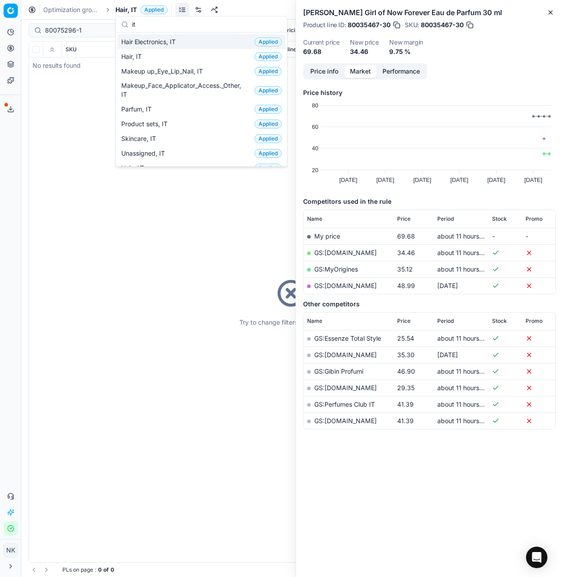
type input "it"
click at [159, 40] on span "Hair Electronics, IT" at bounding box center [150, 41] width 58 height 9
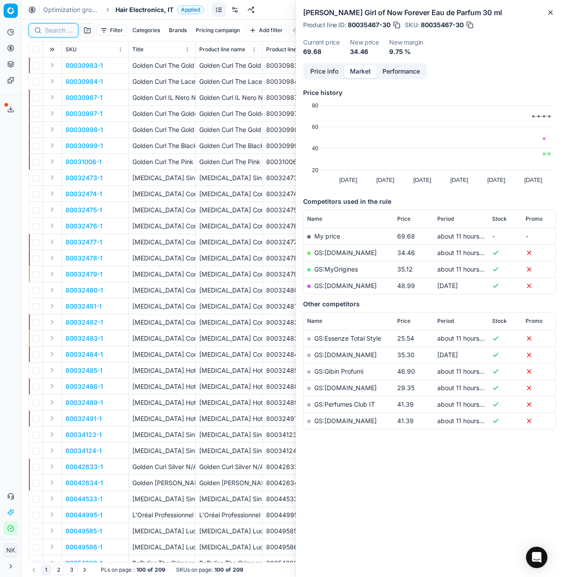
click at [54, 32] on input at bounding box center [59, 30] width 28 height 9
paste input "80075296-1"
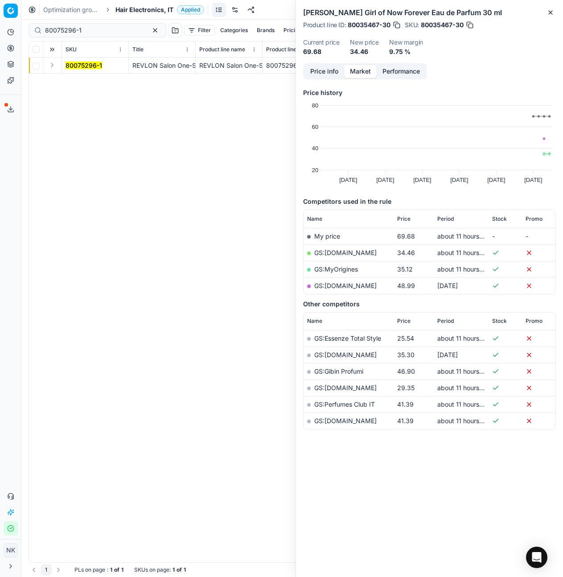
click at [49, 68] on button "Expand" at bounding box center [52, 65] width 11 height 11
click at [77, 80] on mark "80075296-1" at bounding box center [83, 82] width 37 height 8
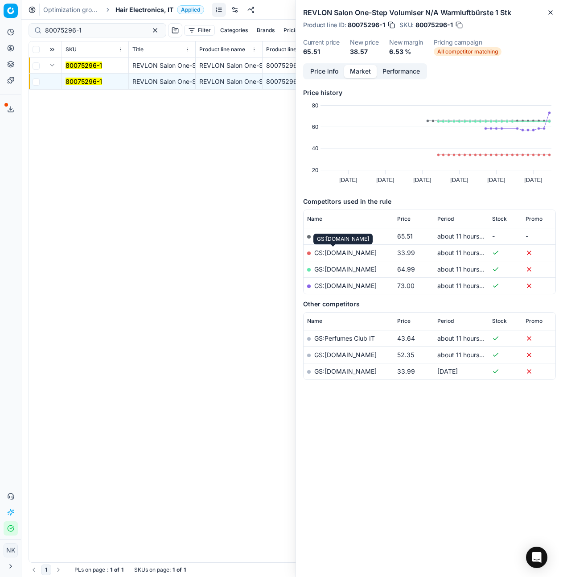
click at [329, 254] on link "GS:Conrad.it" at bounding box center [345, 253] width 62 height 8
click at [82, 31] on input "80075296-1" at bounding box center [94, 30] width 98 height 9
paste input "06221-500"
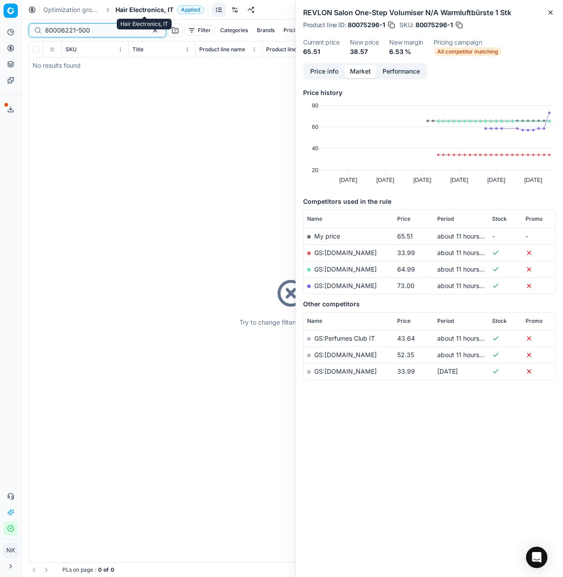
type input "80006221-500"
click at [136, 8] on span "Hair Electronics, IT" at bounding box center [144, 9] width 58 height 9
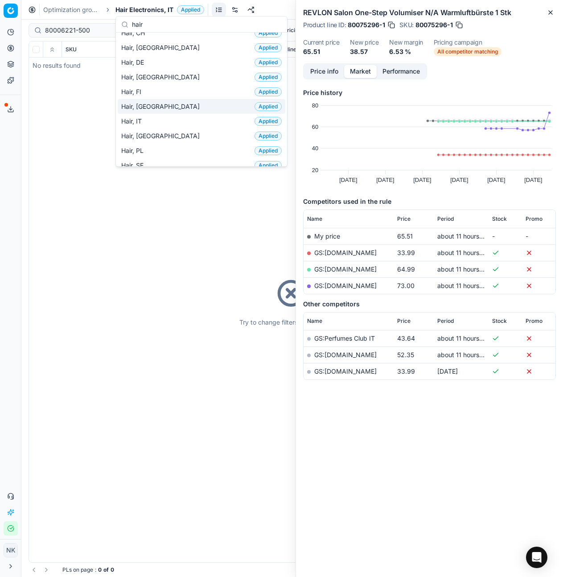
scroll to position [223, 0]
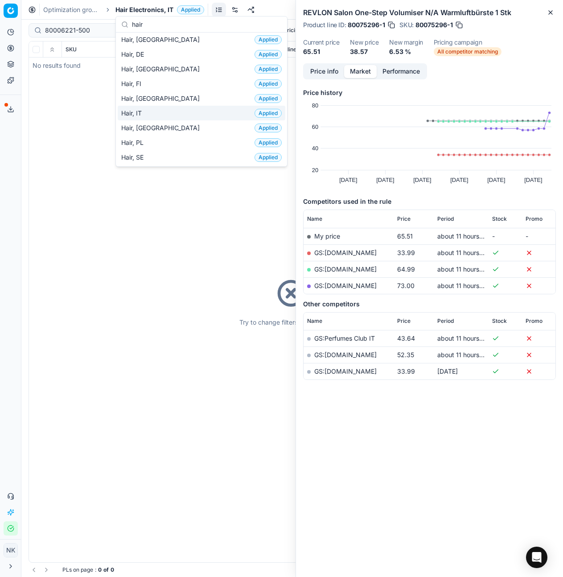
type input "hair"
click at [132, 112] on span "Hair, IT" at bounding box center [133, 113] width 24 height 9
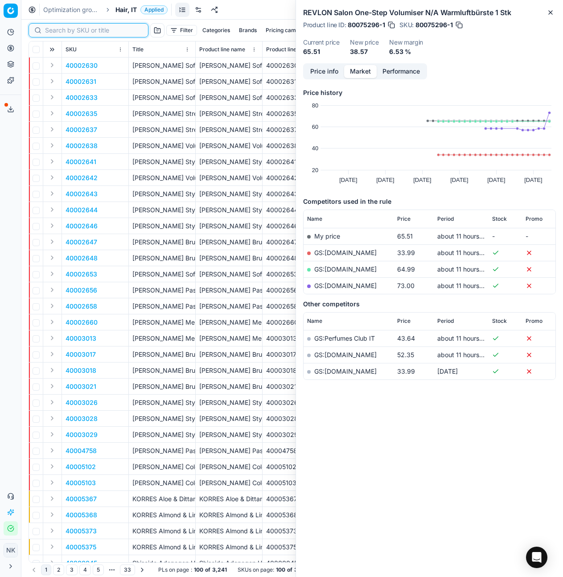
click at [59, 29] on input at bounding box center [94, 30] width 98 height 9
paste input "80006221-500"
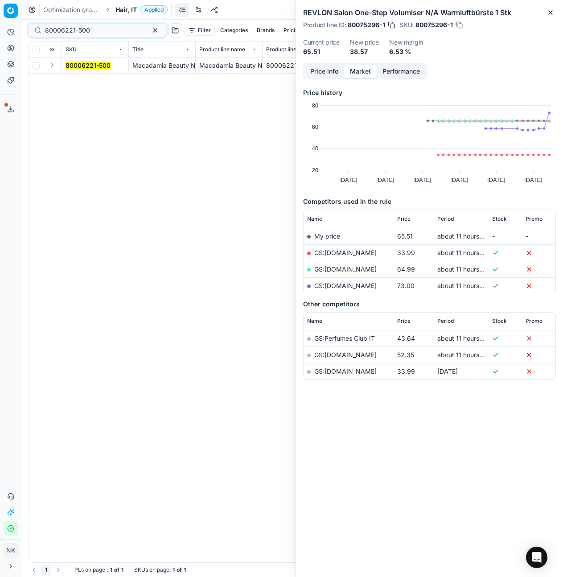
click at [52, 66] on button "Expand" at bounding box center [52, 65] width 11 height 11
click at [80, 80] on mark "80006221-500" at bounding box center [87, 82] width 45 height 8
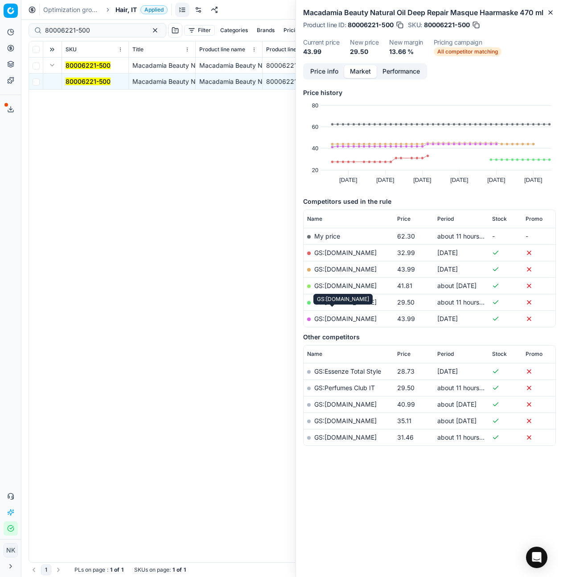
click at [335, 306] on link "GS:Notino.it" at bounding box center [345, 302] width 62 height 8
click at [83, 32] on input "80006221-500" at bounding box center [94, 30] width 98 height 9
paste input "75189"
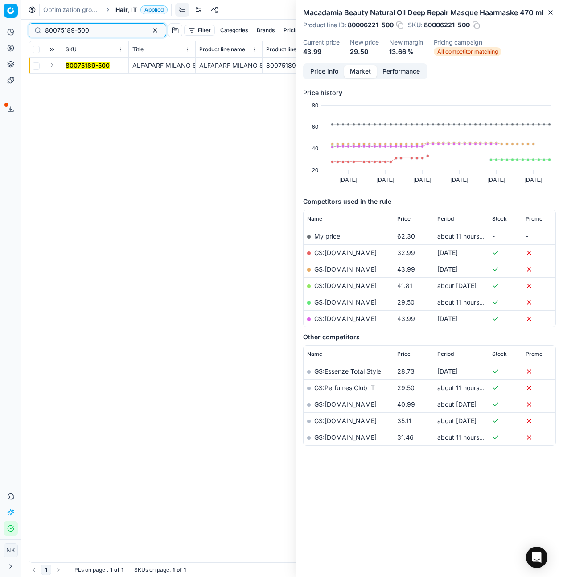
type input "80075189-500"
click at [53, 64] on button "Expand" at bounding box center [52, 65] width 11 height 11
click at [77, 79] on mark "80075189-500" at bounding box center [87, 82] width 44 height 8
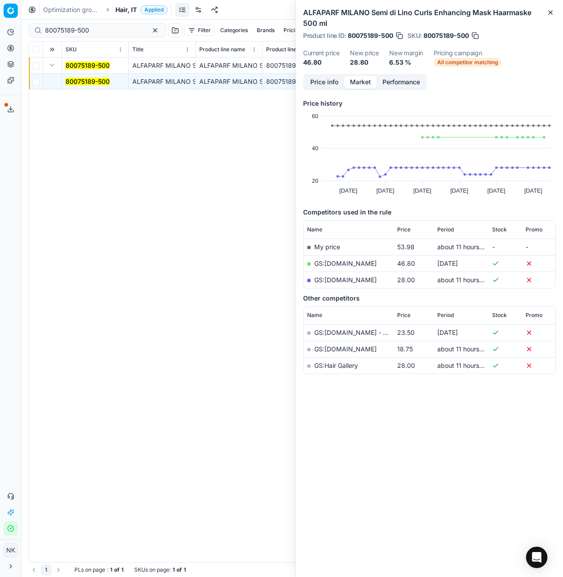
click at [336, 278] on link "GS:Notino.it" at bounding box center [345, 280] width 62 height 8
click at [119, 9] on span "Hair, IT" at bounding box center [125, 9] width 21 height 9
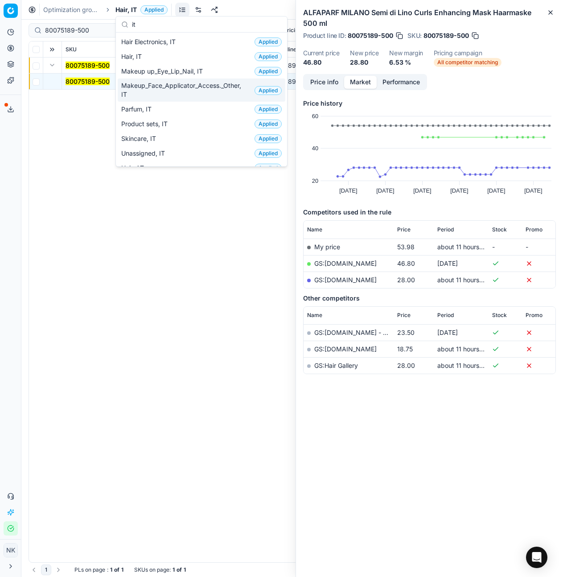
type input "it"
click at [164, 86] on span "Makeup_Face_Applicator_Access._Other, IT" at bounding box center [186, 90] width 130 height 18
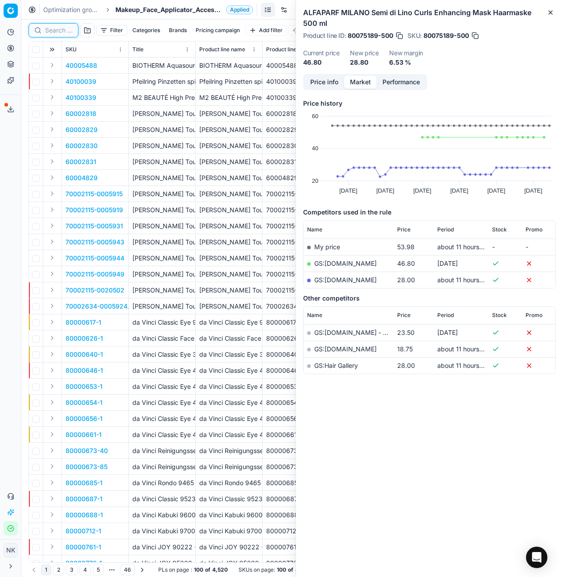
click at [52, 30] on input at bounding box center [59, 30] width 28 height 9
paste input "80075345-30-4"
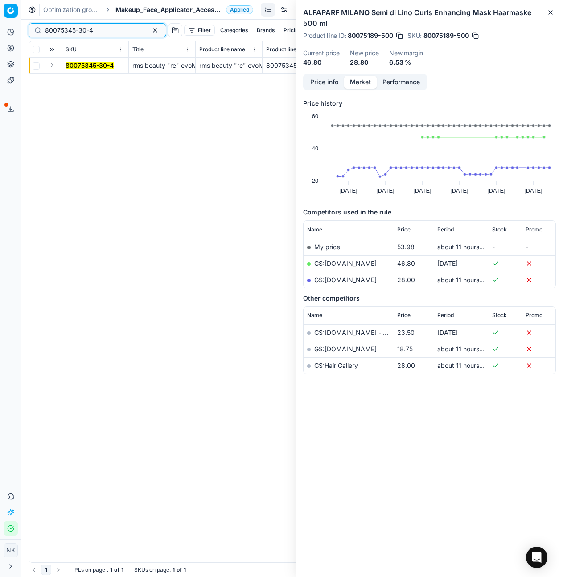
type input "80075345-30-4"
click at [50, 65] on button "Expand" at bounding box center [52, 65] width 11 height 11
click at [78, 81] on mark "80075345-30-4" at bounding box center [89, 82] width 48 height 8
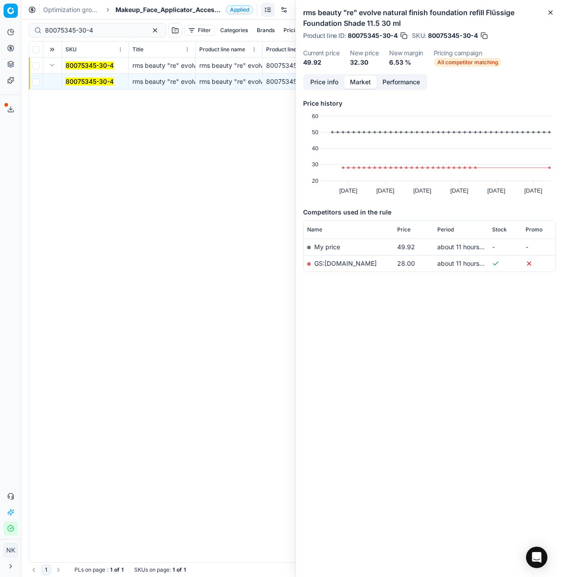
click at [340, 263] on link "GS:Sephora.it" at bounding box center [345, 263] width 62 height 8
click at [135, 10] on span "Makeup_Face_Applicator_Access._Other, IT" at bounding box center [168, 9] width 107 height 9
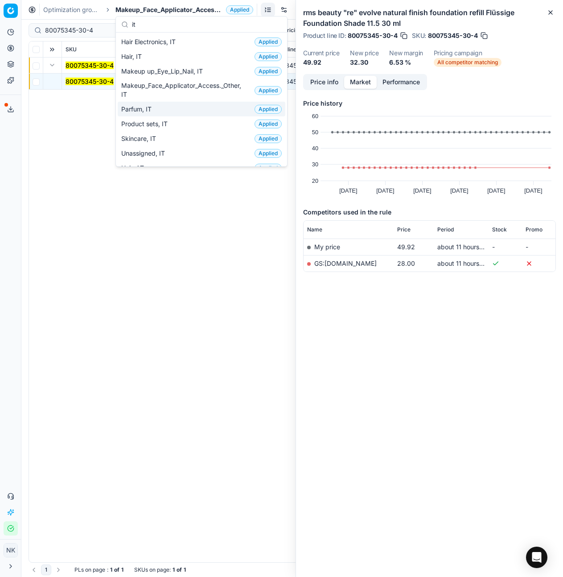
type input "it"
click at [133, 111] on span "Parfum, IT" at bounding box center [138, 109] width 34 height 9
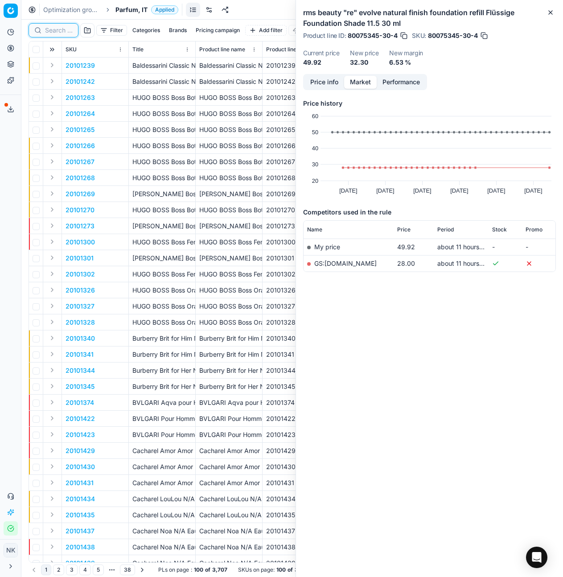
click at [51, 32] on input at bounding box center [59, 30] width 28 height 9
paste input "80049191-40"
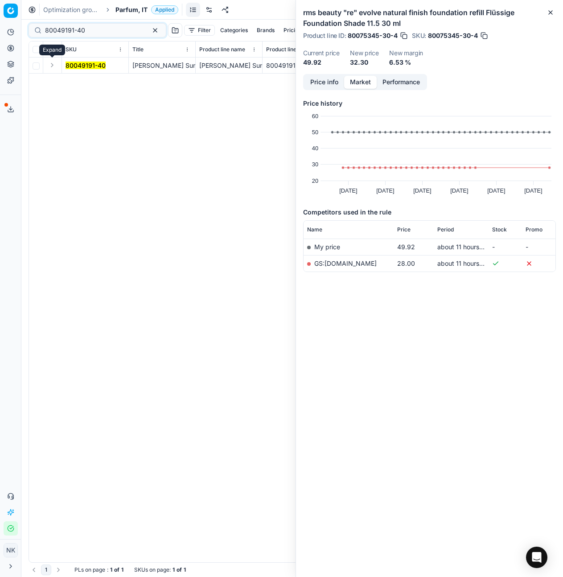
click at [47, 64] on button "Expand" at bounding box center [52, 65] width 11 height 11
click at [82, 87] on td "80049191-40" at bounding box center [95, 82] width 67 height 16
click at [86, 78] on mark "80049191-40" at bounding box center [85, 82] width 40 height 8
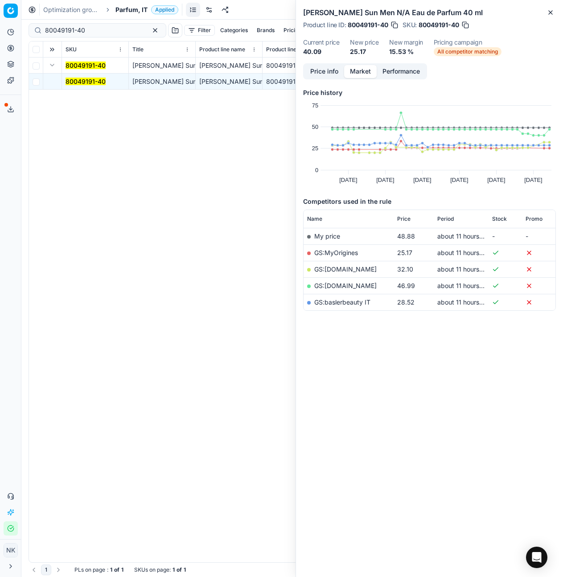
click at [338, 251] on link "GS:MyOrigines" at bounding box center [336, 253] width 44 height 8
click at [104, 31] on input "80049191-40" at bounding box center [94, 30] width 98 height 9
paste input "59932-0019359"
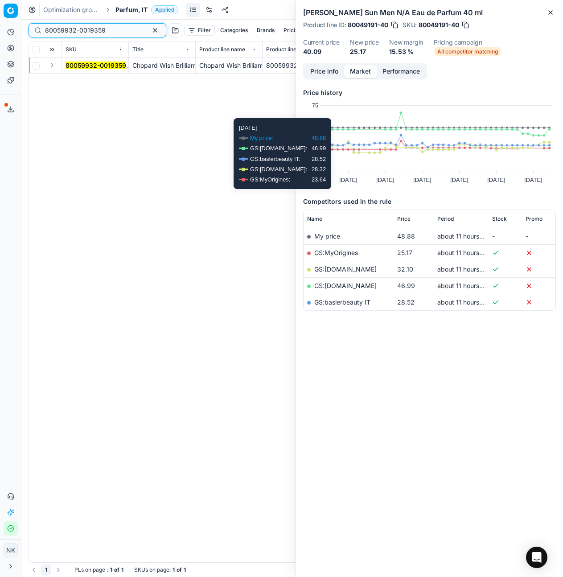
type input "80059932-0019359"
click at [52, 64] on button "Expand" at bounding box center [52, 65] width 11 height 11
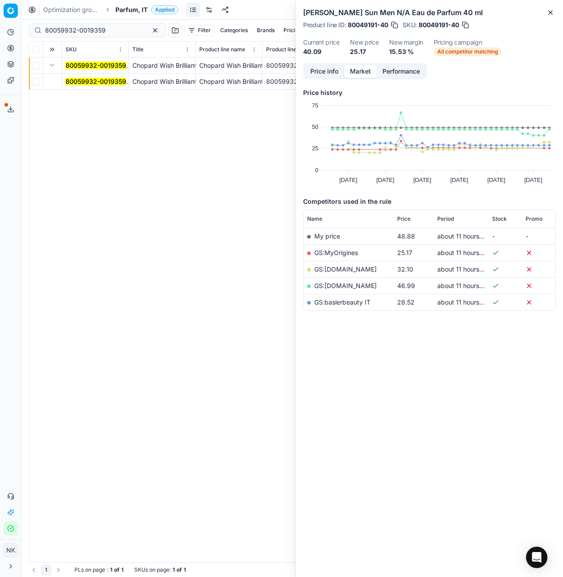
click at [76, 83] on mark "80059932-0019359" at bounding box center [95, 82] width 61 height 8
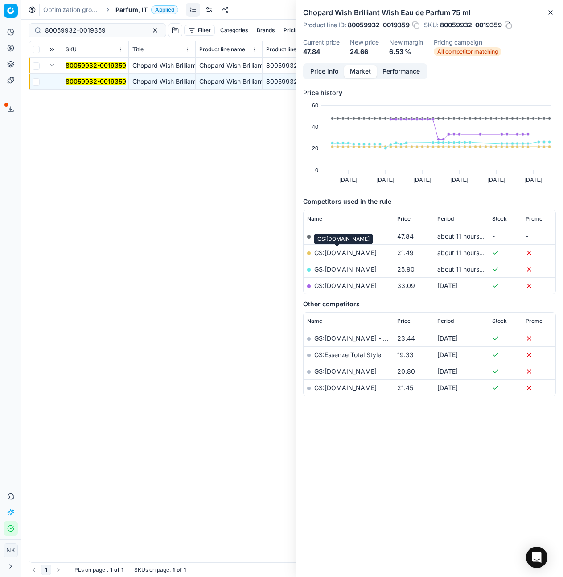
click at [332, 251] on link "GS:Deloox.com" at bounding box center [345, 253] width 62 height 8
click at [127, 12] on span "Parfum, IT" at bounding box center [131, 9] width 32 height 9
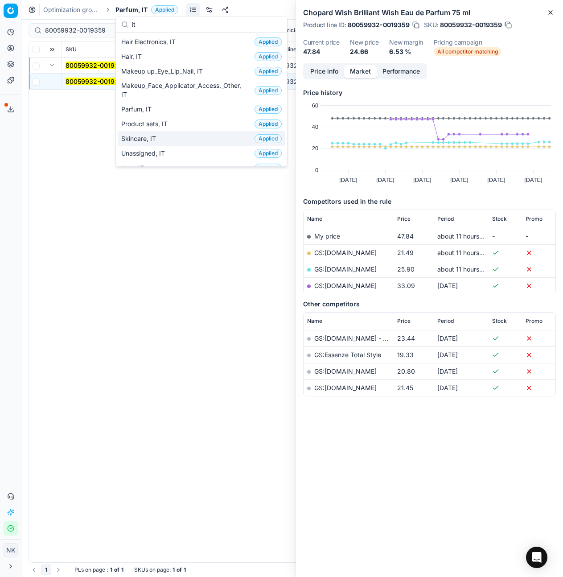
type input "it"
click at [148, 140] on span "Skincare, IT" at bounding box center [140, 138] width 38 height 9
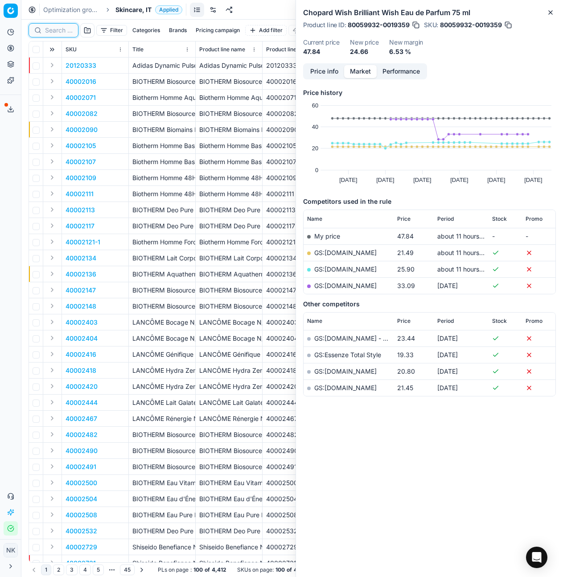
click at [53, 31] on input at bounding box center [59, 30] width 28 height 9
paste input "80075536-150"
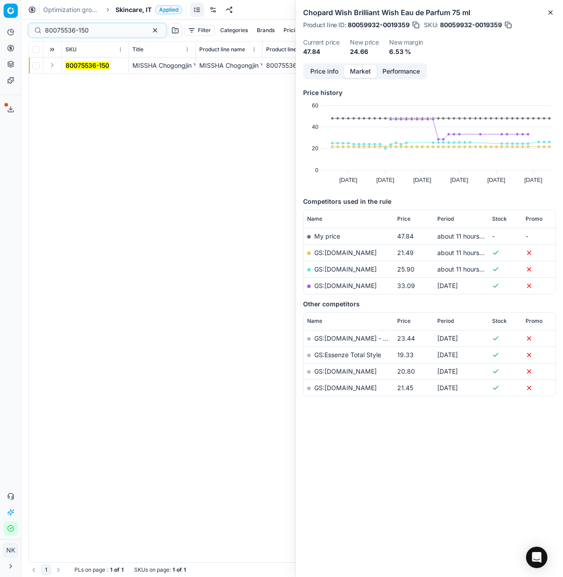
click at [48, 67] on button "Expand" at bounding box center [52, 65] width 11 height 11
click at [85, 81] on mark "80075536-150" at bounding box center [87, 82] width 44 height 8
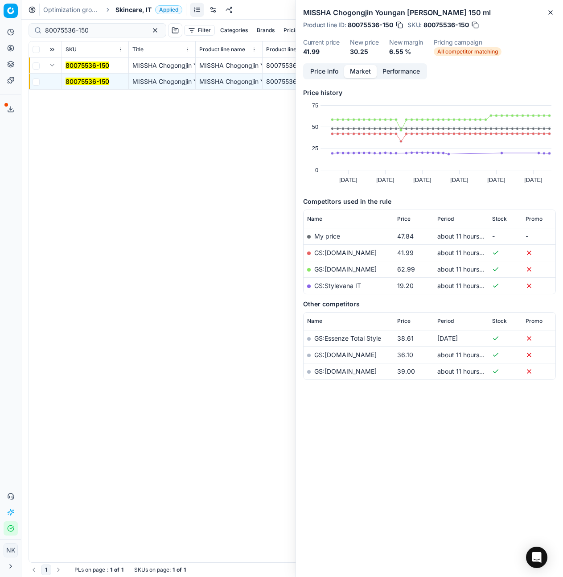
click at [343, 284] on link "GS:Stylevana IT" at bounding box center [337, 286] width 47 height 8
click at [94, 29] on input "80075536-150" at bounding box center [94, 30] width 98 height 9
paste input "60848-"
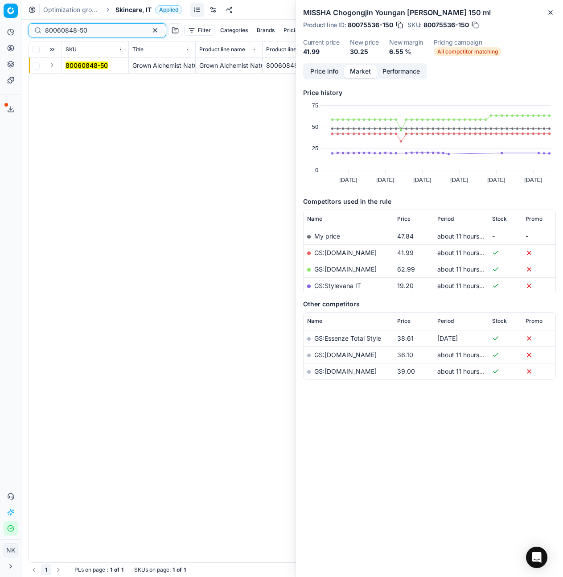
type input "80060848-50"
click at [52, 66] on button "Expand" at bounding box center [52, 65] width 11 height 11
click at [74, 82] on mark "80060848-50" at bounding box center [86, 82] width 42 height 8
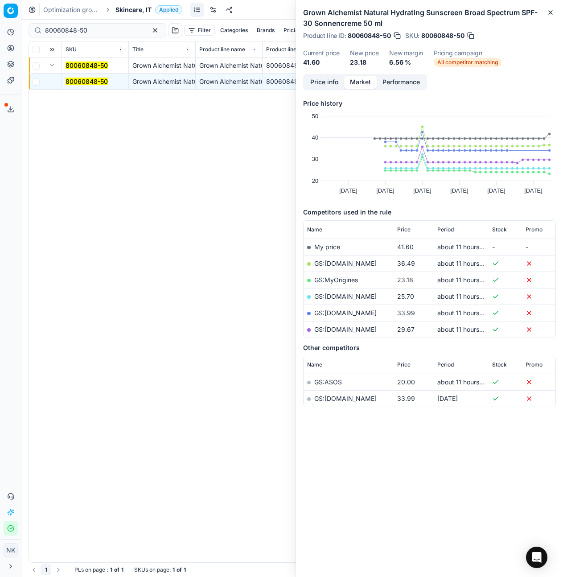
click at [344, 278] on link "GS:MyOrigines" at bounding box center [336, 280] width 44 height 8
click at [135, 11] on span "Skincare, IT" at bounding box center [133, 9] width 36 height 9
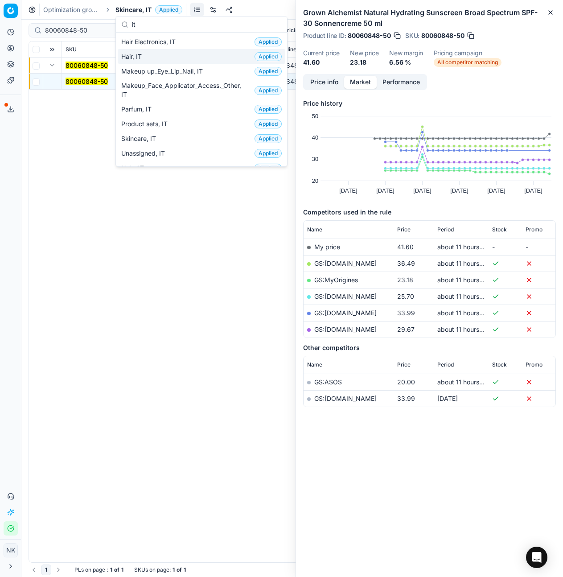
type input "it"
click at [130, 57] on span "Hair, IT" at bounding box center [133, 56] width 24 height 9
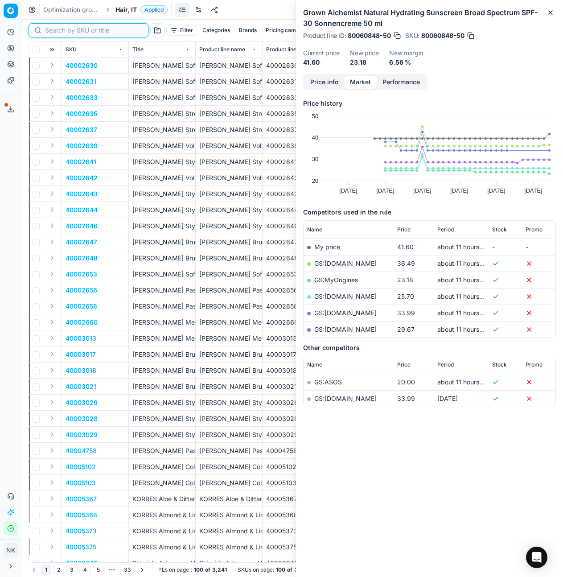
click at [55, 31] on input at bounding box center [94, 30] width 98 height 9
paste input "80070918-1000"
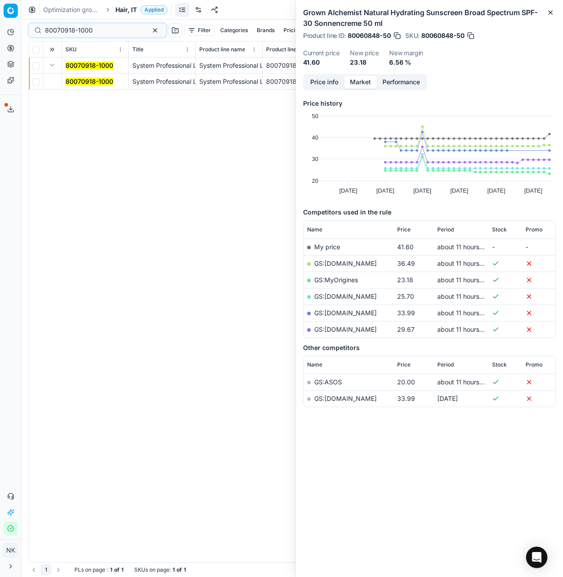
click at [53, 68] on button "Expand" at bounding box center [52, 65] width 11 height 11
click at [54, 67] on button "Expand" at bounding box center [52, 65] width 11 height 11
click at [74, 79] on mark "80070918-1000" at bounding box center [89, 82] width 48 height 8
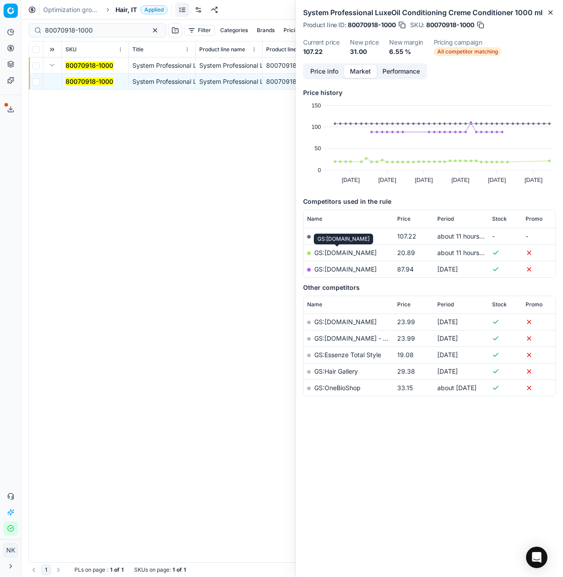
click at [348, 252] on link "GS:Deloox.com" at bounding box center [345, 253] width 62 height 8
click at [92, 28] on input "80070918-1000" at bounding box center [94, 30] width 98 height 9
paste input "90000967-0001254"
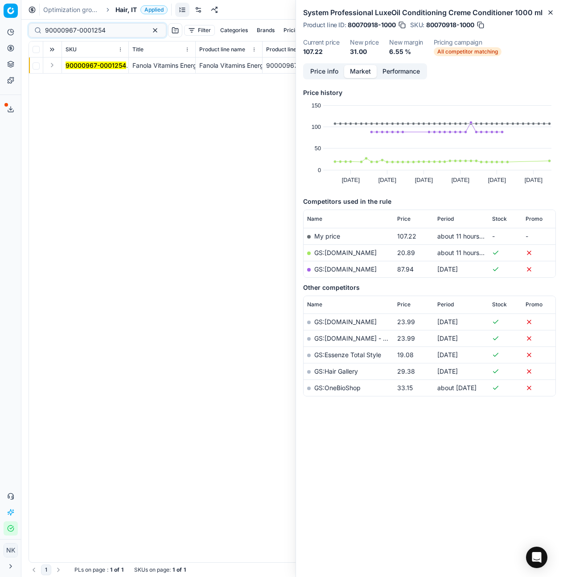
click at [53, 66] on button "Expand" at bounding box center [52, 65] width 11 height 11
click at [83, 79] on mark "90000967-0001254" at bounding box center [95, 82] width 61 height 8
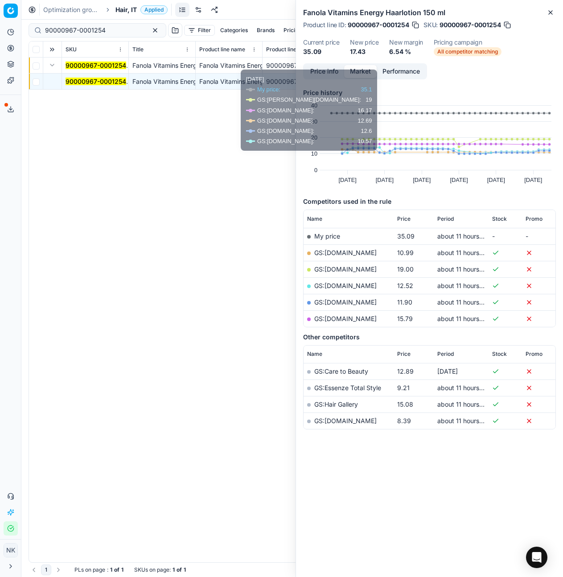
click at [329, 69] on button "Price info" at bounding box center [324, 71] width 40 height 13
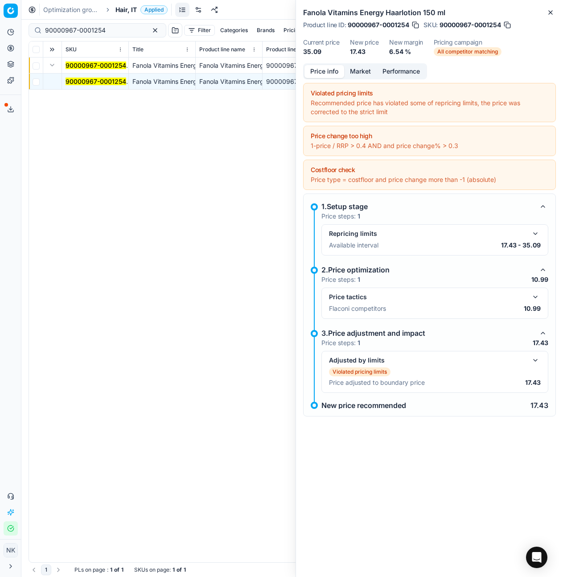
click at [536, 295] on button "button" at bounding box center [535, 296] width 11 height 11
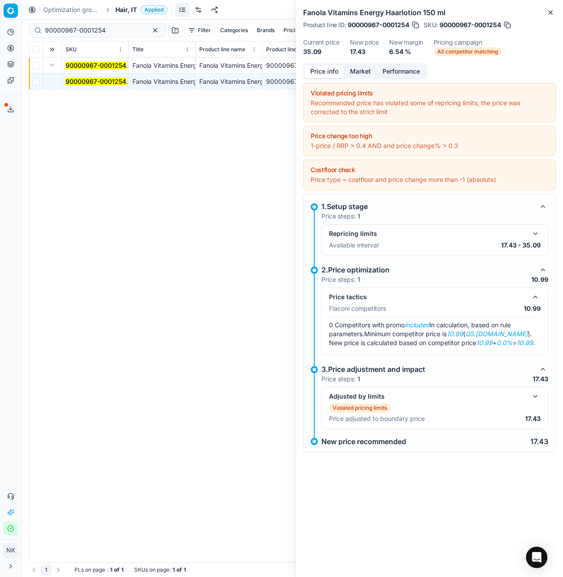
click at [356, 68] on button "Market" at bounding box center [360, 71] width 33 height 13
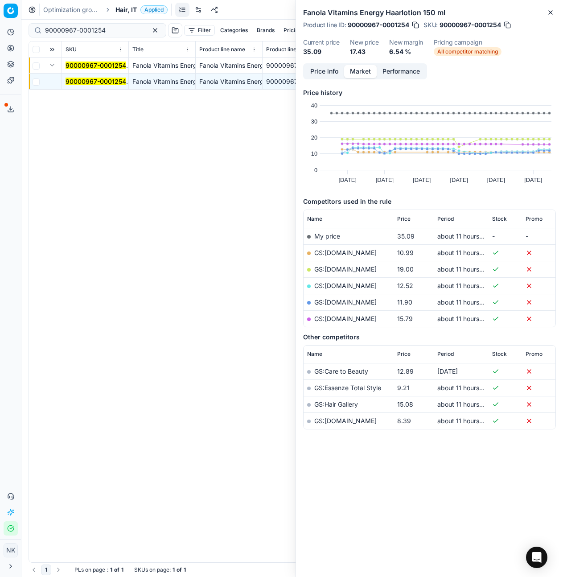
click at [336, 253] on link "GS:Deloox.com" at bounding box center [345, 253] width 62 height 8
click at [118, 28] on input "90000967-0001254" at bounding box center [94, 30] width 98 height 9
paste input "2-0001251"
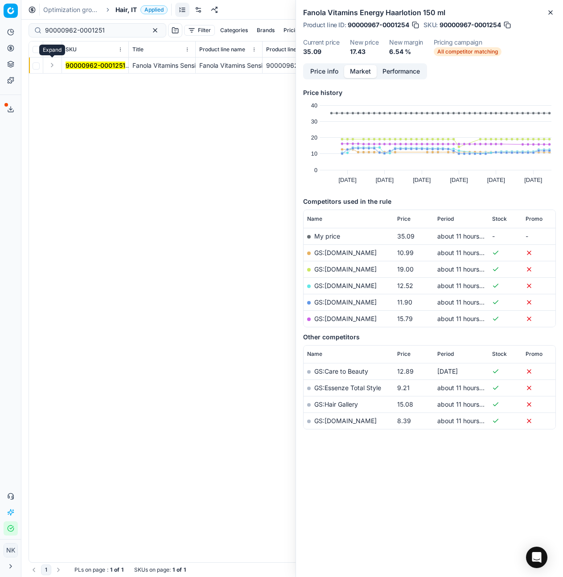
click at [54, 65] on button "Expand" at bounding box center [52, 65] width 11 height 11
click at [92, 80] on mark "90000962-0001251" at bounding box center [95, 82] width 60 height 8
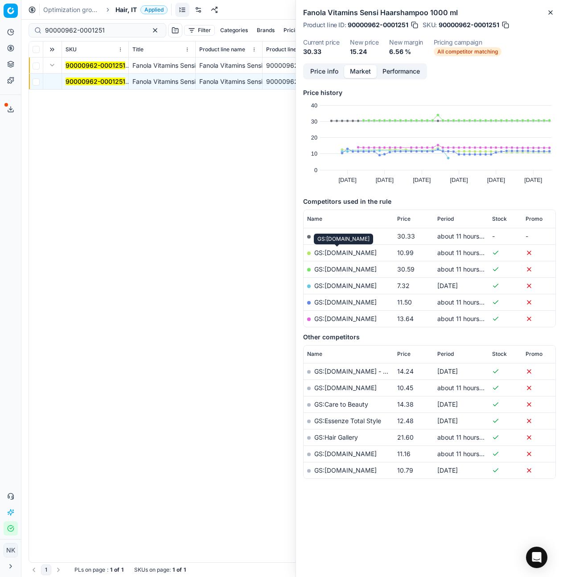
click at [346, 253] on link "GS:Deloox.com" at bounding box center [345, 253] width 62 height 8
click at [107, 33] on input "90000962-0001251" at bounding box center [94, 30] width 98 height 9
paste input "80075296-"
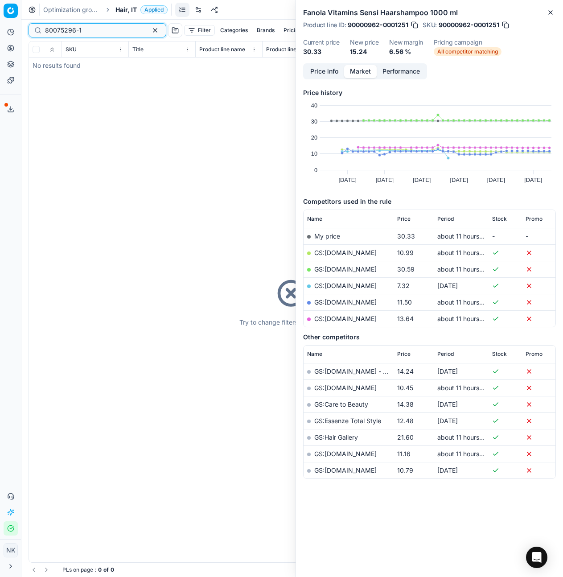
click at [95, 31] on input "80075296-1" at bounding box center [94, 30] width 98 height 9
paste input "54404"
type input "80054404-1"
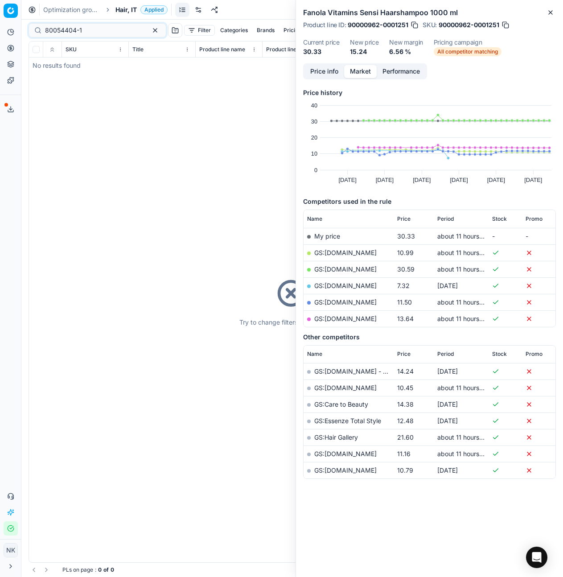
click at [124, 10] on span "Hair, IT" at bounding box center [125, 9] width 21 height 9
click at [127, 9] on span "Hair, IT" at bounding box center [125, 9] width 21 height 9
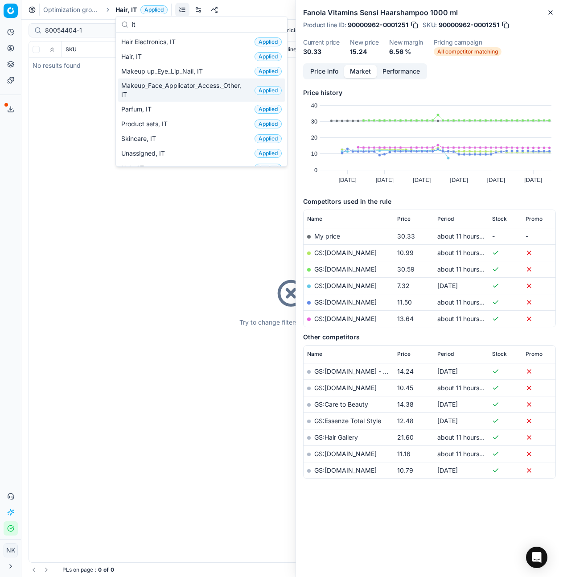
type input "it"
click at [164, 88] on span "Makeup_Face_Applicator_Access._Other, IT" at bounding box center [186, 90] width 130 height 18
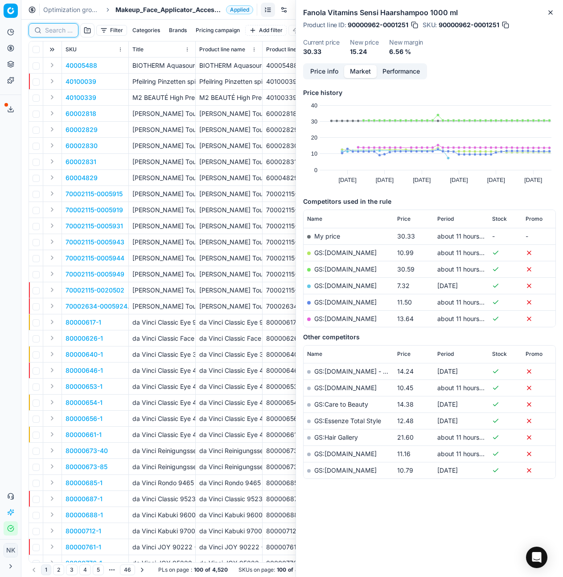
click at [53, 31] on input at bounding box center [59, 30] width 28 height 9
paste input "80062267-9-1"
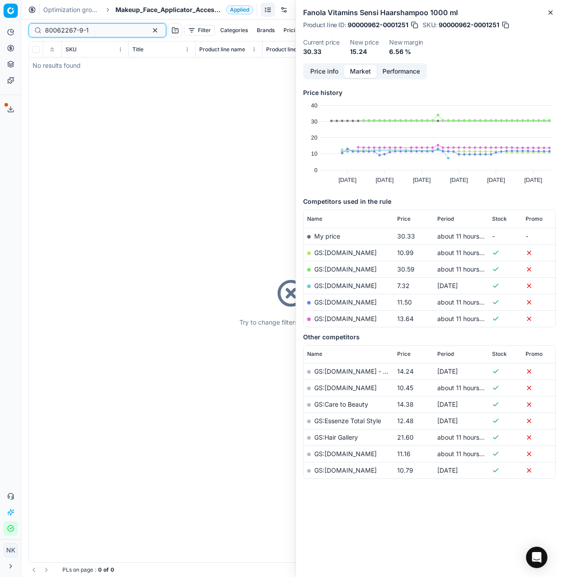
type input "80062267-9-1"
click at [130, 9] on span "Makeup_Face_Applicator_Access._Other, IT" at bounding box center [168, 9] width 107 height 9
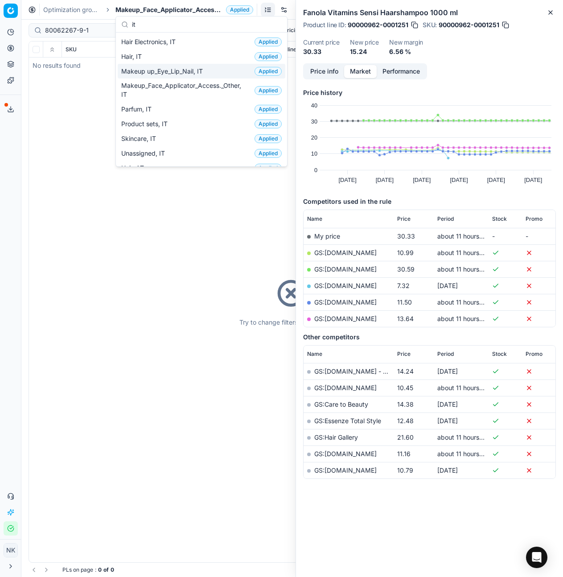
type input "it"
click at [128, 67] on span "Makeup up_Eye_Lip_Nail, IT" at bounding box center [163, 71] width 85 height 9
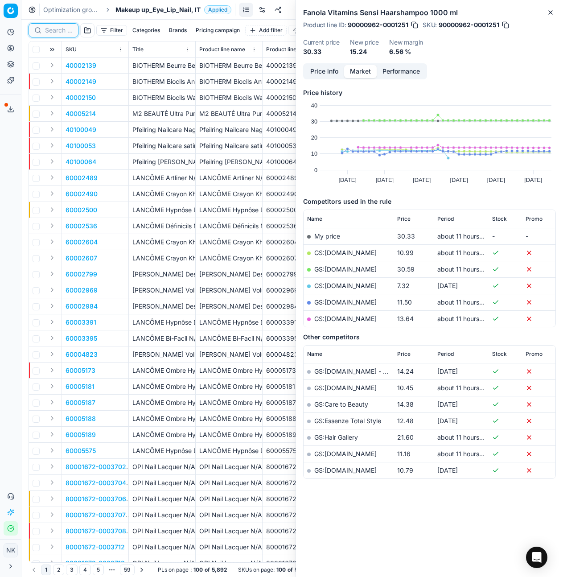
click at [57, 32] on input at bounding box center [59, 30] width 28 height 9
paste input "80062267-9-1"
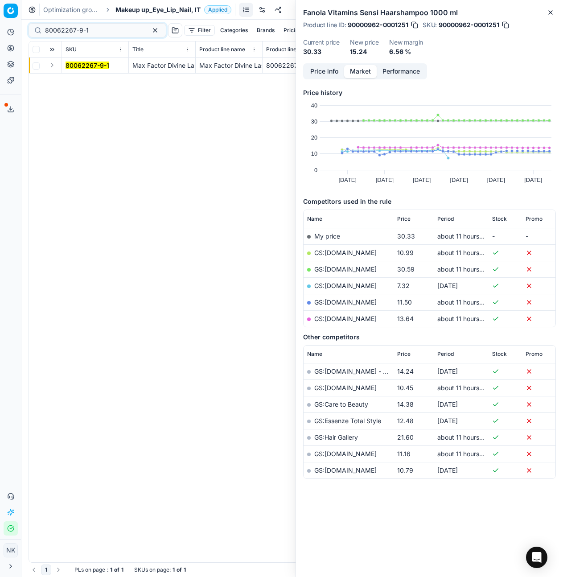
click at [52, 65] on button "Expand" at bounding box center [52, 65] width 11 height 11
click at [78, 80] on mark "80062267-9-1" at bounding box center [87, 82] width 44 height 8
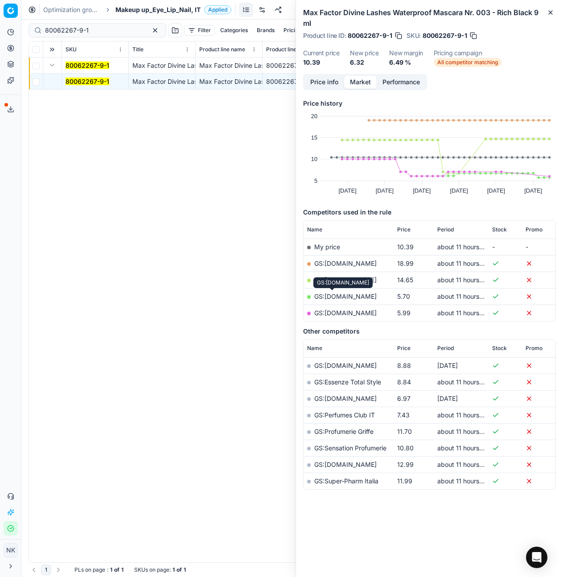
click at [336, 297] on link "GS:Notino.it" at bounding box center [345, 296] width 62 height 8
click at [98, 32] on input "80062267-9-1" at bounding box center [94, 30] width 98 height 9
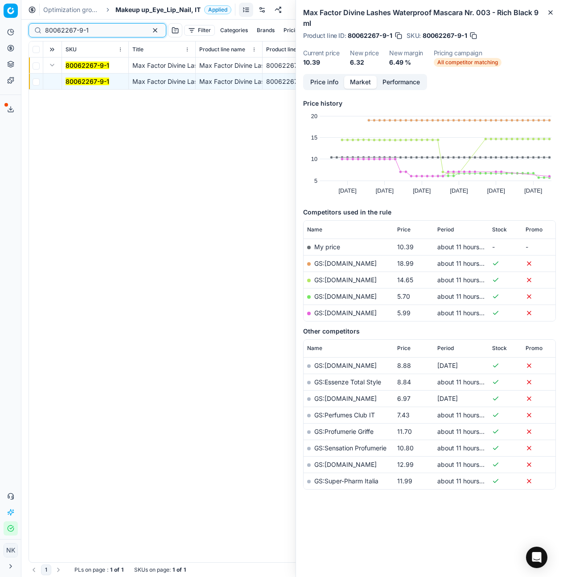
click at [98, 32] on input "80062267-9-1" at bounding box center [94, 30] width 98 height 9
paste input "53407-4"
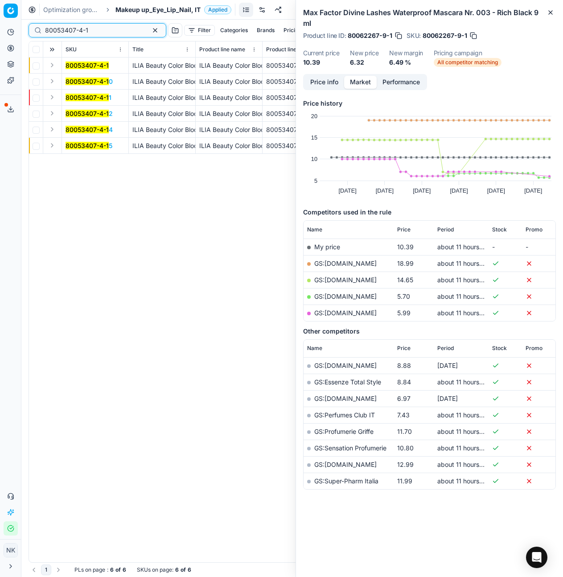
type input "80053407-4-1"
click at [51, 63] on button "Expand" at bounding box center [52, 65] width 11 height 11
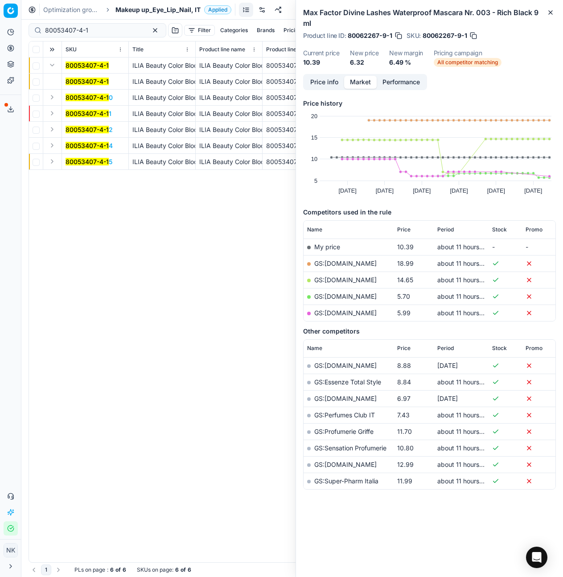
click at [81, 81] on mark "80053407-4-1" at bounding box center [86, 82] width 43 height 8
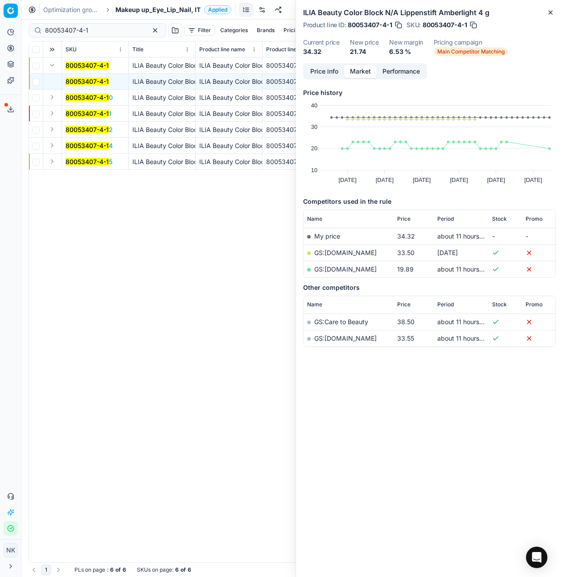
click at [338, 270] on link "GS:Zalando.it" at bounding box center [345, 269] width 62 height 8
click at [131, 6] on span "Makeup up_Eye_Lip_Nail, IT" at bounding box center [157, 9] width 85 height 9
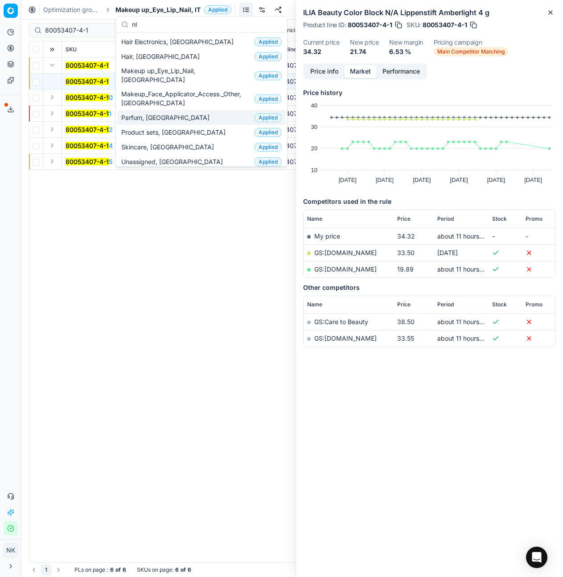
type input "nl"
click at [133, 113] on span "Parfum, NL" at bounding box center [167, 117] width 92 height 9
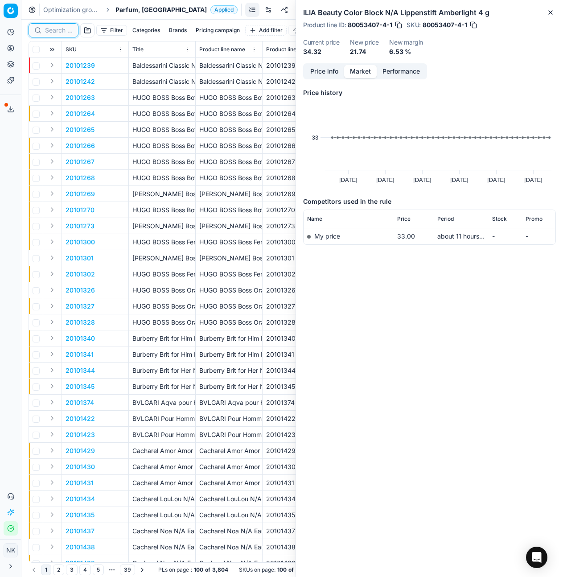
click at [51, 30] on input at bounding box center [59, 30] width 28 height 9
paste input "80022170-100"
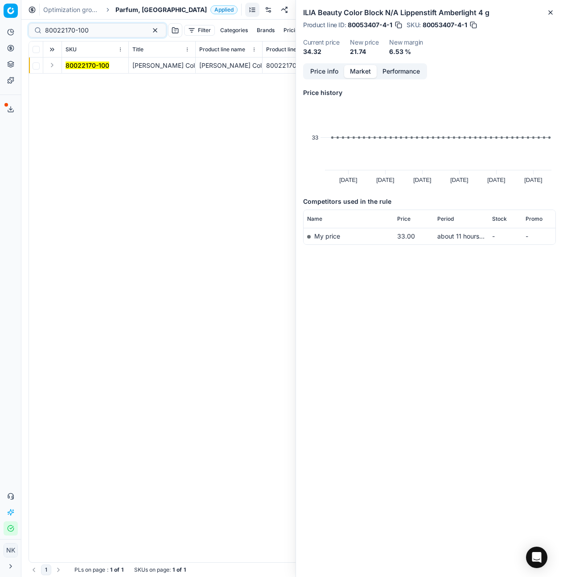
click at [51, 67] on button "Expand" at bounding box center [52, 65] width 11 height 11
click at [75, 82] on mark "80022170-100" at bounding box center [87, 82] width 44 height 8
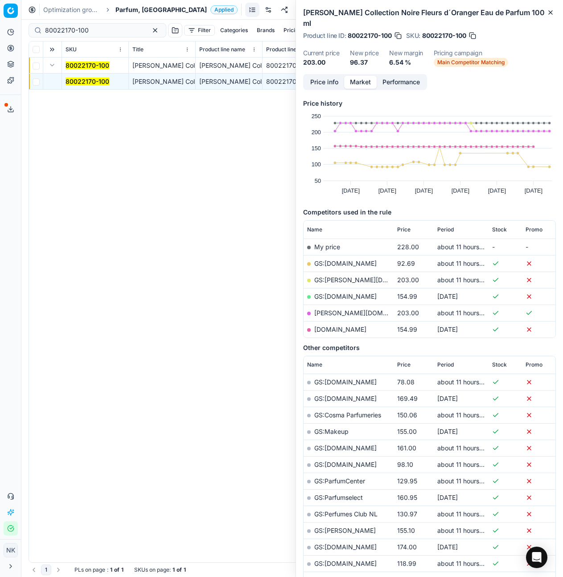
click at [339, 259] on link "GS:Deloox.nl" at bounding box center [345, 263] width 62 height 8
click at [94, 31] on input "80022170-100" at bounding box center [94, 30] width 98 height 9
paste input "52155-5"
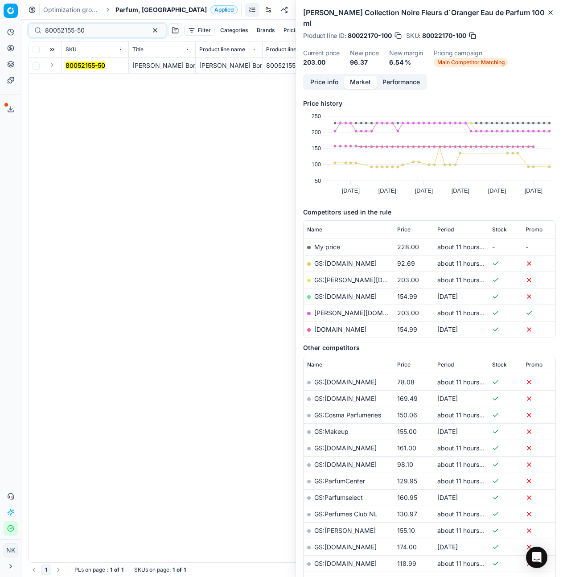
click at [49, 61] on button "Expand" at bounding box center [52, 65] width 11 height 11
click at [75, 79] on mark "80052155-50" at bounding box center [85, 82] width 40 height 8
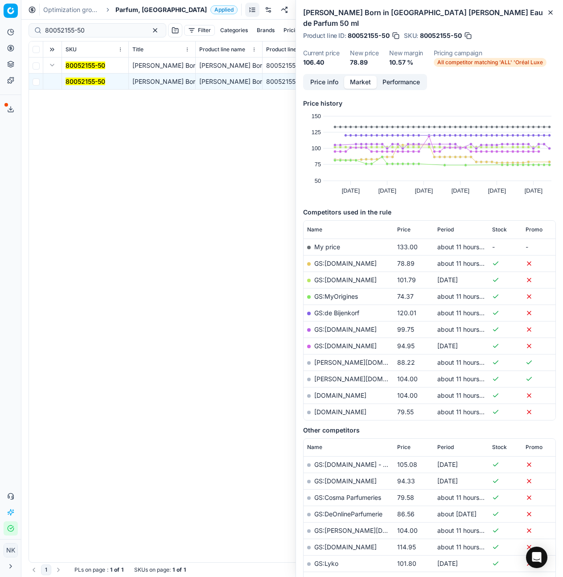
click at [340, 259] on link "GS:Deloox.nl" at bounding box center [345, 263] width 62 height 8
click at [97, 29] on input "80052155-50" at bounding box center [94, 30] width 98 height 9
paste input "00795-10"
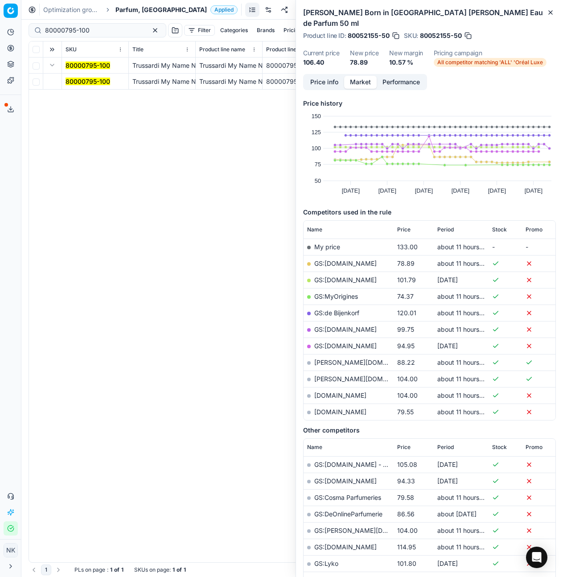
click at [84, 81] on mark "80000795-100" at bounding box center [87, 82] width 45 height 8
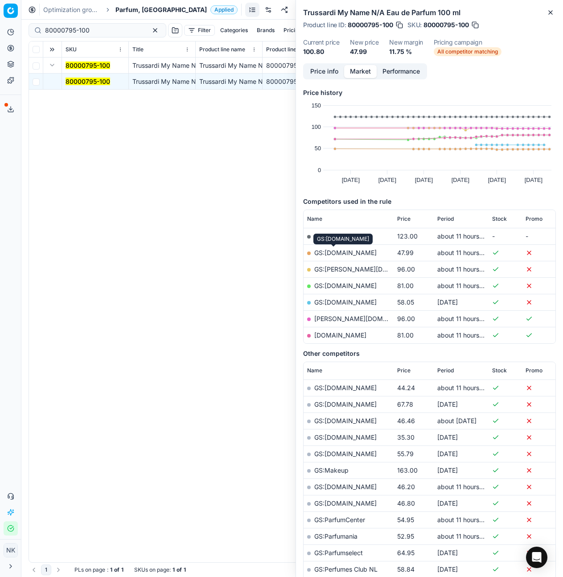
click at [329, 253] on link "GS:Deloox.nl" at bounding box center [345, 253] width 62 height 8
click at [101, 32] on input "80000795-100" at bounding box center [94, 30] width 98 height 9
paste input "90000848-0001087"
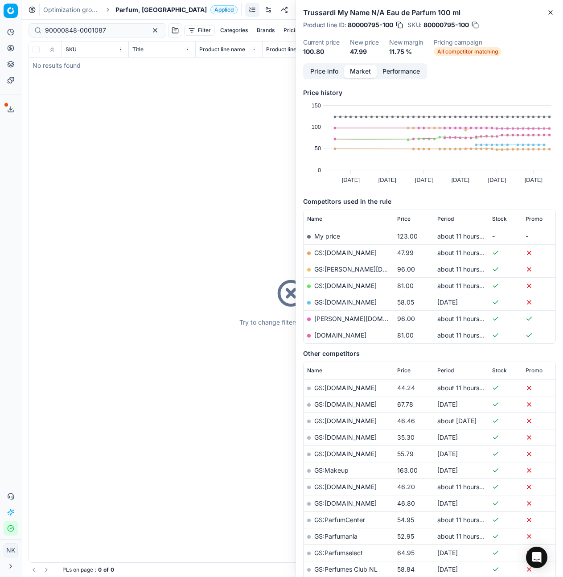
click at [332, 253] on link "GS:Deloox.nl" at bounding box center [345, 253] width 62 height 8
click at [99, 28] on input "90000848-0001087" at bounding box center [94, 30] width 98 height 9
paste input "5410-0008035"
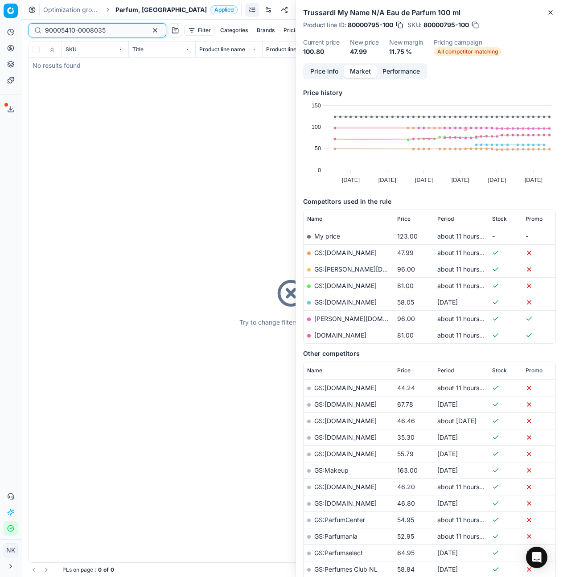
click at [91, 30] on input "90005410-0008035" at bounding box center [94, 30] width 98 height 9
paste input "80016181-100"
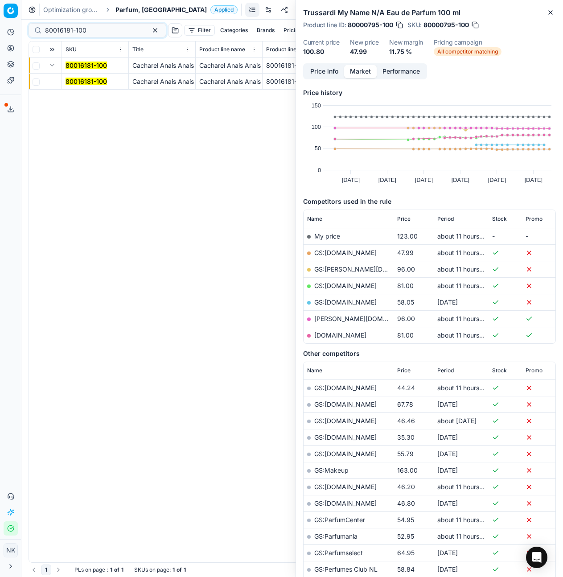
click at [82, 84] on mark "80016181-100" at bounding box center [85, 82] width 41 height 8
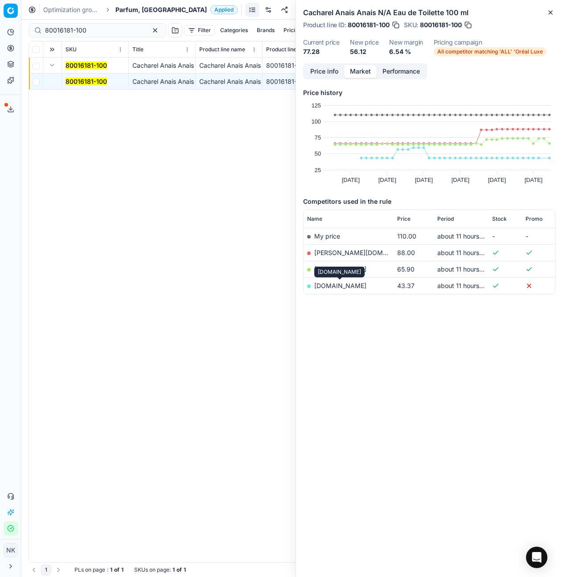
click at [330, 286] on link "parfumdreams.nl" at bounding box center [340, 286] width 52 height 8
click at [102, 30] on input "80016181-100" at bounding box center [94, 30] width 98 height 9
paste input "23234"
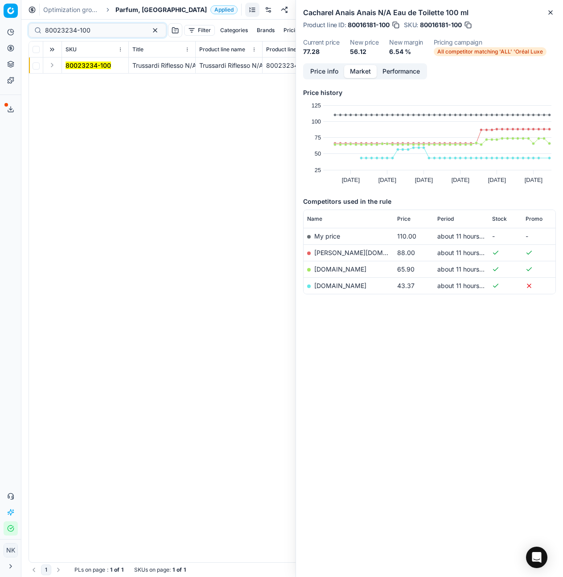
click at [51, 65] on button "Expand" at bounding box center [52, 65] width 11 height 11
click at [74, 80] on mark "80023234-100" at bounding box center [87, 82] width 45 height 8
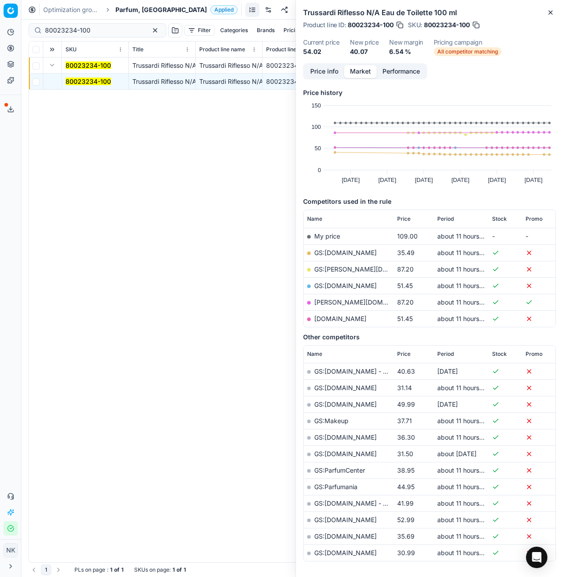
click at [336, 250] on link "GS:Deloox.nl" at bounding box center [345, 253] width 62 height 8
click at [107, 32] on input "80023234-100" at bounding box center [94, 30] width 98 height 9
paste input "49718"
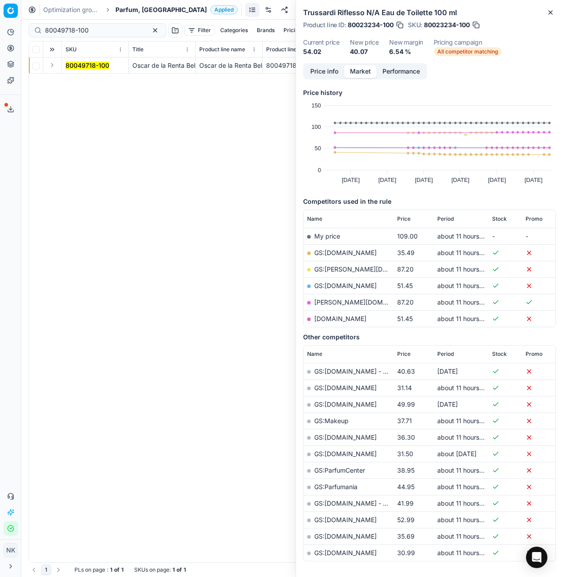
click at [52, 66] on button "Expand" at bounding box center [52, 65] width 11 height 11
click at [84, 79] on mark "80049718-100" at bounding box center [87, 82] width 44 height 8
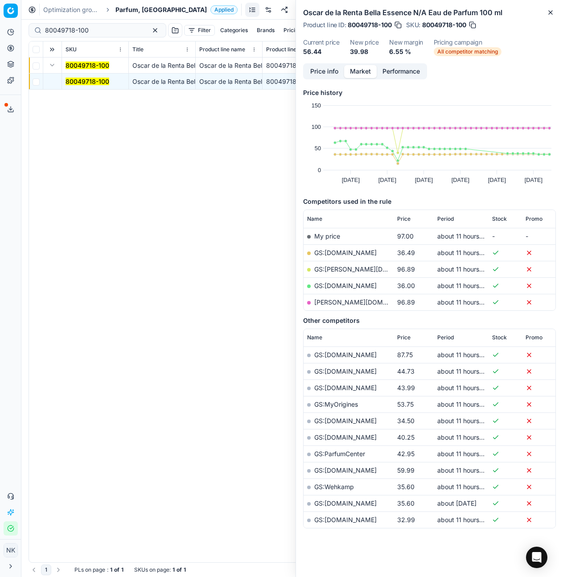
click at [336, 252] on link "GS:Deloox.nl" at bounding box center [345, 253] width 62 height 8
click at [103, 32] on input "80049718-100" at bounding box center [94, 30] width 98 height 9
paste input "20101645"
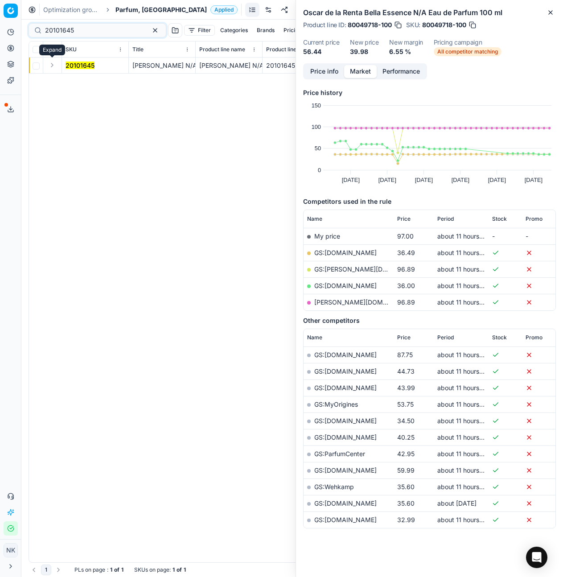
click at [56, 64] on button "Expand" at bounding box center [52, 65] width 11 height 11
click at [79, 84] on mark "20101645" at bounding box center [79, 82] width 29 height 8
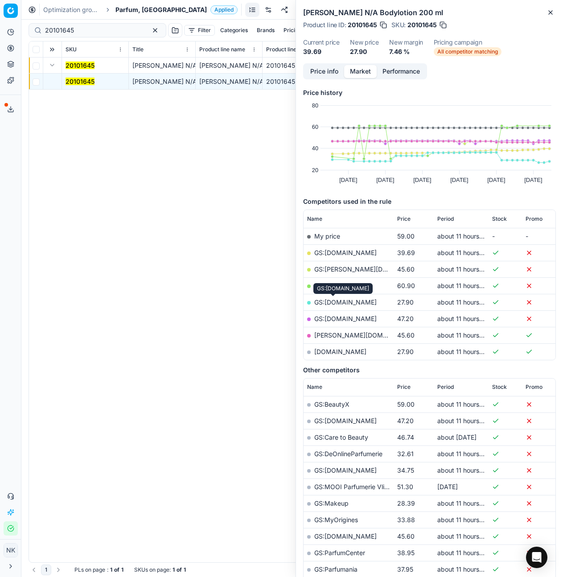
click at [336, 303] on link "GS:Notino.nl" at bounding box center [345, 302] width 62 height 8
click at [108, 31] on input "20101645" at bounding box center [94, 30] width 98 height 9
paste input "2382"
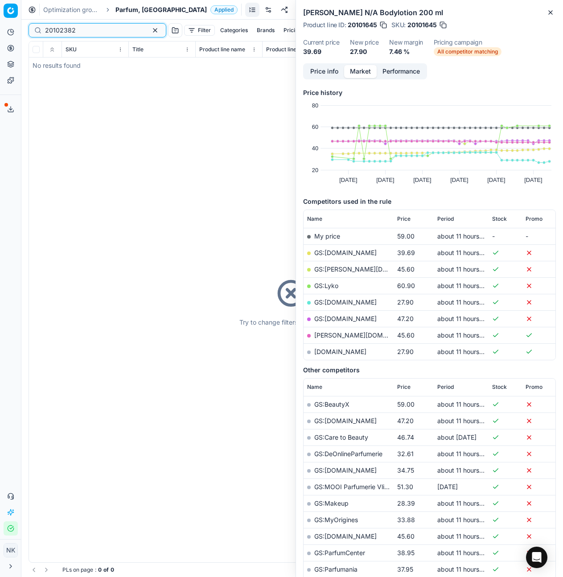
type input "20102382"
click at [127, 11] on span "Parfum, NL" at bounding box center [160, 9] width 91 height 9
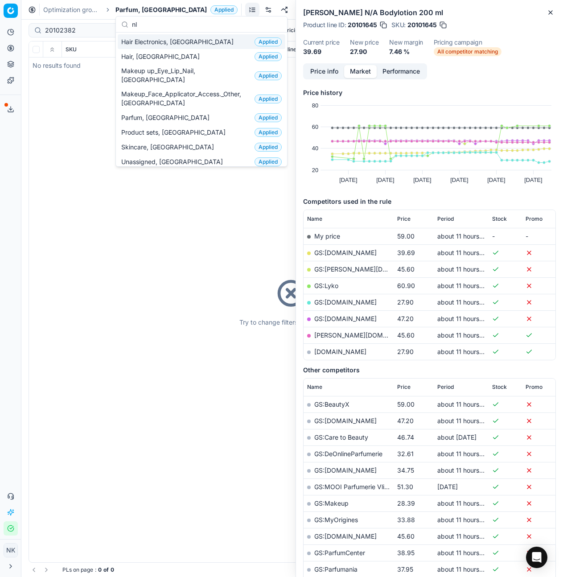
type input "nl"
click at [150, 44] on span "Hair Electronics, NL" at bounding box center [179, 41] width 116 height 9
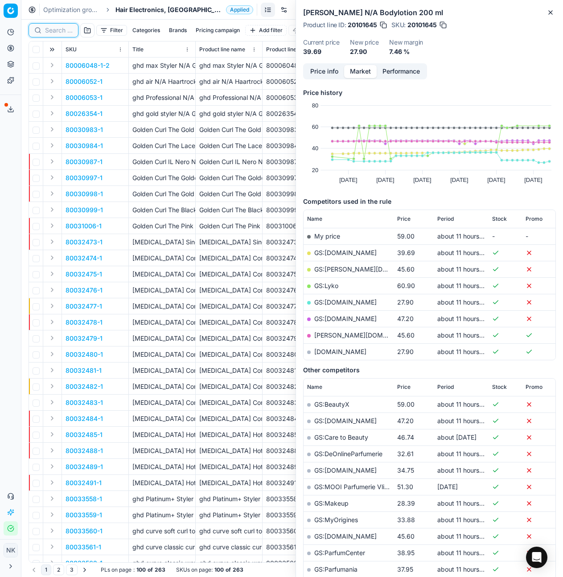
click at [54, 27] on input at bounding box center [59, 30] width 28 height 9
paste input "80054435-1"
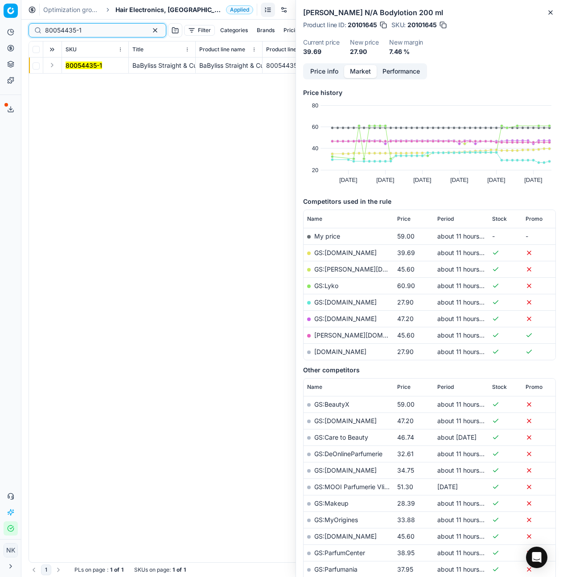
type input "80054435-1"
click at [53, 70] on td at bounding box center [52, 65] width 19 height 16
click at [51, 66] on button "Expand" at bounding box center [52, 65] width 11 height 11
click at [74, 79] on mark "80054435-1" at bounding box center [83, 82] width 37 height 8
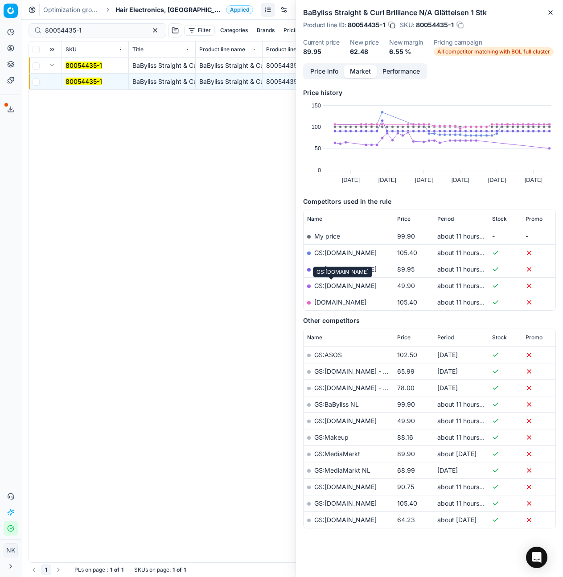
click at [335, 285] on link "GS:bol.com" at bounding box center [345, 286] width 62 height 8
click at [134, 12] on span "Hair Electronics, NL" at bounding box center [168, 9] width 107 height 9
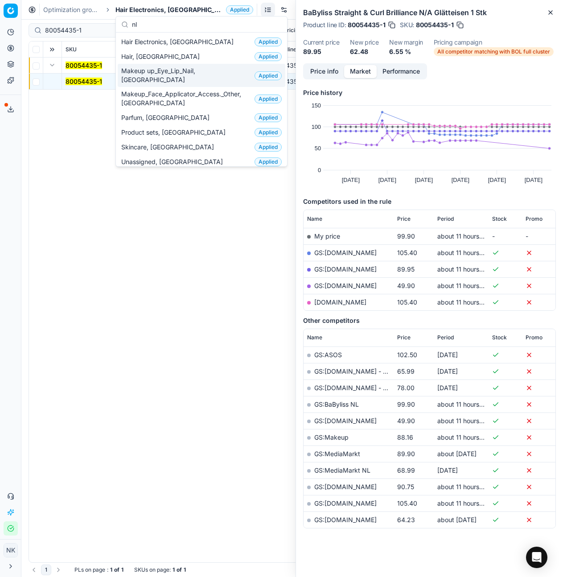
type input "nl"
click at [180, 70] on span "Makeup up_Eye_Lip_Nail, NL" at bounding box center [186, 75] width 130 height 18
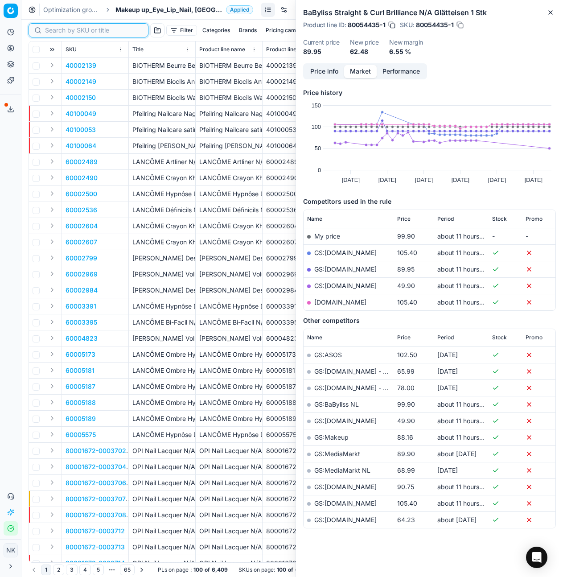
click at [52, 33] on input at bounding box center [94, 30] width 98 height 9
paste input "90008358-0012979"
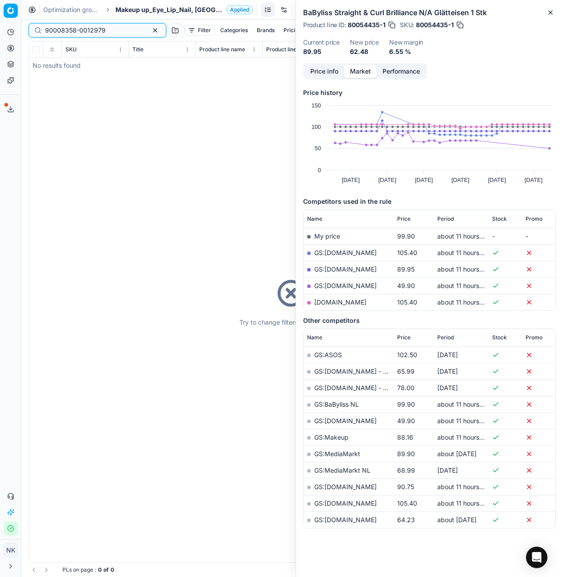
type input "90008358-0012979"
click at [164, 6] on span "Makeup up_Eye_Lip_Nail, NL" at bounding box center [168, 9] width 107 height 9
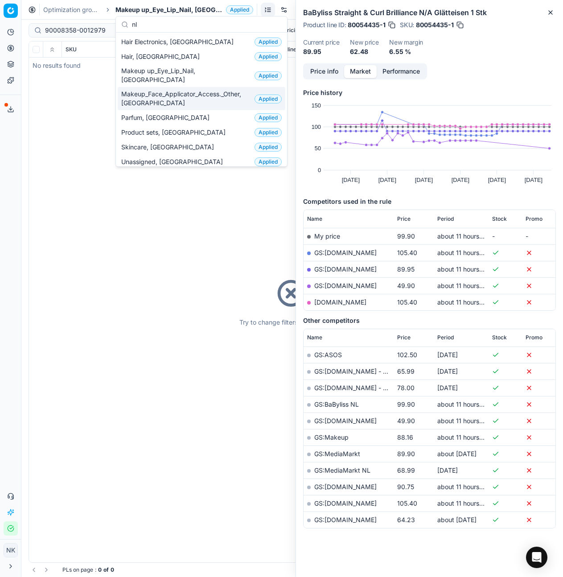
type input "nl"
click at [173, 90] on span "Makeup_Face_Applicator_Access._Other, NL" at bounding box center [186, 99] width 130 height 18
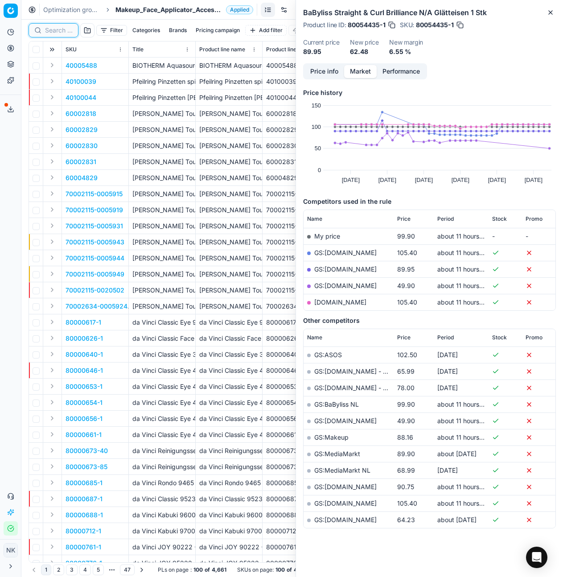
click at [56, 32] on input at bounding box center [59, 30] width 28 height 9
paste input "90008358-0012979"
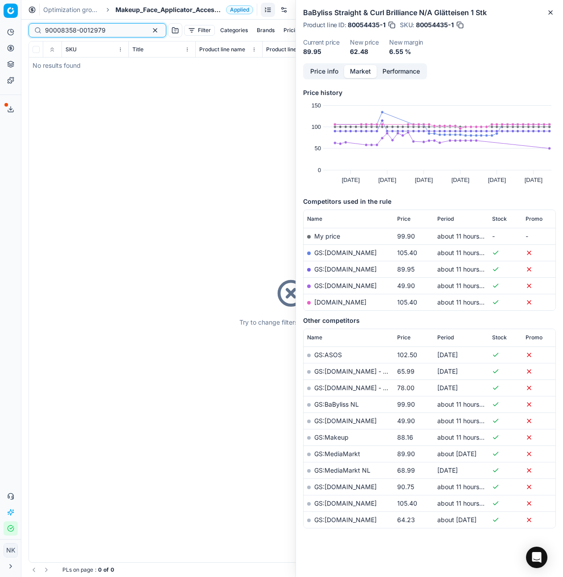
click at [87, 30] on input "90008358-0012979" at bounding box center [94, 30] width 98 height 9
paste input "80072488-15-6"
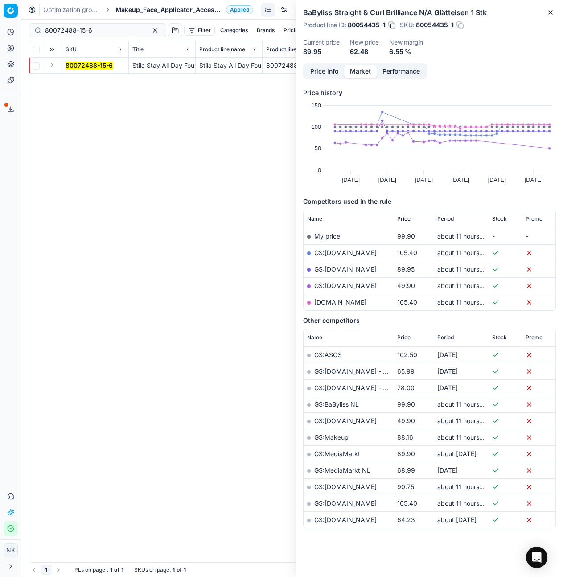
click at [51, 65] on button "Expand" at bounding box center [52, 65] width 11 height 11
click at [81, 84] on mark "80072488-15-6" at bounding box center [88, 82] width 47 height 8
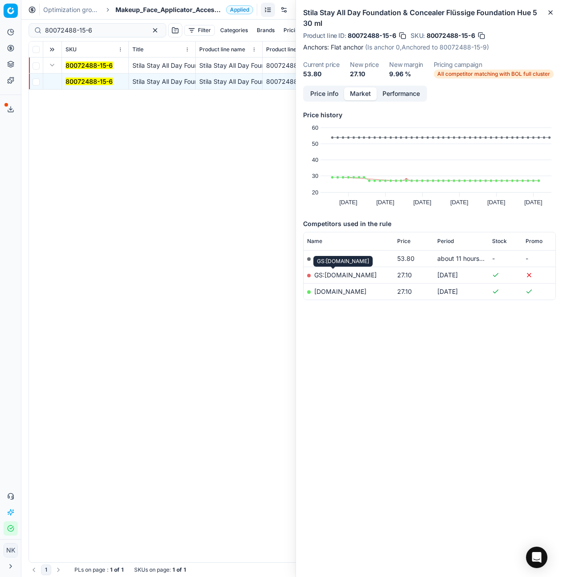
click at [332, 276] on link "GS:Notino.nl" at bounding box center [345, 275] width 62 height 8
click at [86, 31] on input "80072488-15-6" at bounding box center [94, 30] width 98 height 9
paste input "42647-15-5"
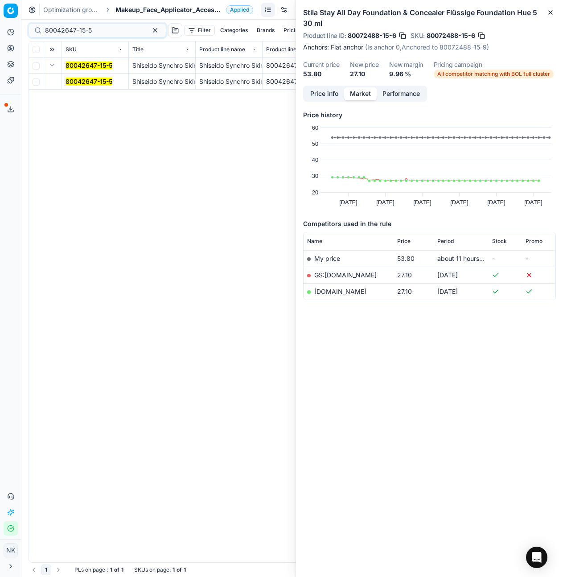
click at [78, 79] on mark "80042647-15-5" at bounding box center [88, 82] width 47 height 8
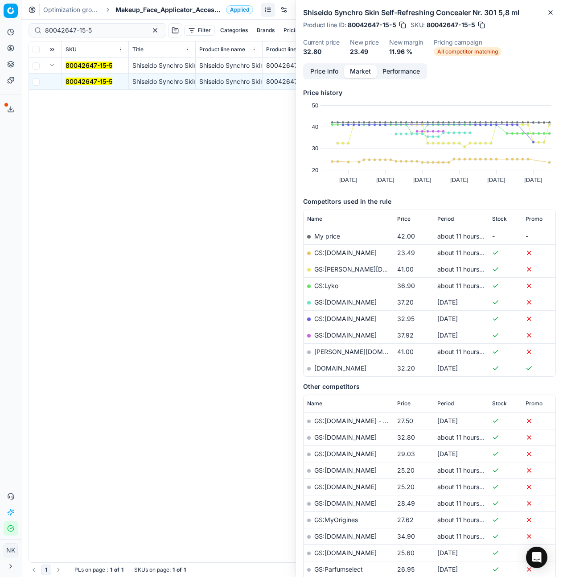
click at [331, 251] on link "GS:Deloox.nl" at bounding box center [345, 253] width 62 height 8
click at [86, 27] on input "80042647-15-5" at bounding box center [94, 30] width 98 height 9
paste input "72497-12"
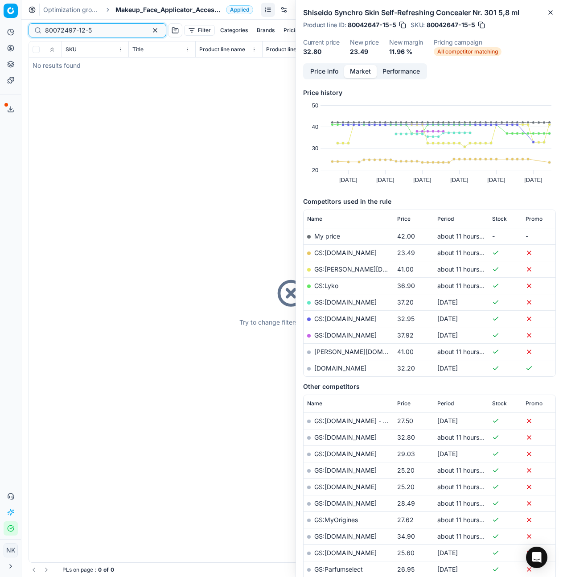
type input "80072497-12-5"
click at [160, 11] on span "Makeup_Face_Applicator_Access._Other, NL" at bounding box center [168, 9] width 107 height 9
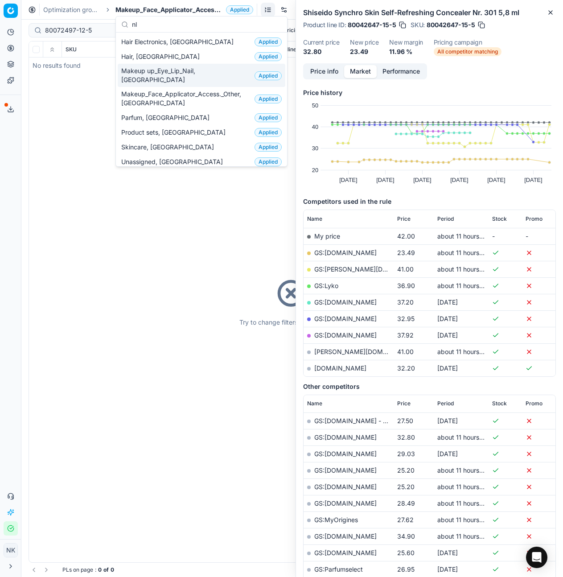
type input "nl"
click at [179, 71] on span "Makeup up_Eye_Lip_Nail, NL" at bounding box center [186, 75] width 130 height 18
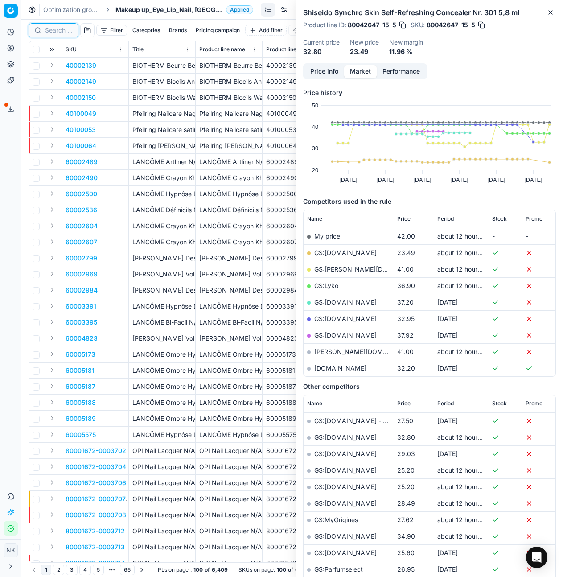
click at [55, 32] on input at bounding box center [59, 30] width 28 height 9
paste input "80072497-12-5"
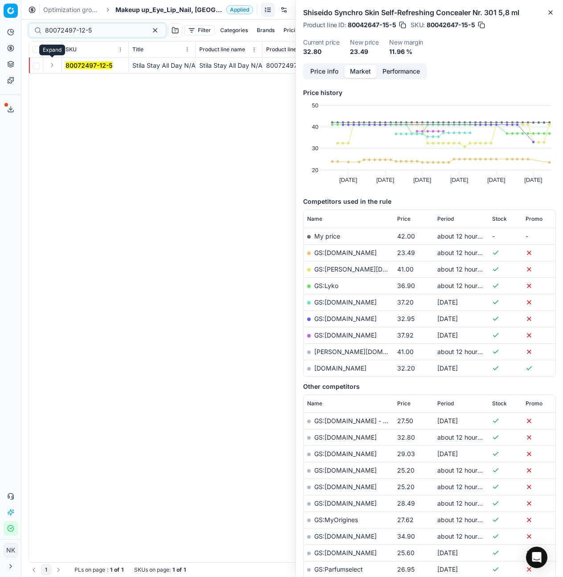
click at [55, 67] on button "Expand" at bounding box center [52, 65] width 11 height 11
click at [82, 79] on mark "80072497-12-5" at bounding box center [88, 82] width 47 height 8
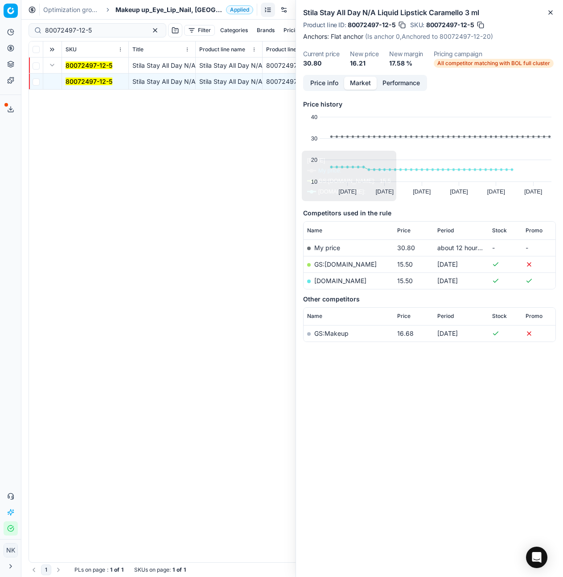
click at [336, 262] on link "GS:Notino.nl" at bounding box center [345, 264] width 62 height 8
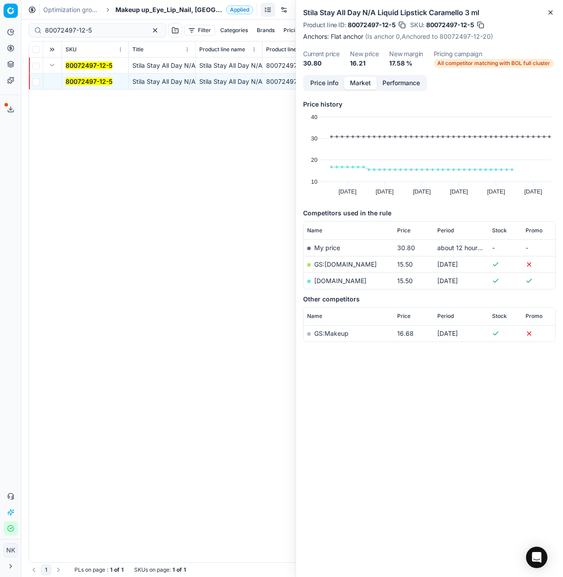
click at [331, 281] on link "notino.nl" at bounding box center [340, 281] width 52 height 8
click at [97, 29] on input "80072497-12-5" at bounding box center [94, 30] width 98 height 9
paste input "7613-13.5"
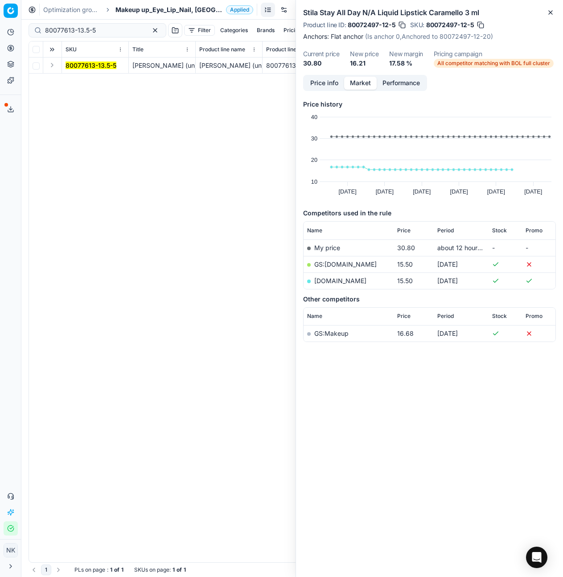
click at [48, 63] on button "Expand" at bounding box center [52, 65] width 11 height 11
click at [79, 82] on mark "80077613-13.5-5" at bounding box center [90, 82] width 51 height 8
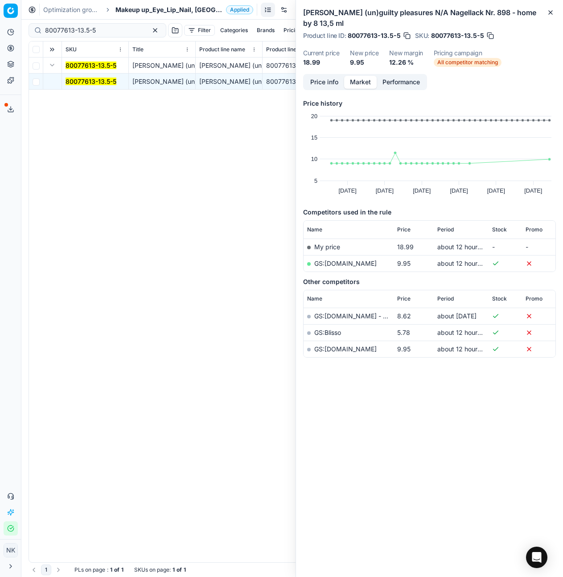
click at [328, 259] on link "GS:Zalando.nl" at bounding box center [345, 263] width 62 height 8
click at [72, 32] on input "80077613-13.5-5" at bounding box center [94, 30] width 98 height 9
paste input "58026-4.5-42"
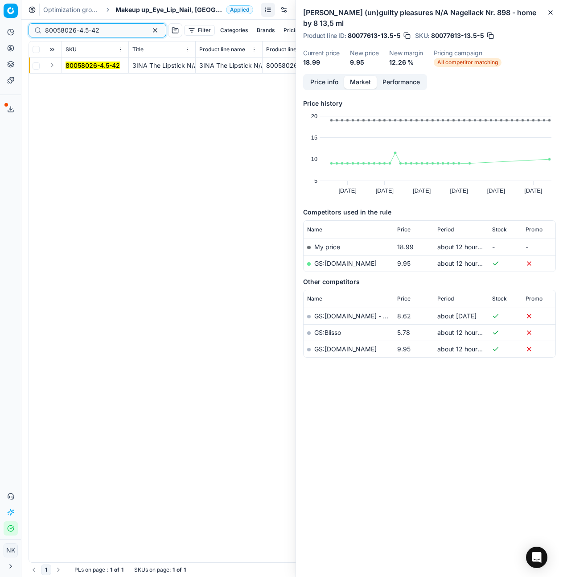
type input "80058026-4.5-42"
click at [52, 66] on button "Expand" at bounding box center [52, 65] width 11 height 11
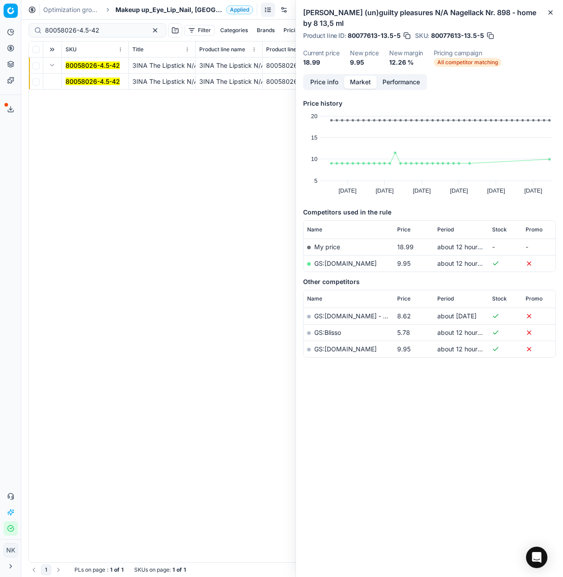
click at [75, 79] on mark "80058026-4.5-42" at bounding box center [92, 82] width 54 height 8
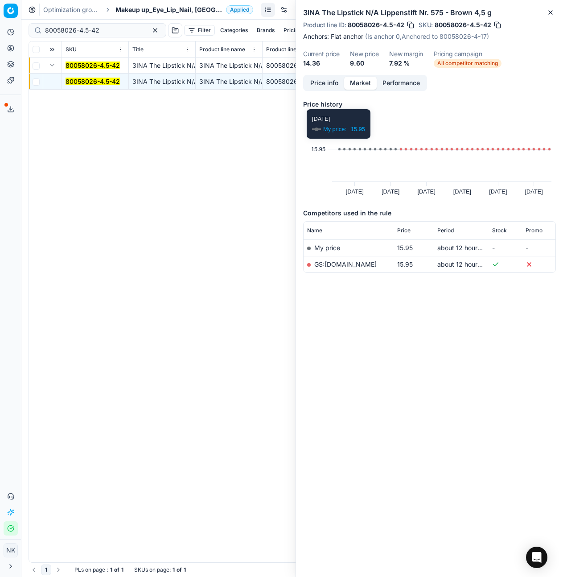
click at [318, 77] on button "Price info" at bounding box center [324, 83] width 40 height 13
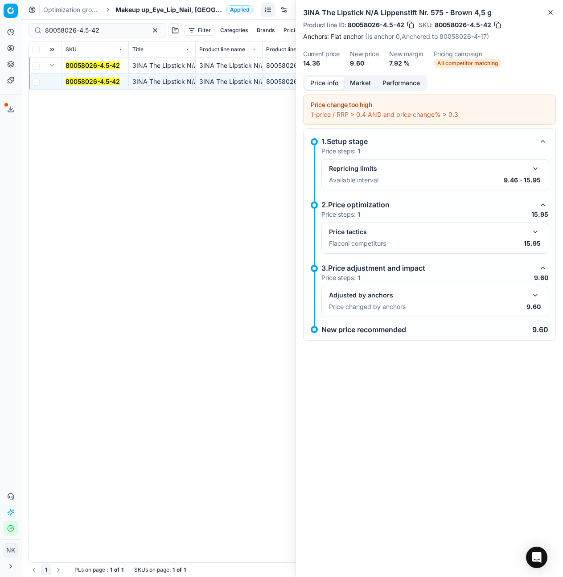
click at [143, 12] on span "Makeup up_Eye_Lip_Nail, NL" at bounding box center [168, 9] width 107 height 9
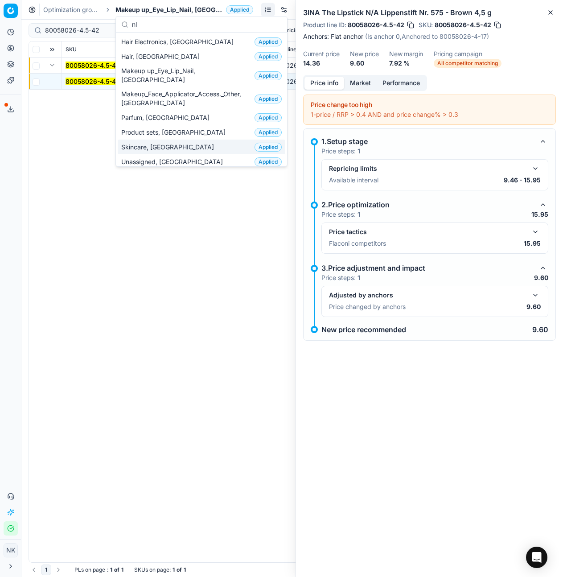
type input "nl"
click at [144, 144] on div "Skincare, NL Applied" at bounding box center [202, 146] width 168 height 15
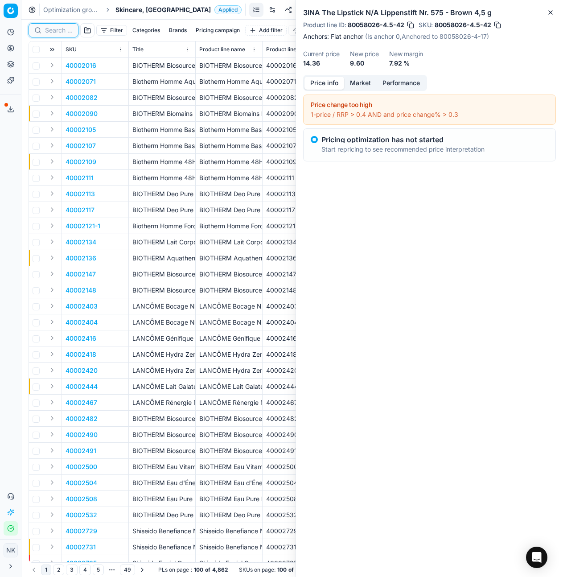
click at [55, 31] on input at bounding box center [59, 30] width 28 height 9
paste input "80056313-200"
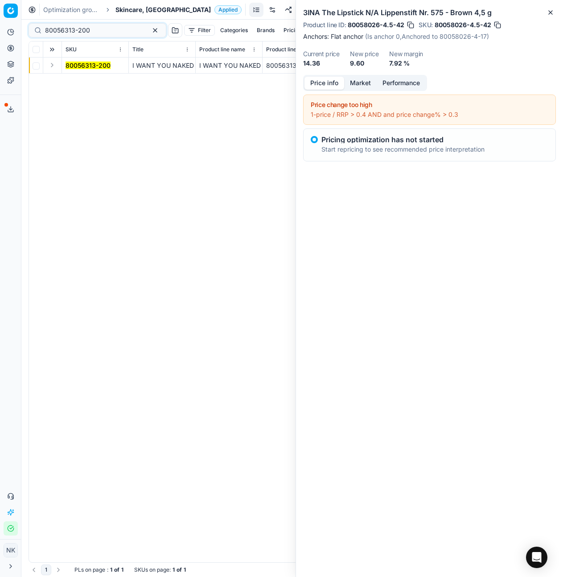
click at [52, 65] on button "Expand" at bounding box center [52, 65] width 11 height 11
click at [74, 78] on mark "80056313-200" at bounding box center [87, 82] width 45 height 8
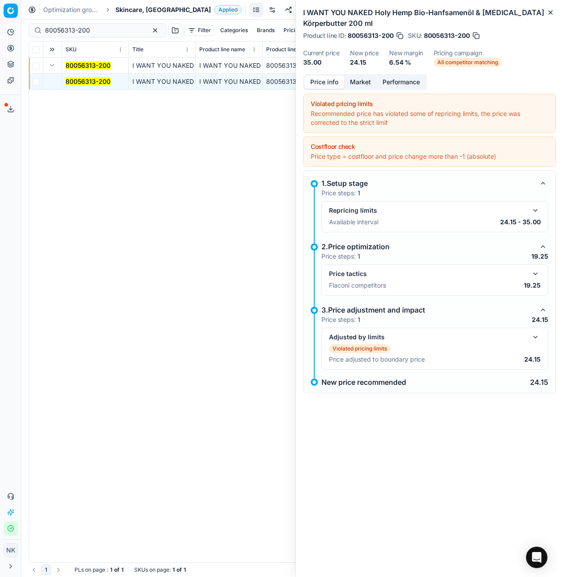
click at [536, 272] on button "button" at bounding box center [535, 273] width 11 height 11
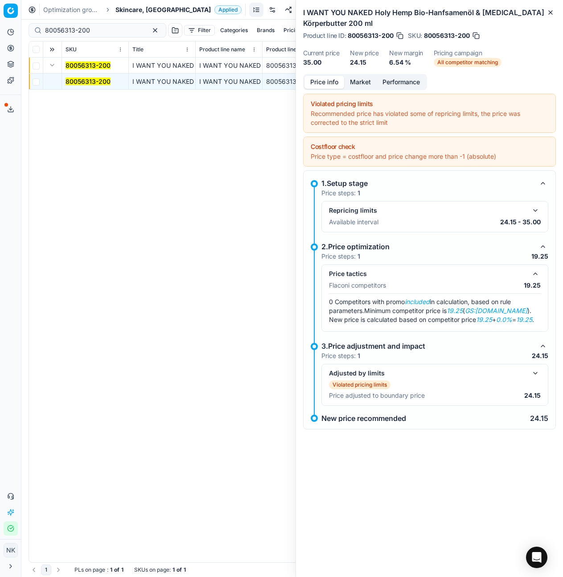
click at [360, 85] on button "Market" at bounding box center [360, 82] width 33 height 13
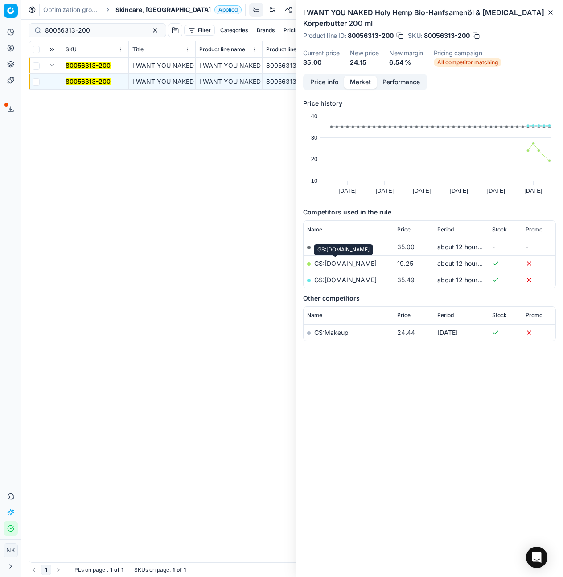
click at [335, 262] on link "GS:Zalando.nl" at bounding box center [345, 263] width 62 height 8
click at [103, 33] on input "80056313-200" at bounding box center [94, 30] width 98 height 9
paste input "41783-25"
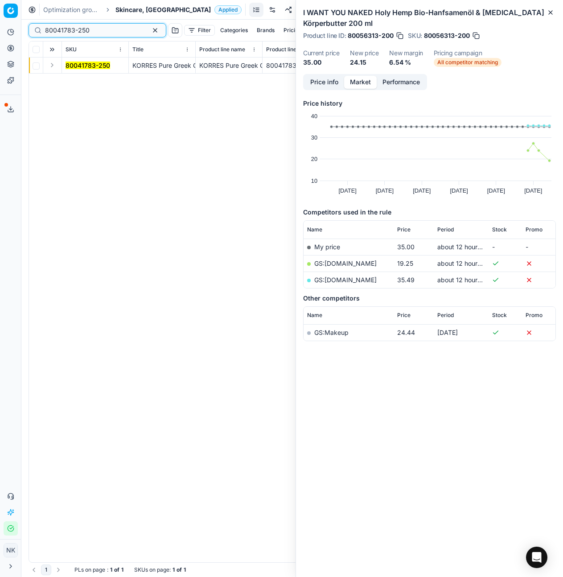
type input "80041783-250"
click at [52, 65] on button "Expand" at bounding box center [52, 65] width 11 height 11
click at [75, 81] on mark "80041783-250" at bounding box center [87, 82] width 45 height 8
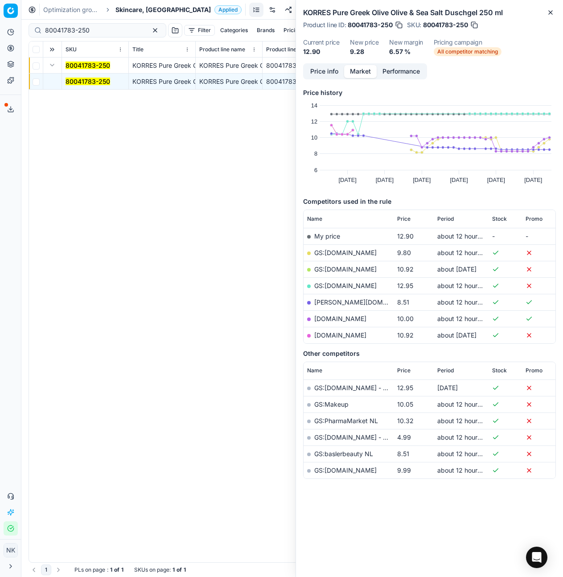
click at [343, 301] on link "basler-beauty.nl" at bounding box center [365, 302] width 103 height 8
click at [120, 8] on span "Skincare, NL" at bounding box center [162, 9] width 95 height 9
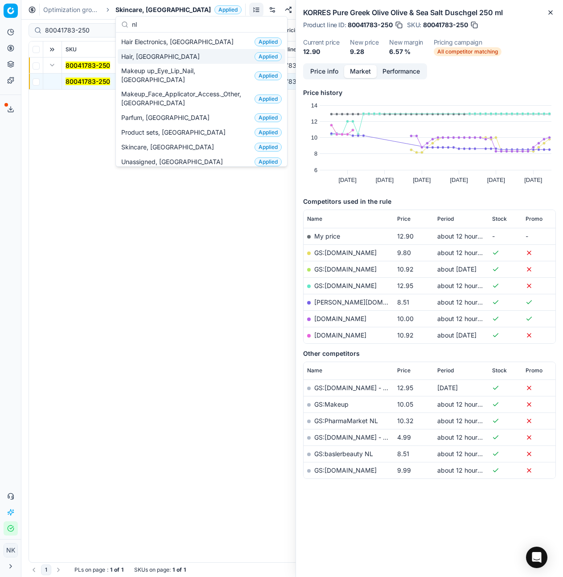
type input "nl"
click at [162, 58] on div "Hair, NL Applied" at bounding box center [202, 56] width 168 height 15
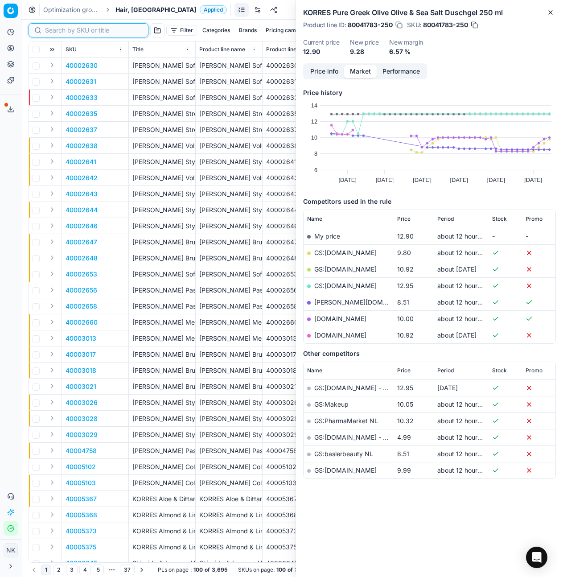
click at [50, 33] on input at bounding box center [94, 30] width 98 height 9
paste input "80059136-1"
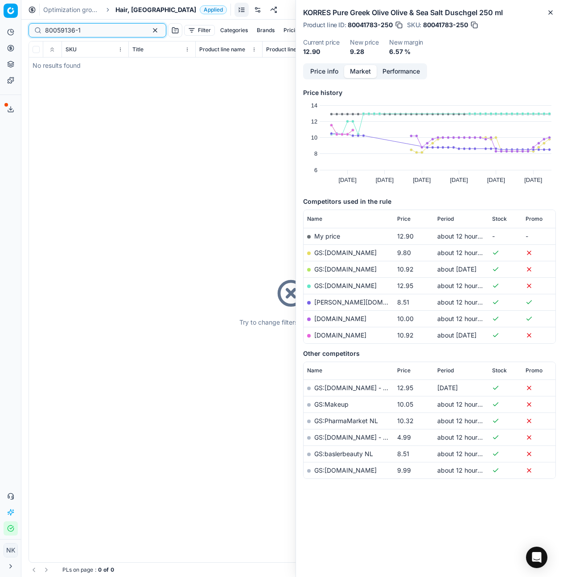
type input "80059136-1"
click at [126, 8] on span "Hair, NL" at bounding box center [155, 9] width 81 height 9
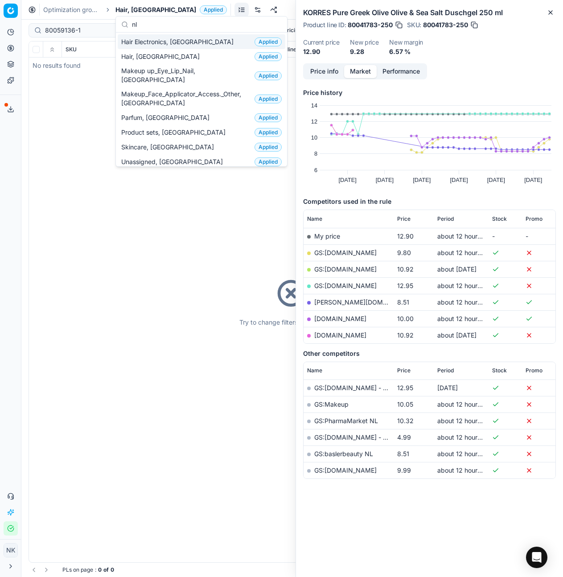
type input "nl"
click at [155, 41] on span "Hair Electronics, NL" at bounding box center [179, 41] width 116 height 9
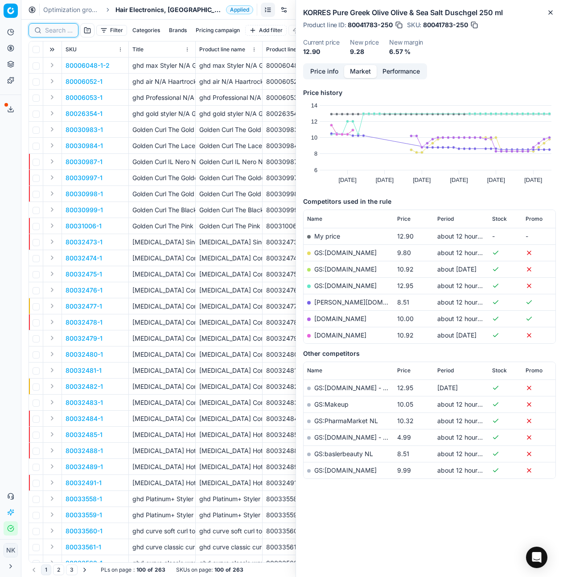
click at [58, 30] on input at bounding box center [59, 30] width 28 height 9
paste input "80059136-1"
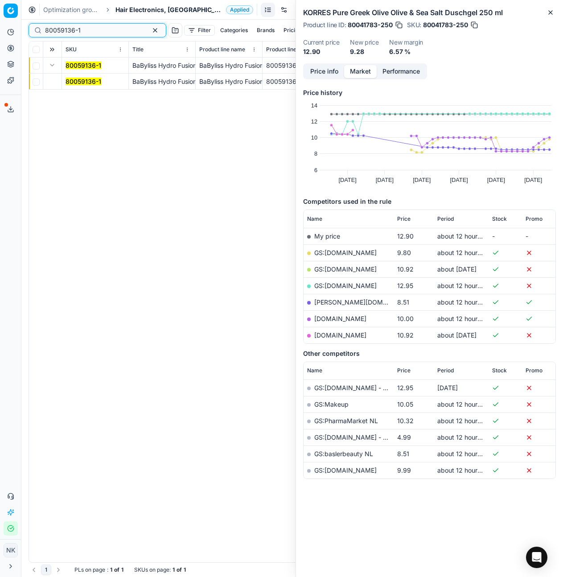
type input "80059136-1"
click at [85, 80] on mark "80059136-1" at bounding box center [83, 82] width 36 height 8
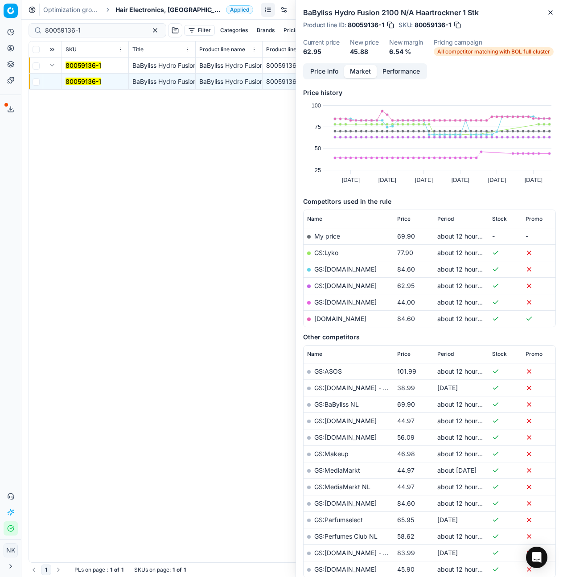
click at [337, 302] on link "GS:bol.com" at bounding box center [345, 302] width 62 height 8
click at [138, 11] on span "Hair Electronics, NL" at bounding box center [168, 9] width 107 height 9
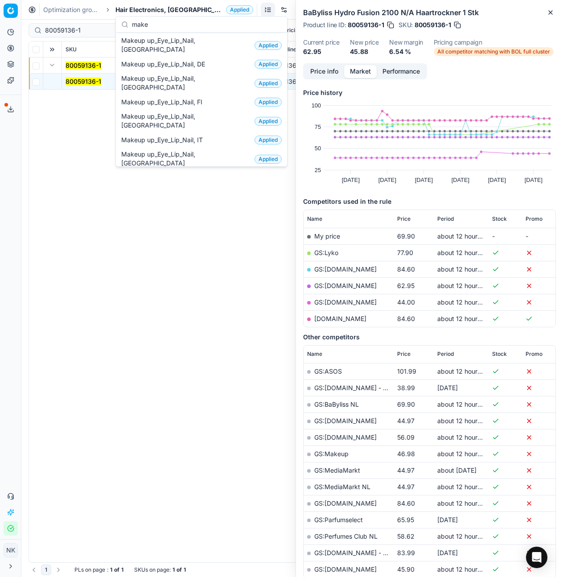
scroll to position [46, 0]
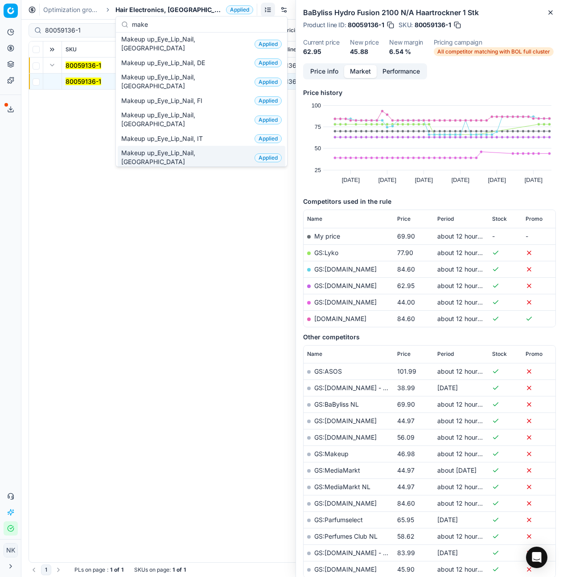
type input "make"
click at [166, 148] on span "Makeup up_Eye_Lip_Nail, NL" at bounding box center [186, 157] width 130 height 18
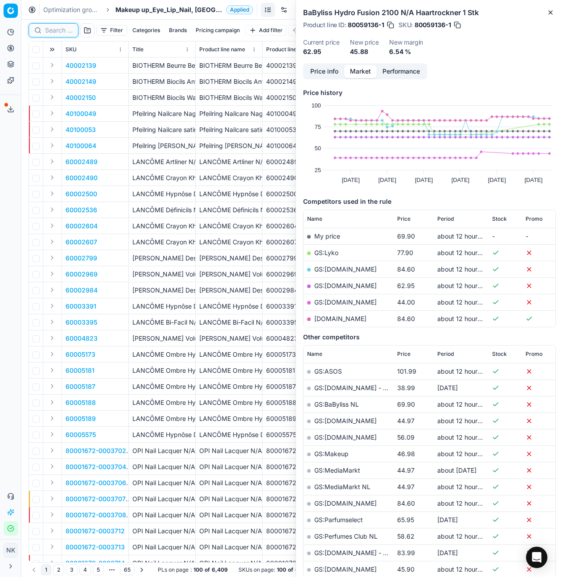
click at [58, 31] on input at bounding box center [59, 30] width 28 height 9
paste input "90004606-0006904"
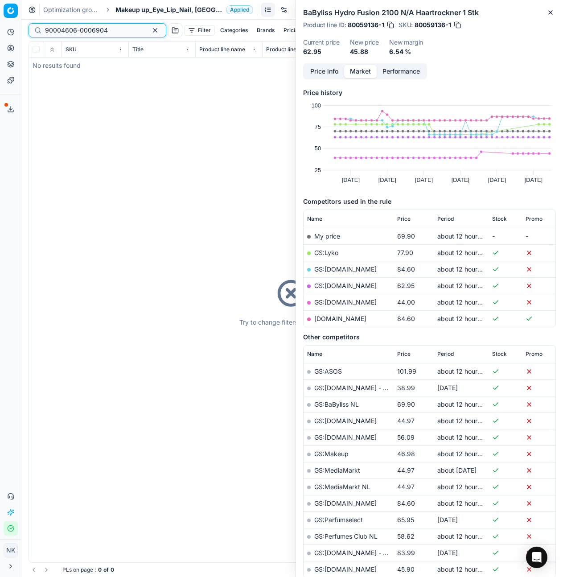
type input "90004606-0006904"
